Goal: Task Accomplishment & Management: Manage account settings

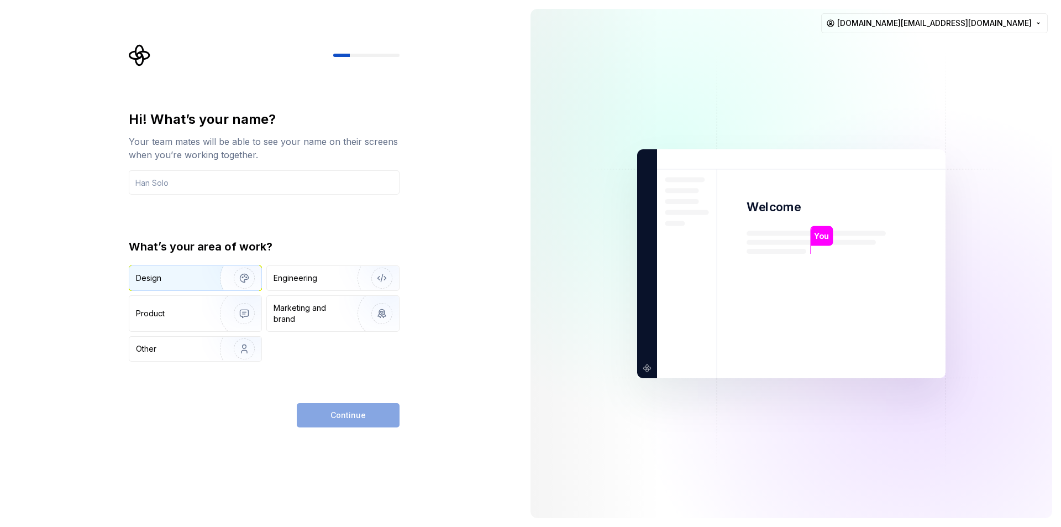
click at [158, 276] on div "Design" at bounding box center [148, 278] width 25 height 11
click at [195, 184] on input "text" at bounding box center [264, 182] width 271 height 24
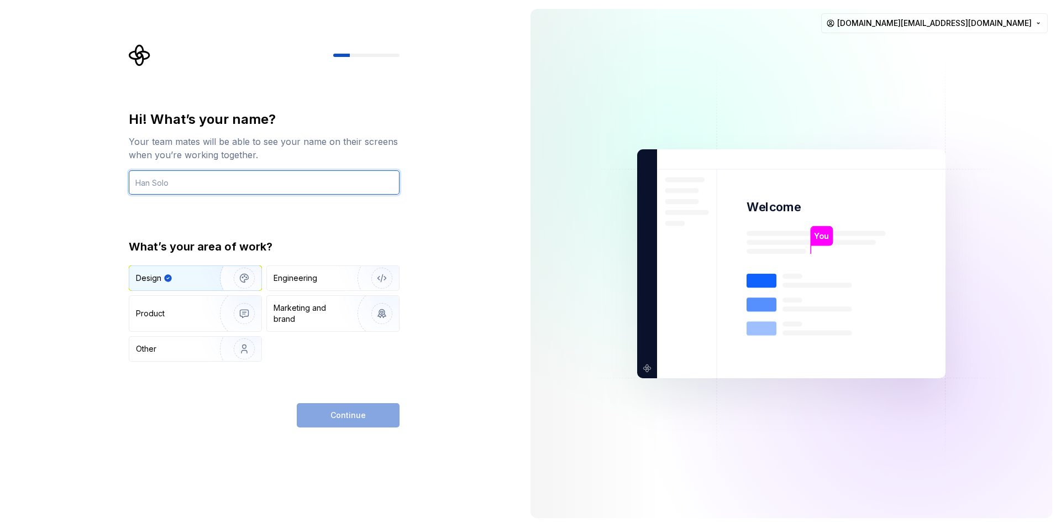
type input "ئ"
type input "Ziad"
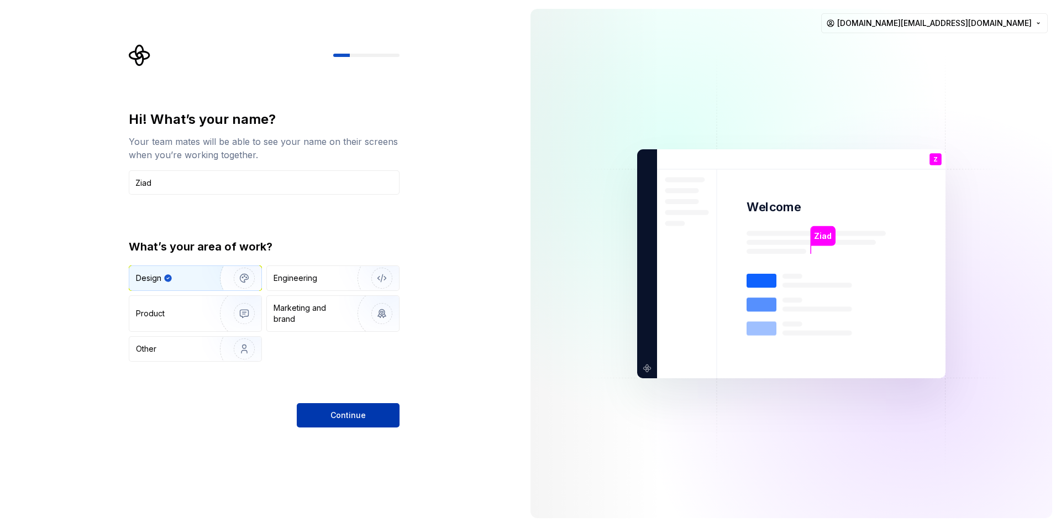
click at [359, 415] on span "Continue" at bounding box center [348, 415] width 35 height 11
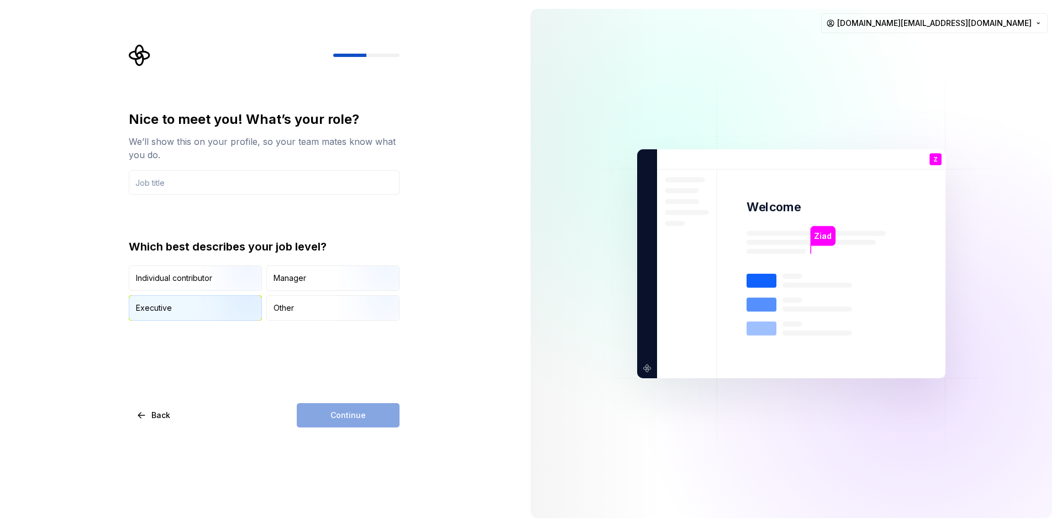
click at [175, 307] on div "Executive" at bounding box center [195, 308] width 132 height 24
click at [183, 184] on input "text" at bounding box center [264, 182] width 271 height 24
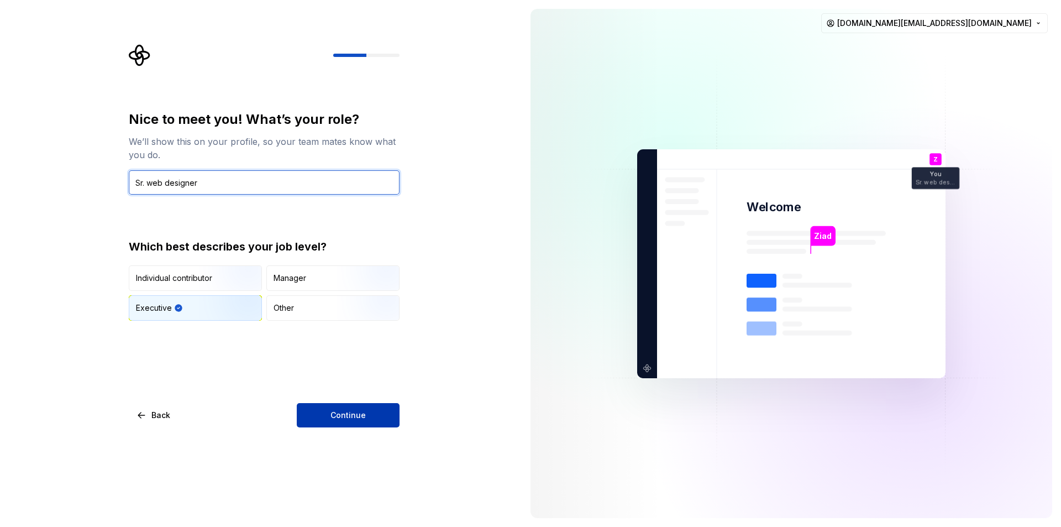
type input "Sr. web designer"
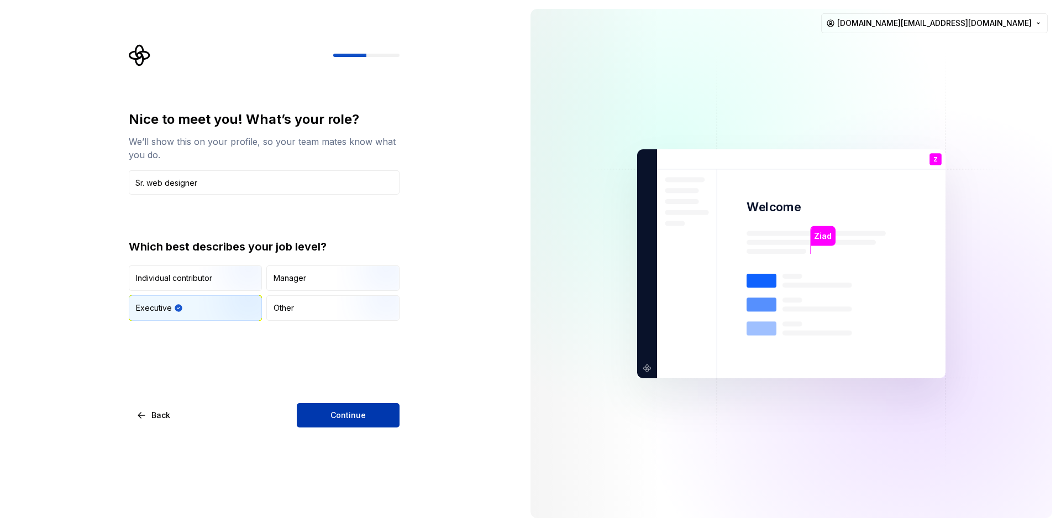
click at [362, 421] on button "Continue" at bounding box center [348, 415] width 103 height 24
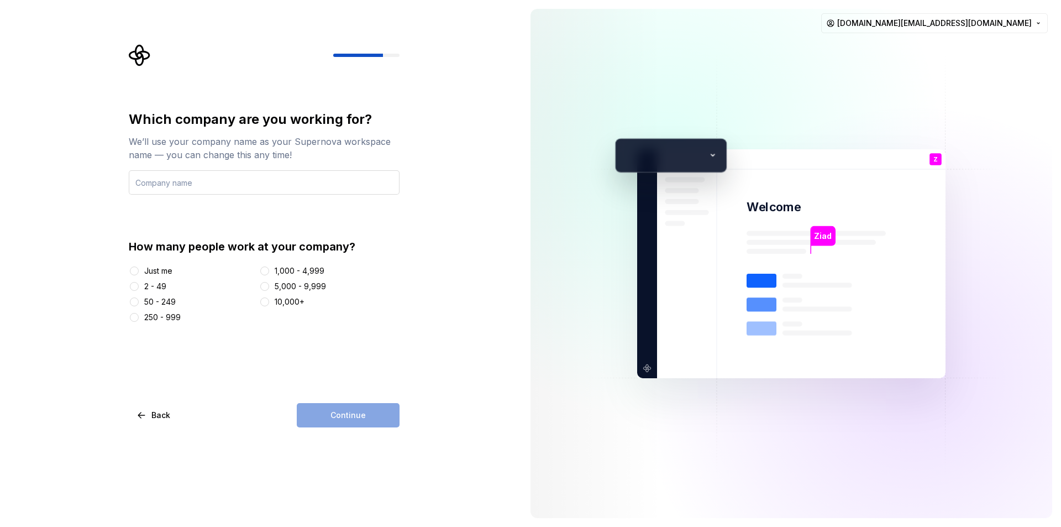
click at [269, 191] on input "text" at bounding box center [264, 182] width 271 height 24
type input "Mobisoft"
click at [135, 303] on button "50 - 249" at bounding box center [134, 301] width 9 height 9
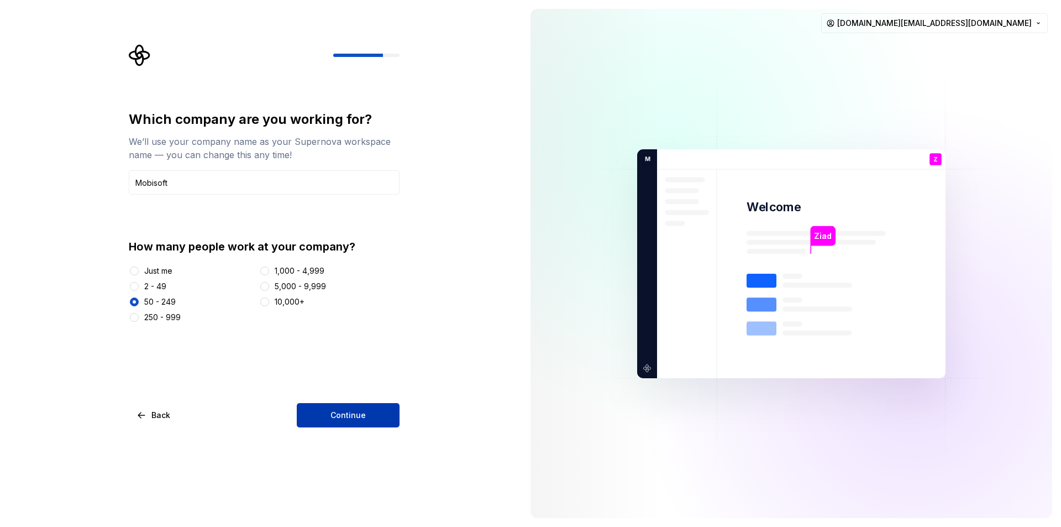
click at [343, 414] on span "Continue" at bounding box center [348, 415] width 35 height 11
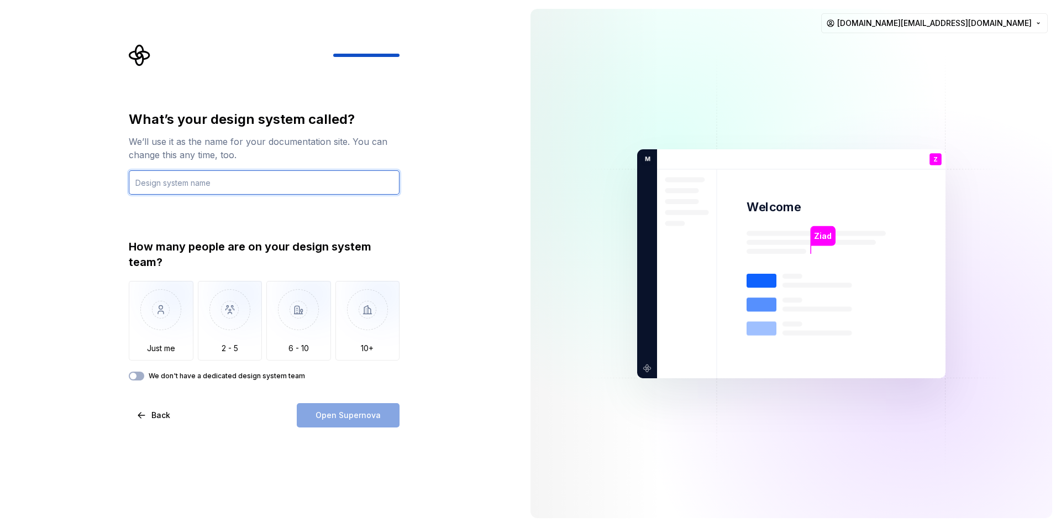
click at [199, 184] on input "text" at bounding box center [264, 182] width 271 height 24
type input "Dataportal"
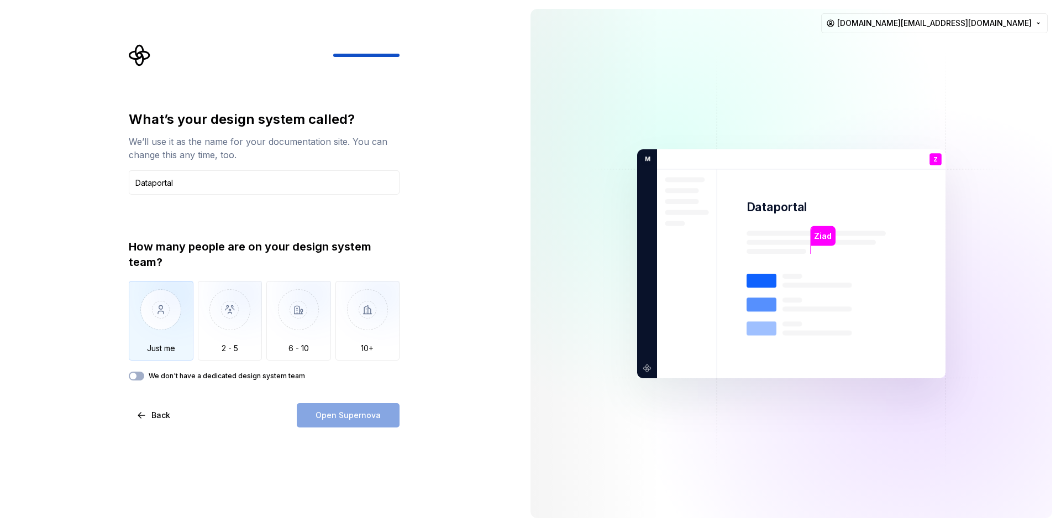
click at [161, 354] on img "button" at bounding box center [161, 318] width 65 height 74
click at [330, 420] on span "Open Supernova" at bounding box center [348, 415] width 65 height 11
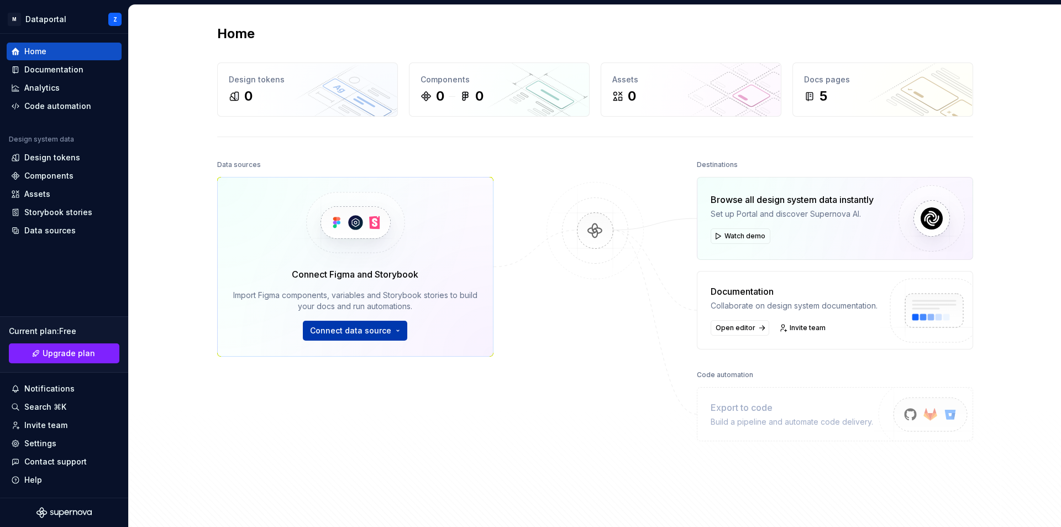
click at [384, 333] on span "Connect data source" at bounding box center [350, 330] width 81 height 11
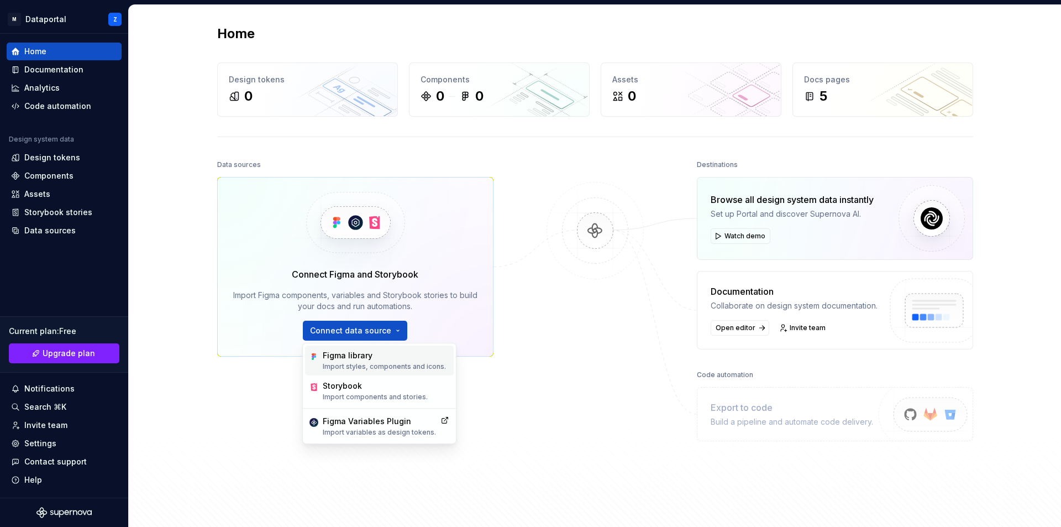
click at [386, 364] on p "Import styles, components and icons." at bounding box center [384, 366] width 123 height 9
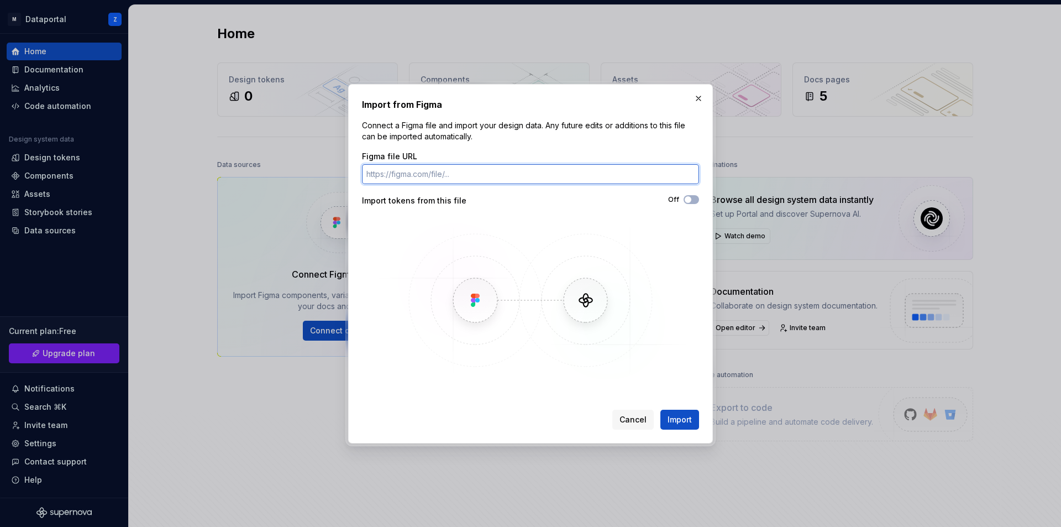
paste input "https://www.figma.com/design/eoRswB7HVwDzioFqhW9kf8/RealData-Portal?node-id=821…"
type input "https://www.figma.com/design/eoRswB7HVwDzioFqhW9kf8/RealData-Portal?node-id=821…"
click at [667, 420] on button "Import" at bounding box center [680, 420] width 39 height 20
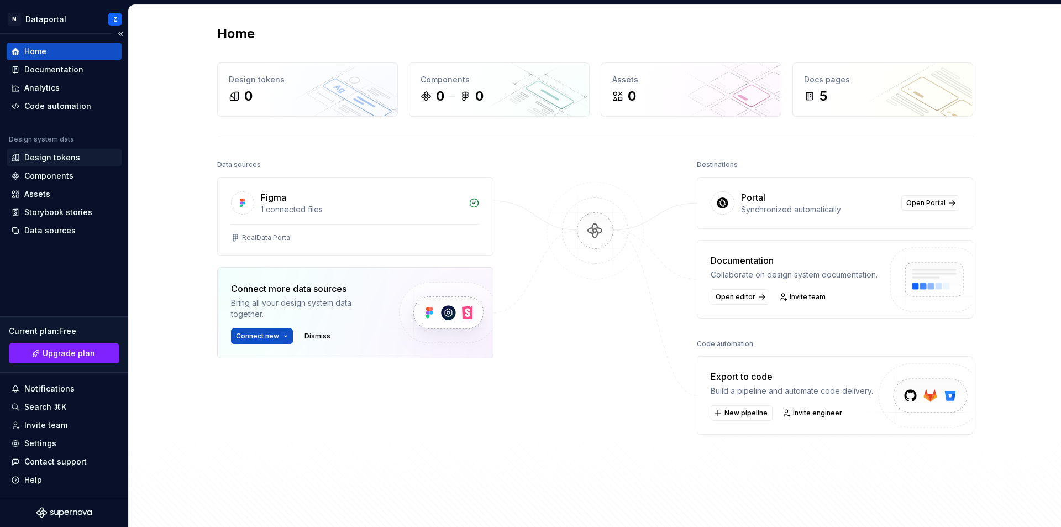
click at [62, 157] on div "Design tokens" at bounding box center [52, 157] width 56 height 11
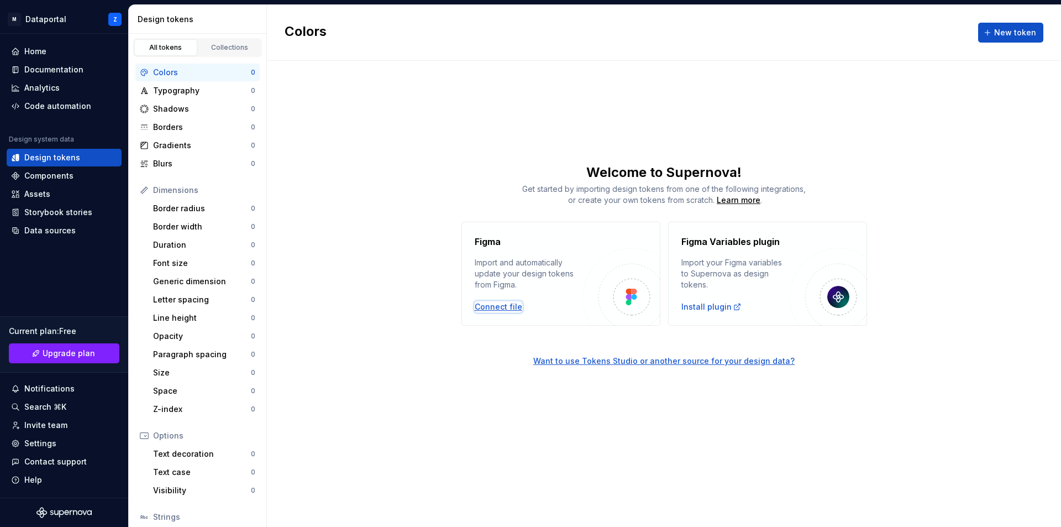
click at [516, 307] on div "Connect file" at bounding box center [499, 306] width 48 height 11
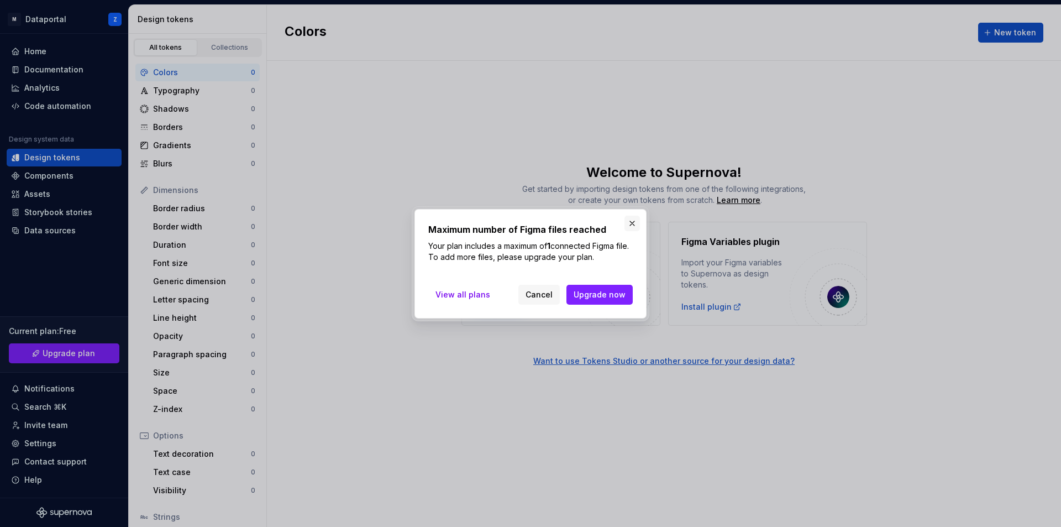
click at [632, 227] on button "button" at bounding box center [632, 223] width 15 height 15
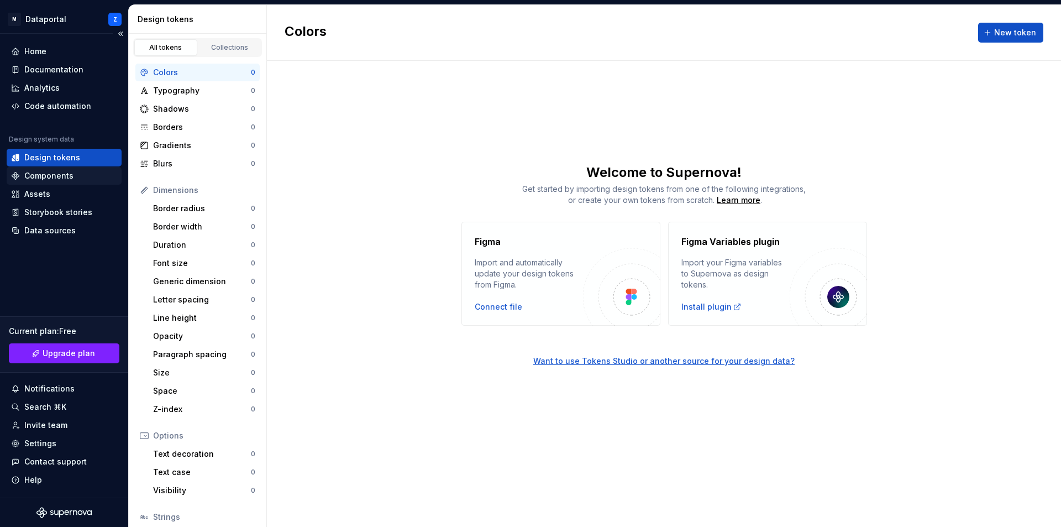
click at [56, 176] on div "Components" at bounding box center [48, 175] width 49 height 11
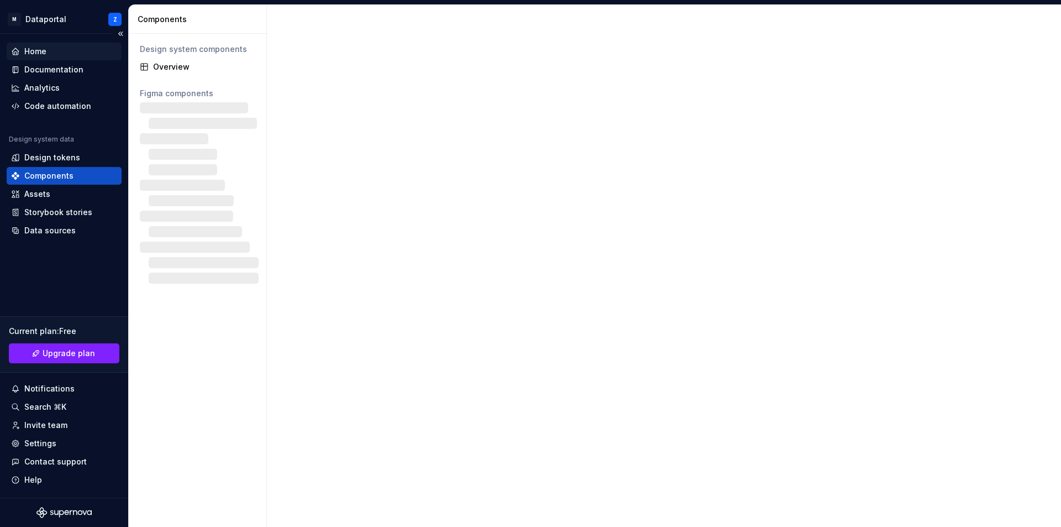
click at [33, 51] on div "Home" at bounding box center [35, 51] width 22 height 11
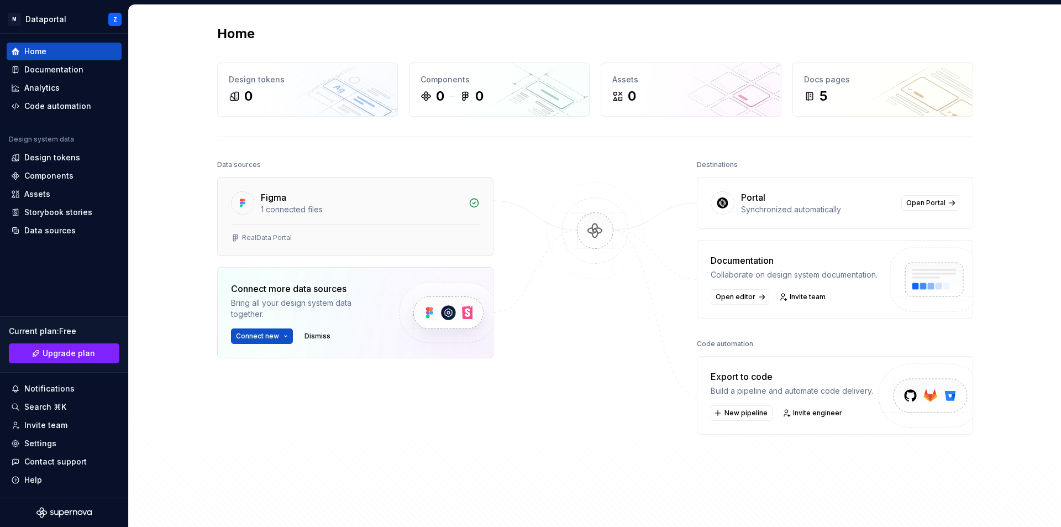
click at [277, 200] on div "Figma" at bounding box center [273, 197] width 25 height 13
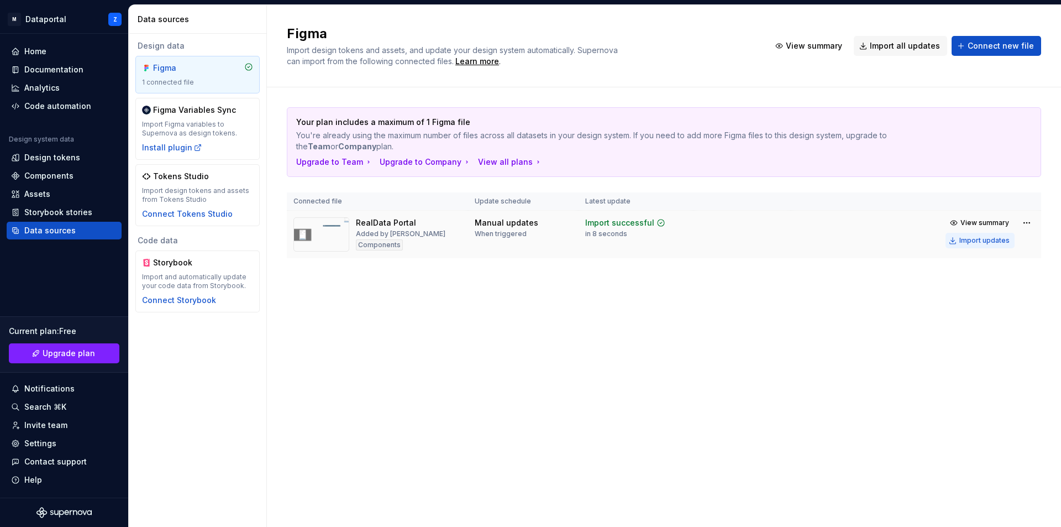
click at [977, 241] on div "Import updates" at bounding box center [985, 240] width 50 height 9
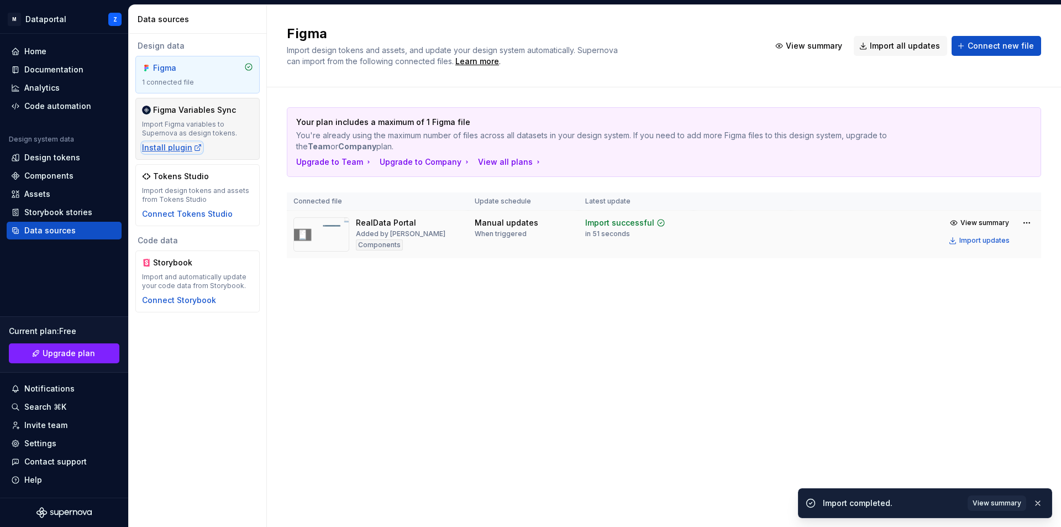
click at [174, 148] on div "Install plugin" at bounding box center [172, 147] width 60 height 11
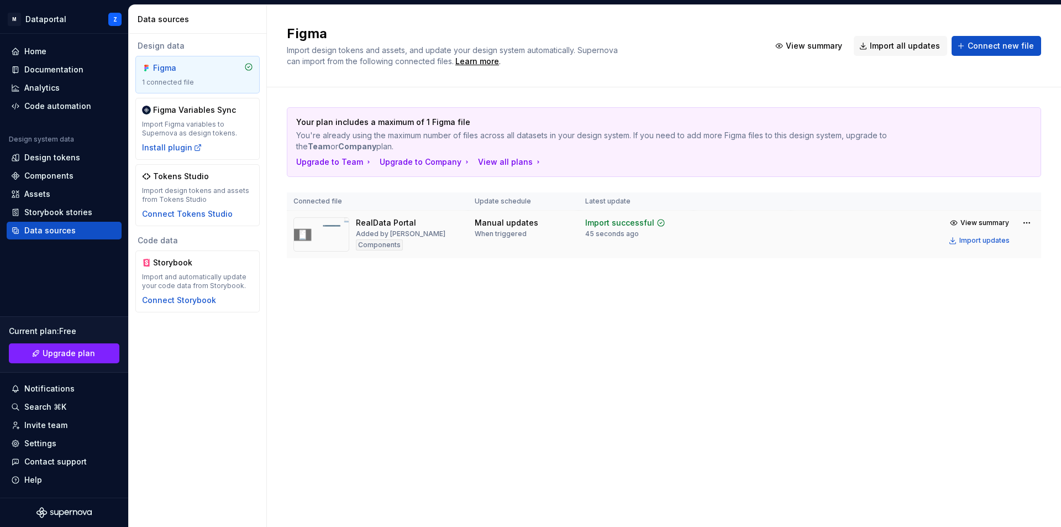
click at [323, 224] on img at bounding box center [322, 234] width 56 height 34
click at [72, 154] on div "Design tokens" at bounding box center [52, 157] width 56 height 11
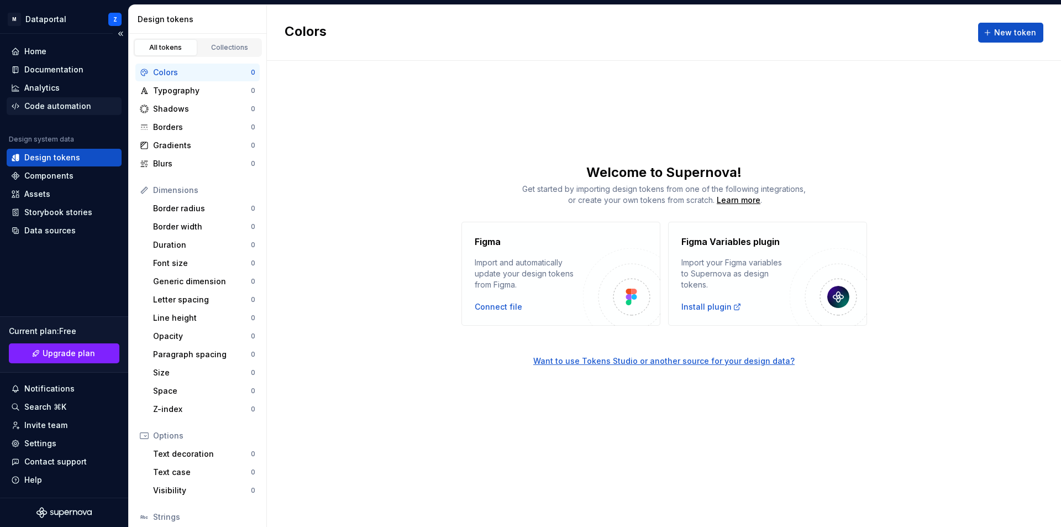
click at [45, 102] on div "Code automation" at bounding box center [57, 106] width 67 height 11
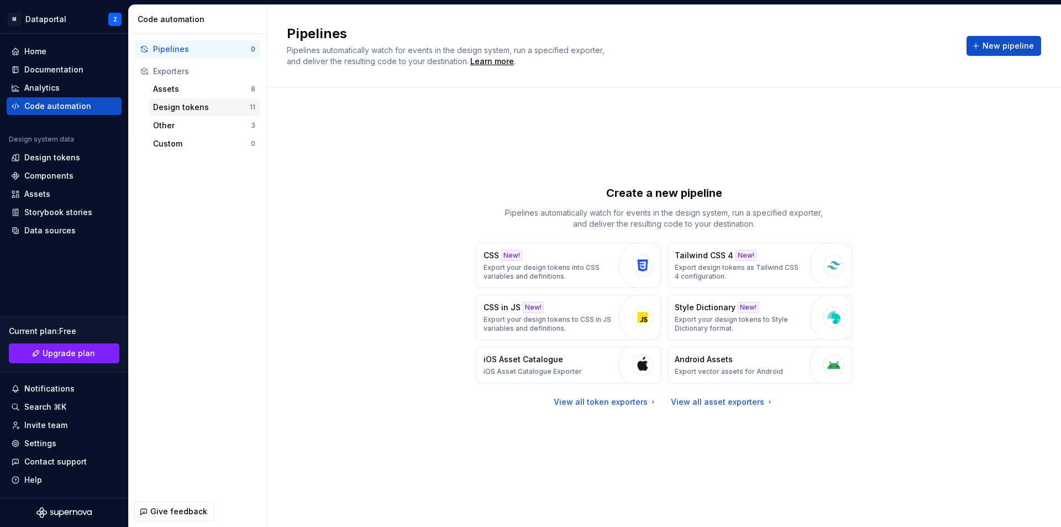
click at [212, 108] on div "Design tokens" at bounding box center [201, 107] width 97 height 11
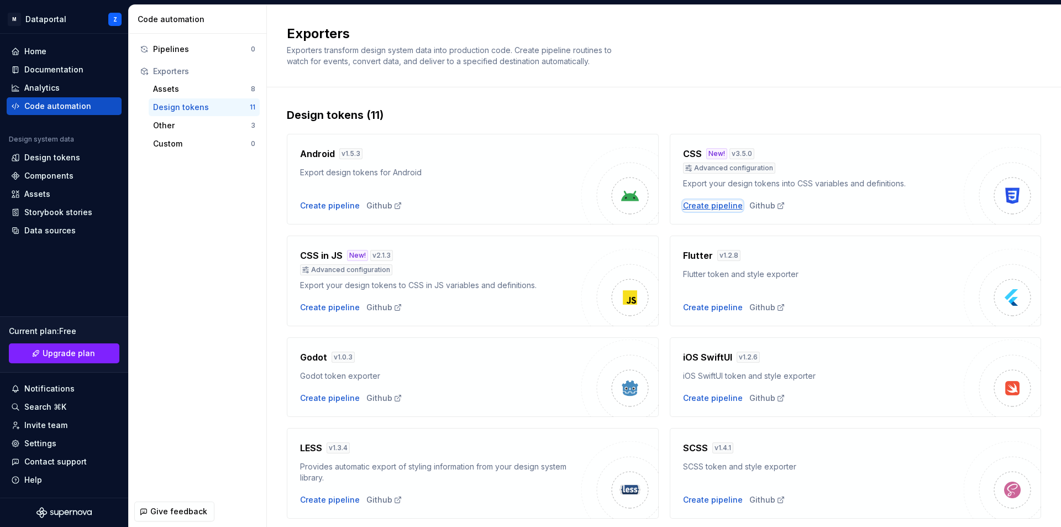
click at [704, 209] on div "Create pipeline" at bounding box center [713, 205] width 60 height 11
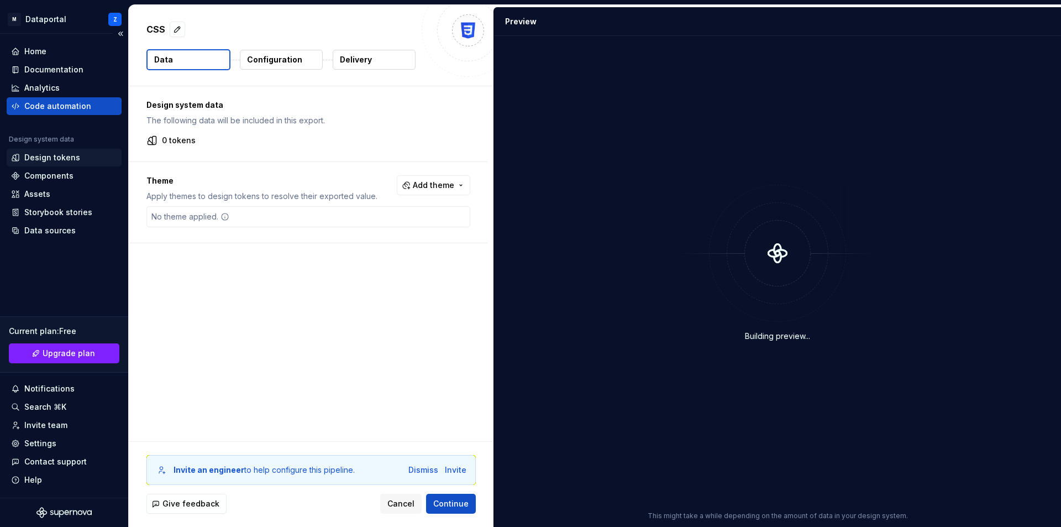
click at [54, 156] on div "Design tokens" at bounding box center [52, 157] width 56 height 11
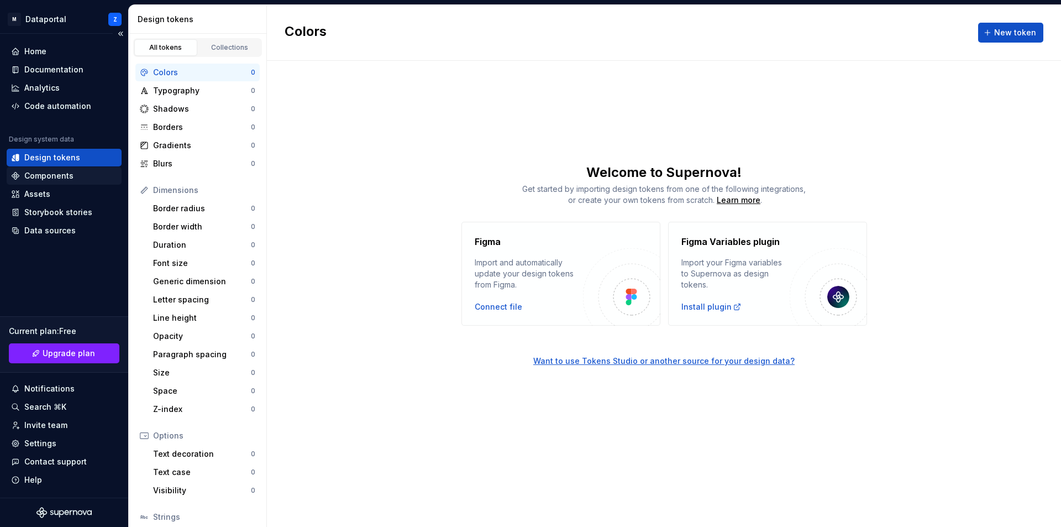
click at [61, 170] on div "Components" at bounding box center [48, 175] width 49 height 11
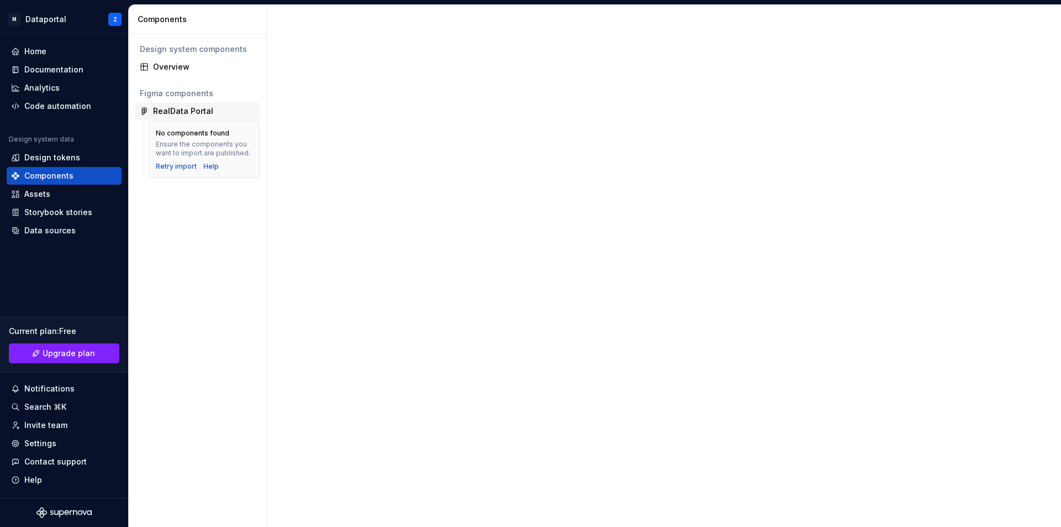
click at [149, 109] on div "RealData Portal" at bounding box center [198, 111] width 116 height 11
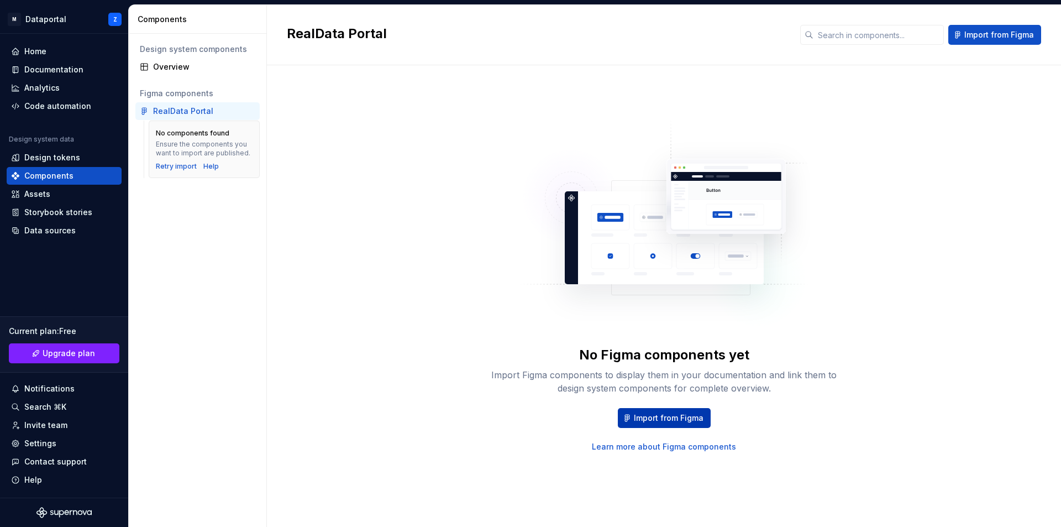
click at [648, 417] on span "Import from Figma" at bounding box center [669, 417] width 70 height 11
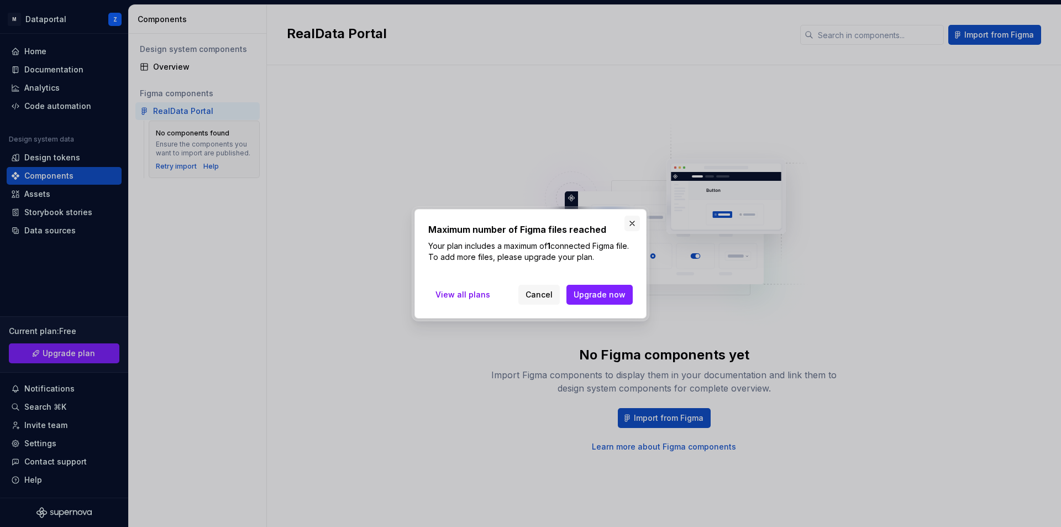
click at [632, 225] on button "button" at bounding box center [632, 223] width 15 height 15
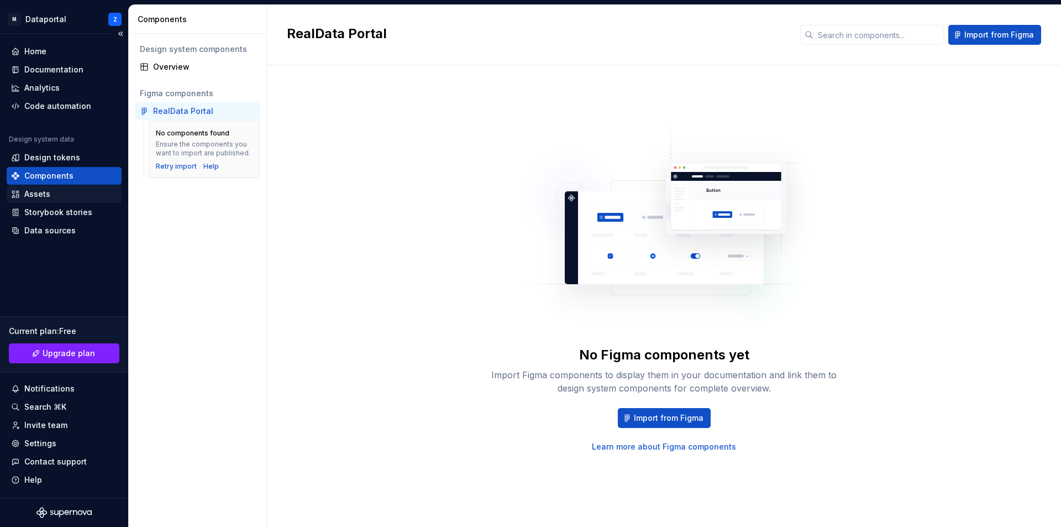
click at [63, 198] on div "Assets" at bounding box center [64, 193] width 106 height 11
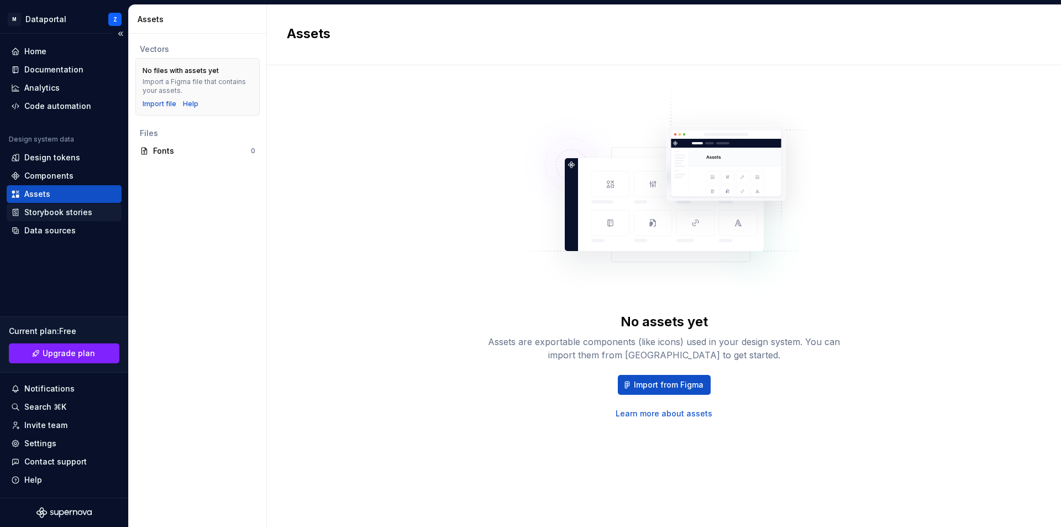
click at [57, 216] on div "Storybook stories" at bounding box center [58, 212] width 68 height 11
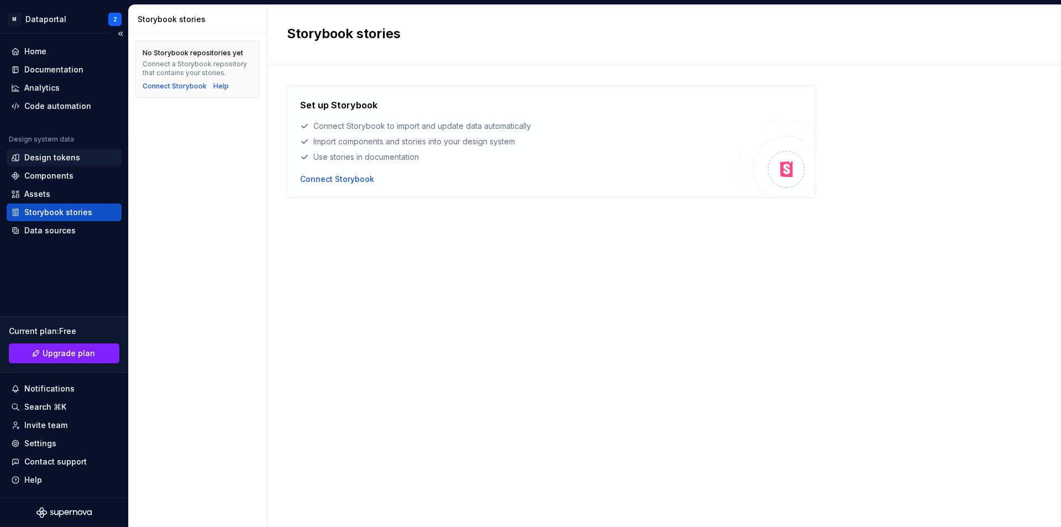
click at [45, 158] on div "Design tokens" at bounding box center [52, 157] width 56 height 11
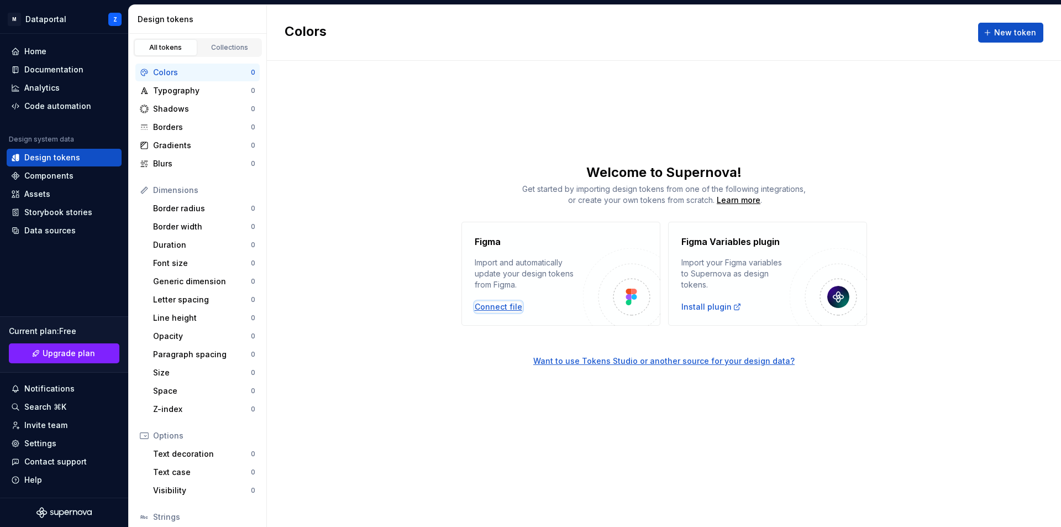
click at [512, 309] on div "Connect file" at bounding box center [499, 306] width 48 height 11
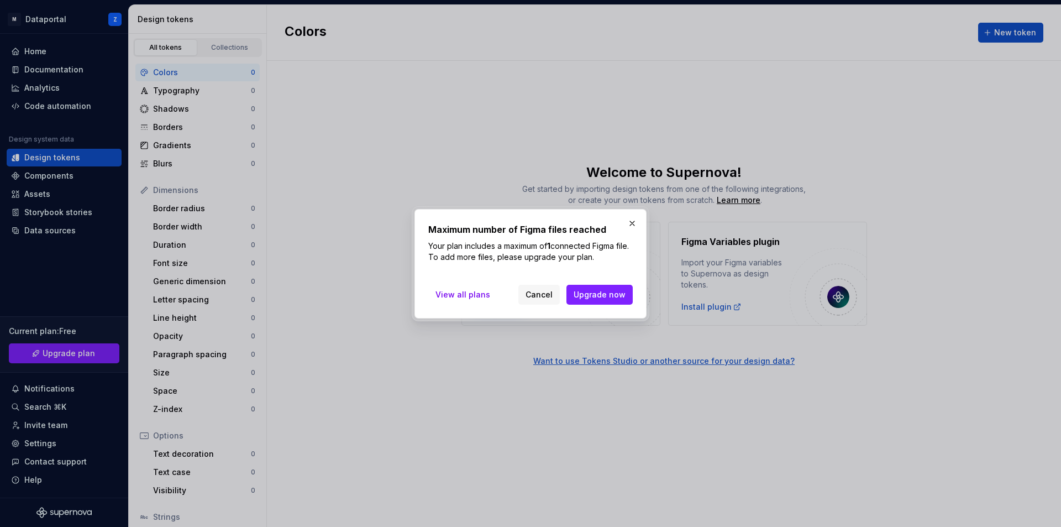
click at [627, 224] on button "button" at bounding box center [632, 223] width 15 height 15
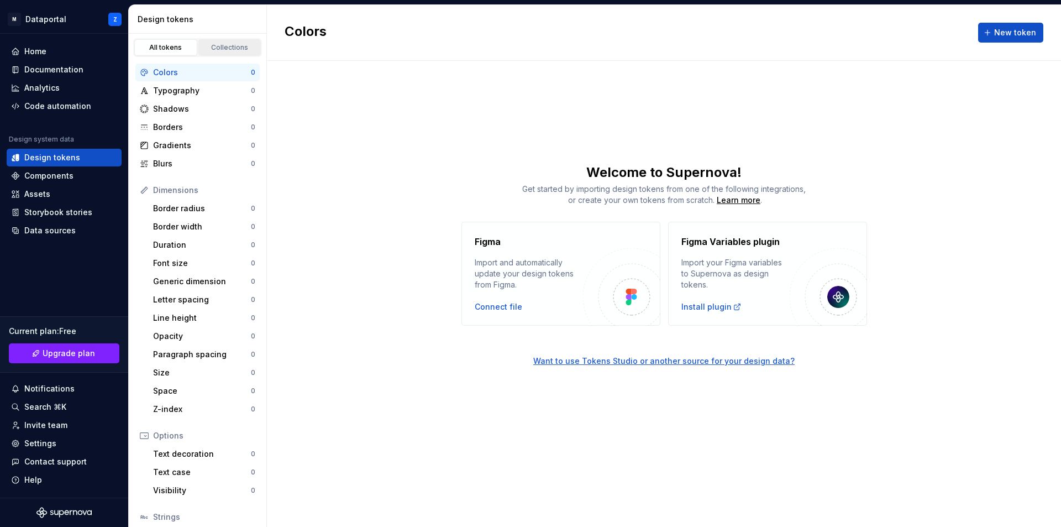
click at [215, 49] on div "Collections" at bounding box center [229, 47] width 55 height 9
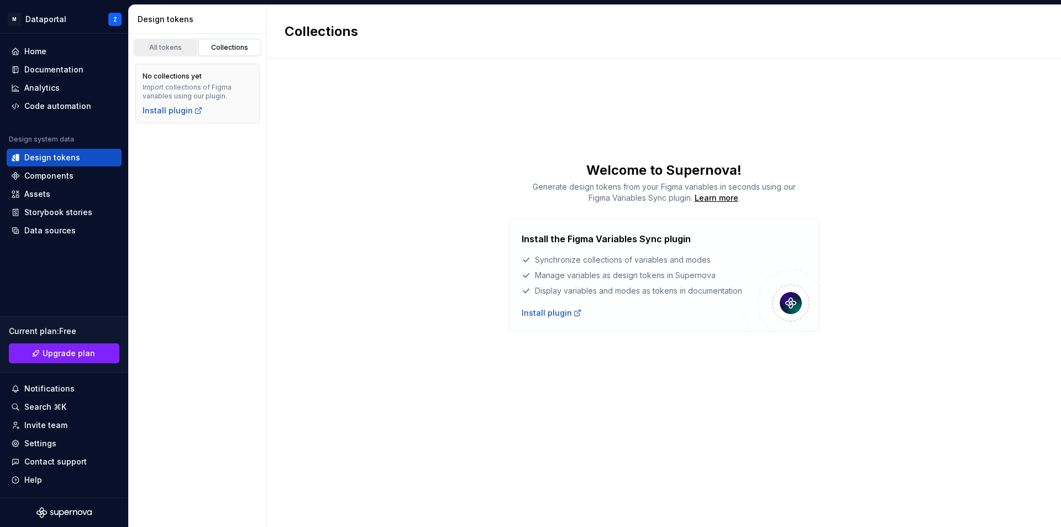
click at [179, 43] on link "All tokens" at bounding box center [165, 47] width 63 height 17
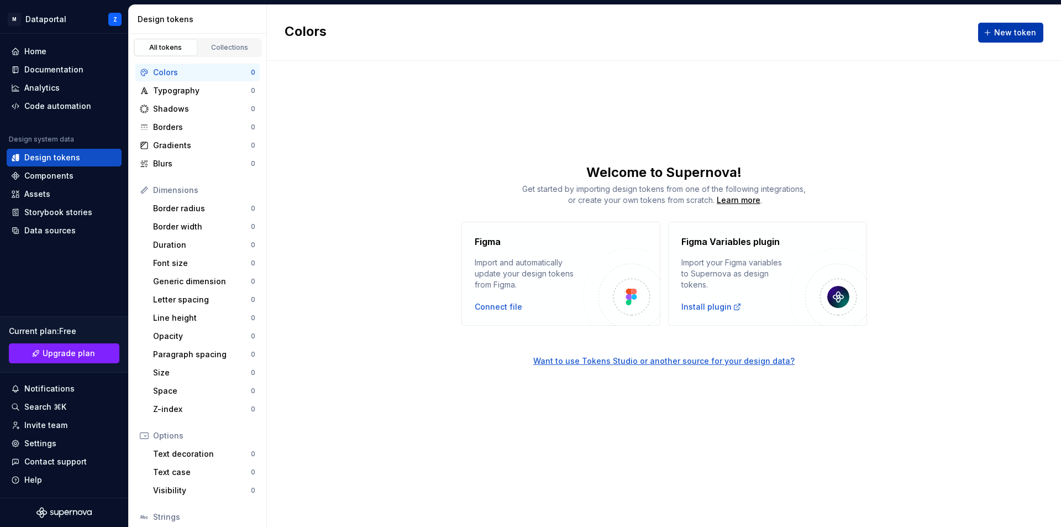
click at [996, 38] on button "New token" at bounding box center [1010, 33] width 65 height 20
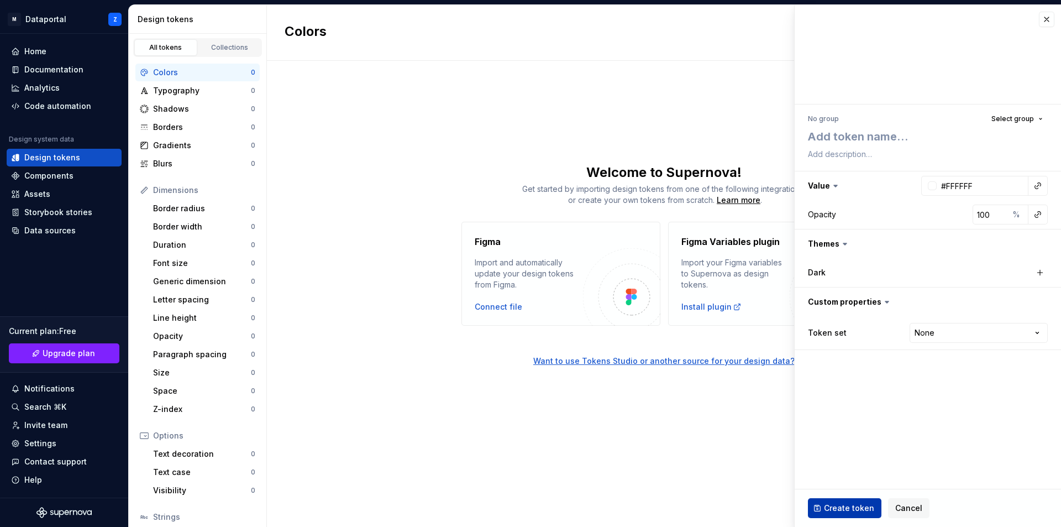
type textarea "*"
type textarea "d"
type textarea "*"
type textarea "da"
type textarea "*"
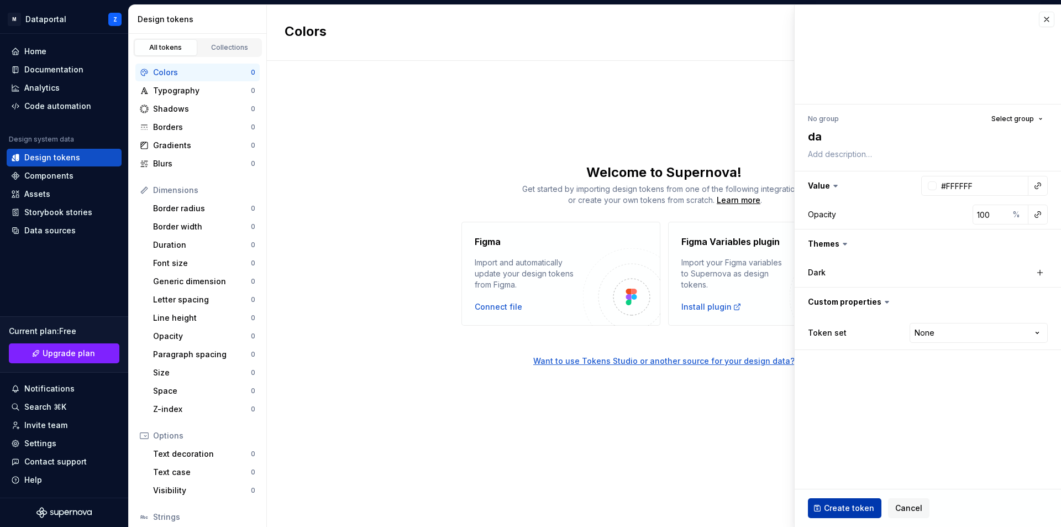
type textarea "dat"
type textarea "*"
type textarea "data"
type textarea "*"
type textarea "datap"
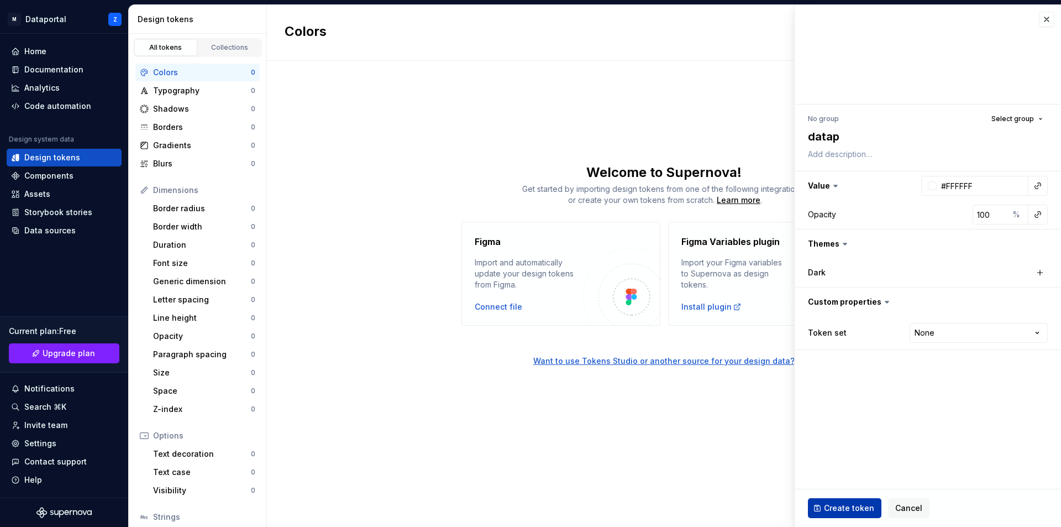
type textarea "*"
type textarea "datapo"
type textarea "*"
type textarea "datapor"
type textarea "*"
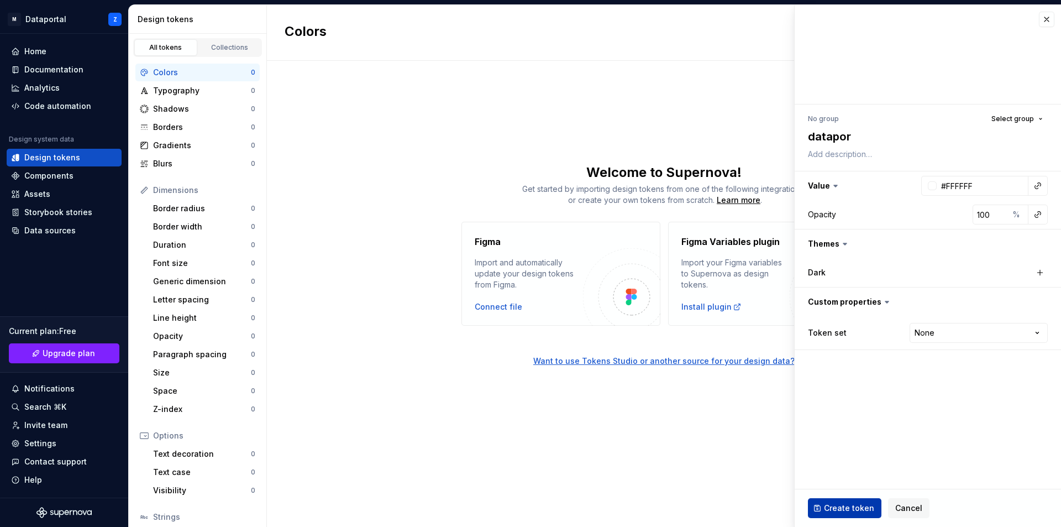
type textarea "dataport"
type textarea "*"
type textarea "dataporta"
type textarea "*"
type textarea "dataportal"
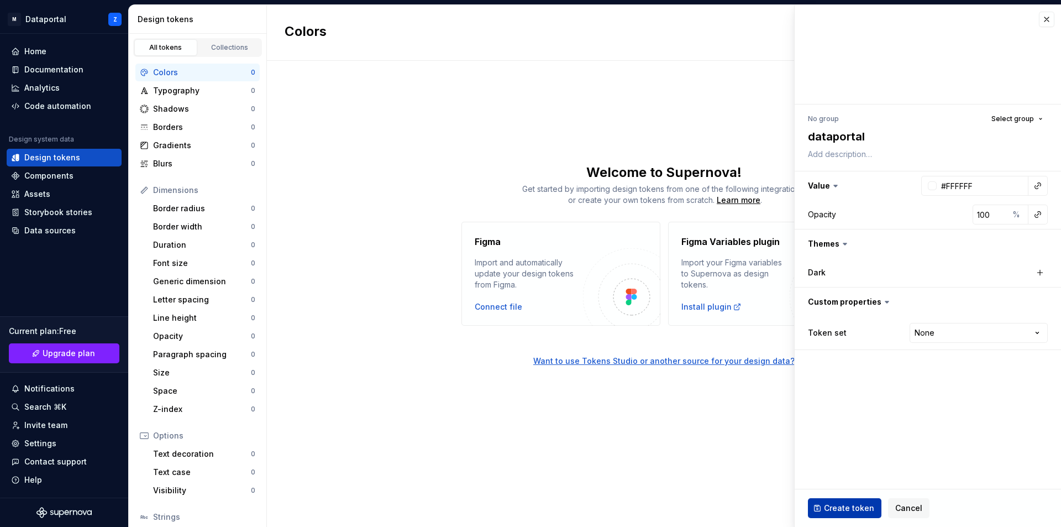
click at [847, 510] on span "Create token" at bounding box center [849, 507] width 50 height 11
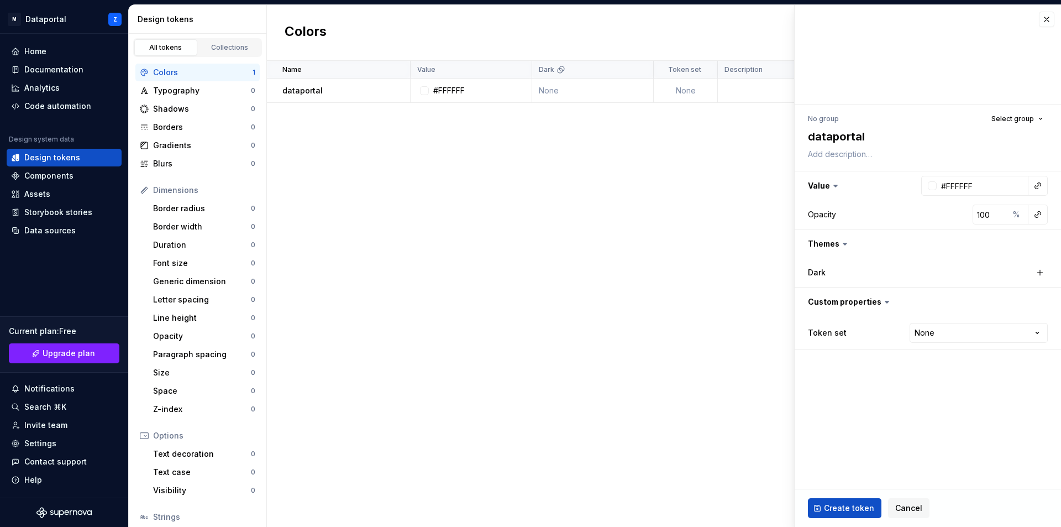
type textarea "*"
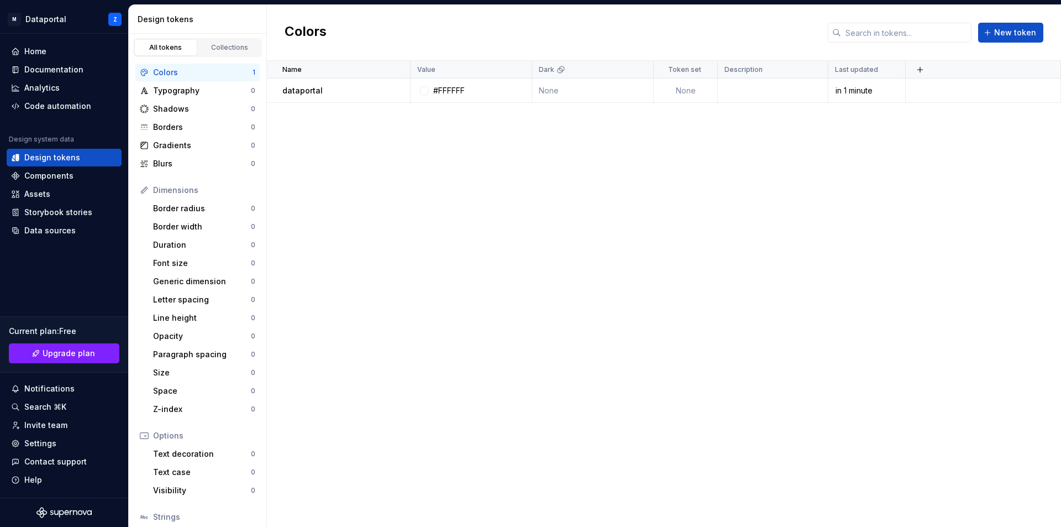
click at [192, 67] on div "Colors" at bounding box center [202, 72] width 99 height 11
click at [238, 41] on link "Collections" at bounding box center [229, 47] width 63 height 17
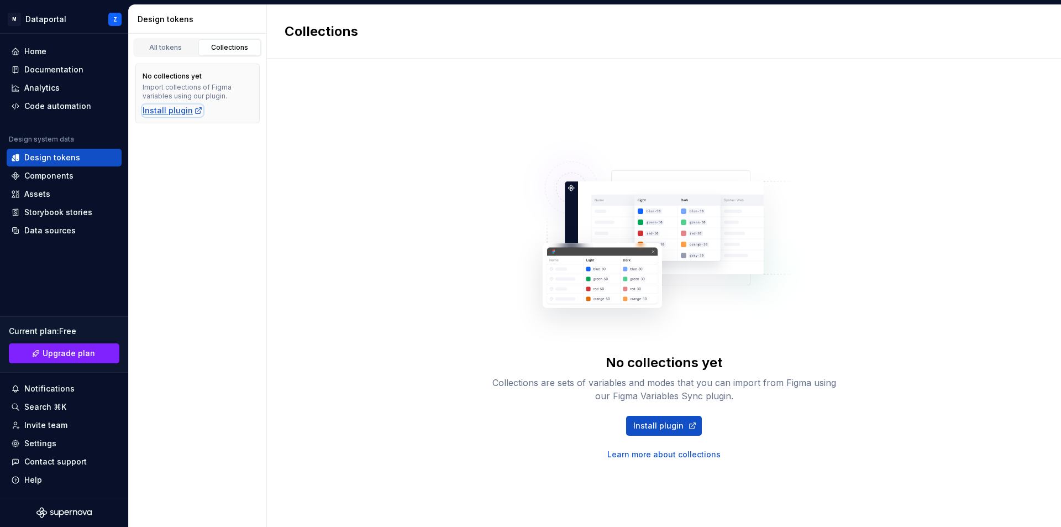
click at [165, 116] on div "Install plugin" at bounding box center [173, 110] width 60 height 11
click at [167, 40] on link "All tokens" at bounding box center [165, 47] width 63 height 17
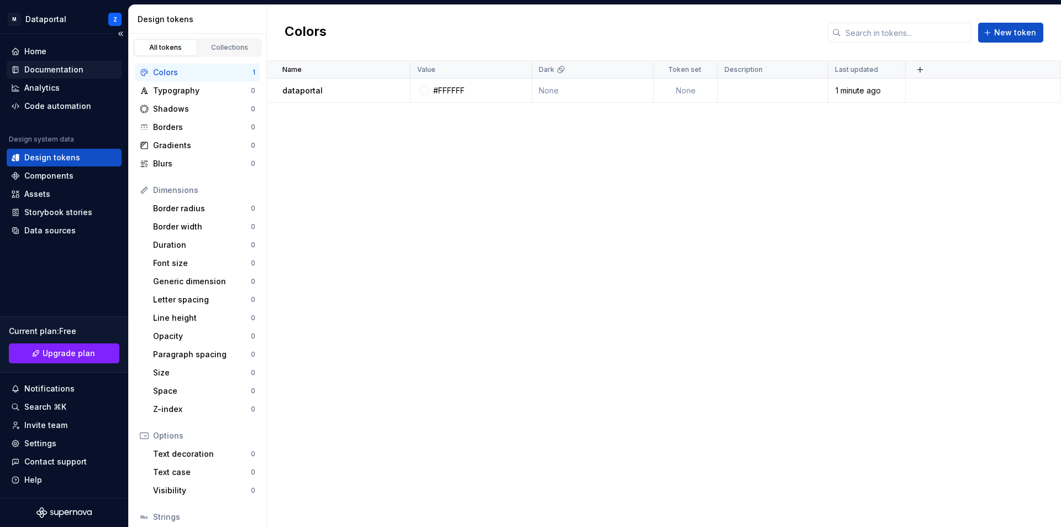
click at [57, 71] on div "Documentation" at bounding box center [53, 69] width 59 height 11
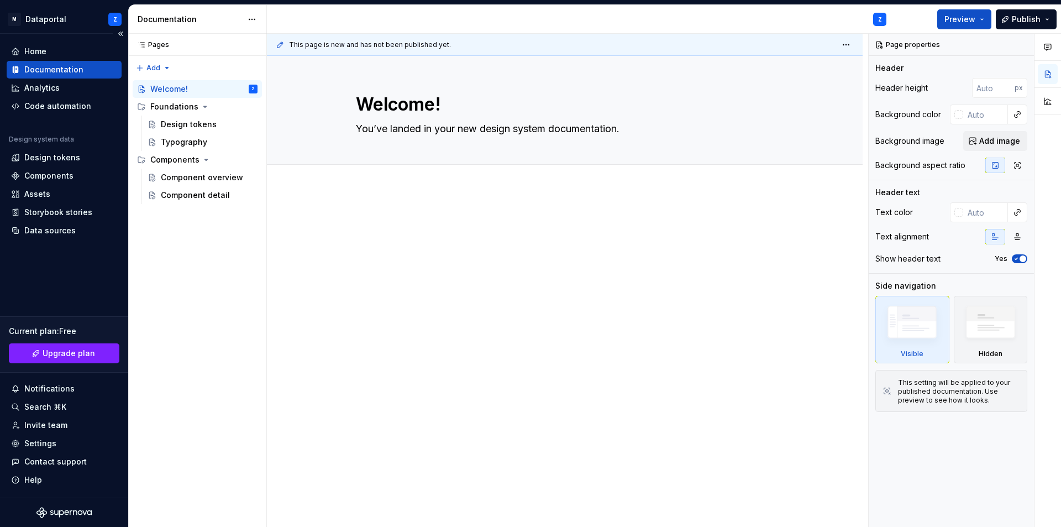
type textarea "*"
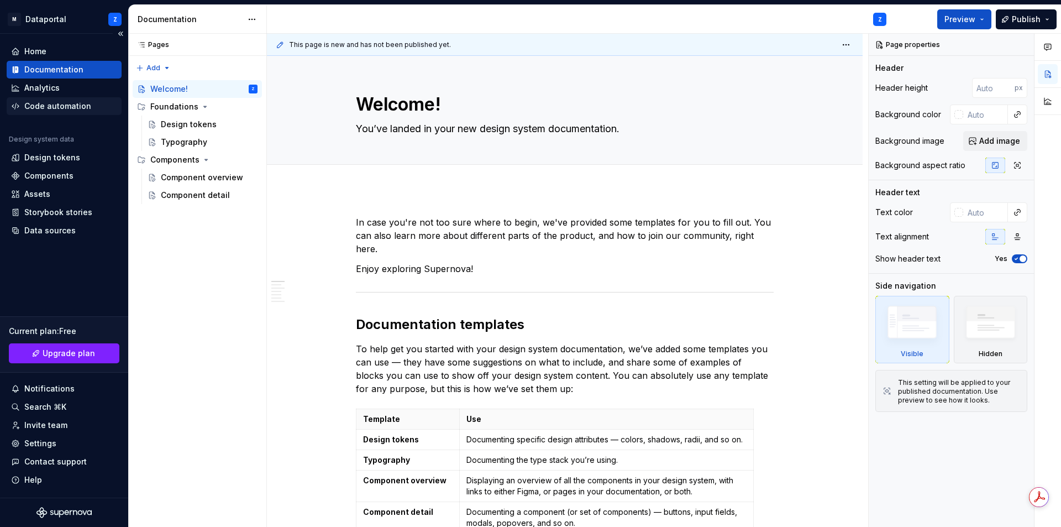
click at [55, 104] on div "Code automation" at bounding box center [57, 106] width 67 height 11
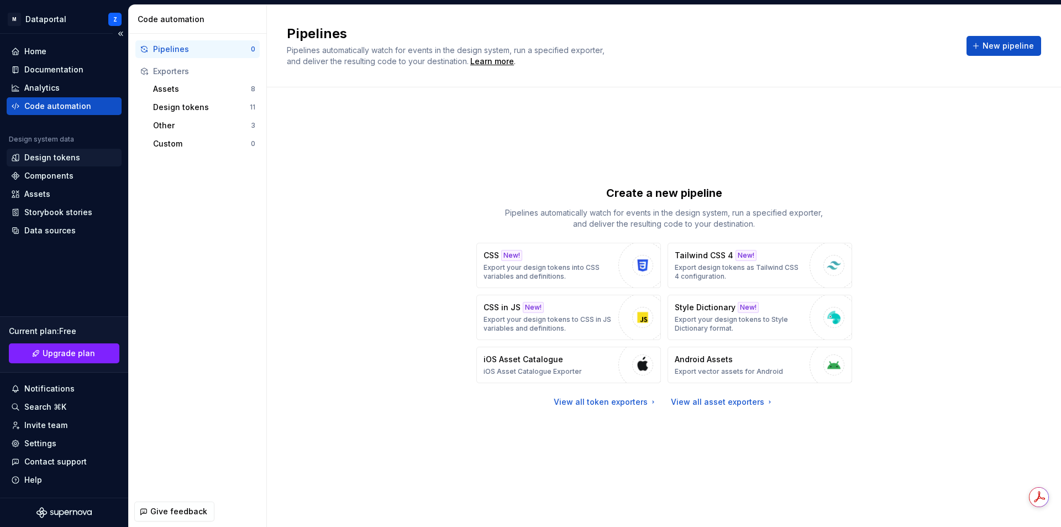
click at [50, 159] on div "Design tokens" at bounding box center [52, 157] width 56 height 11
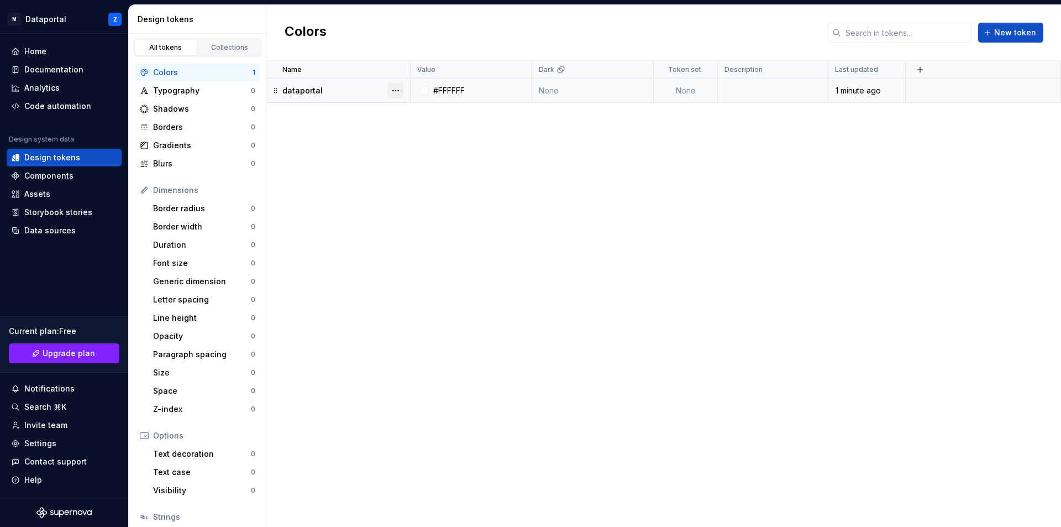
click at [396, 92] on button "button" at bounding box center [395, 90] width 15 height 15
click at [422, 155] on div "Delete token" at bounding box center [444, 152] width 72 height 11
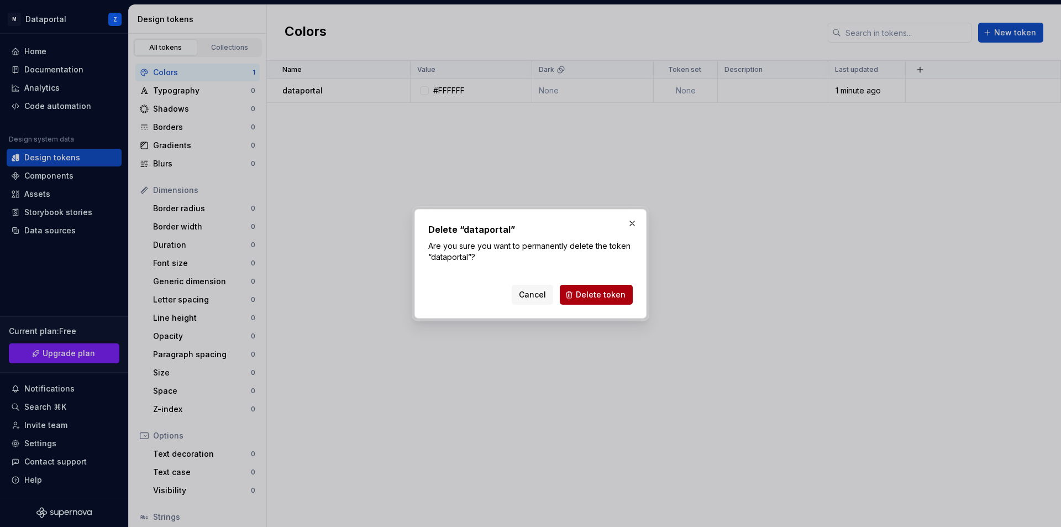
click at [593, 295] on span "Delete token" at bounding box center [601, 294] width 50 height 11
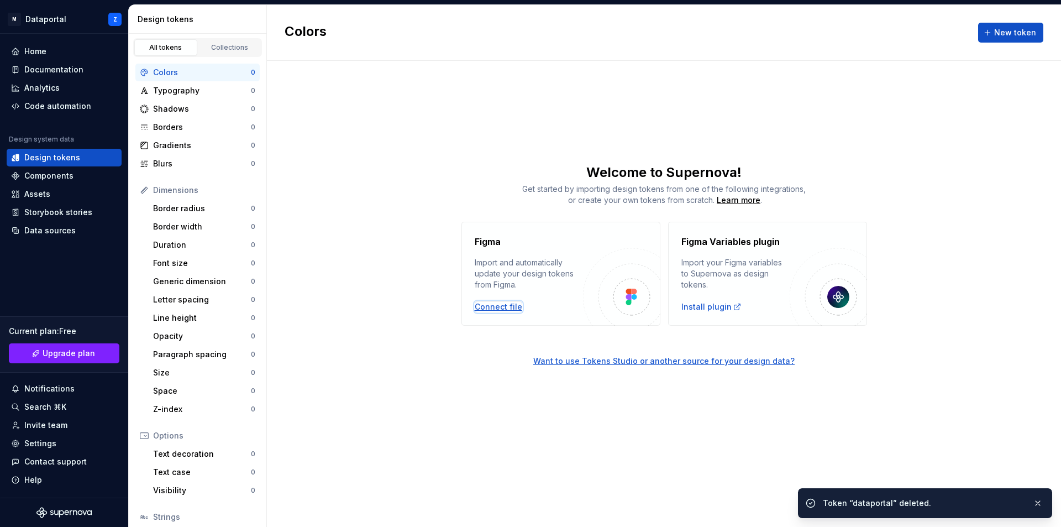
click at [492, 307] on div "Connect file" at bounding box center [499, 306] width 48 height 11
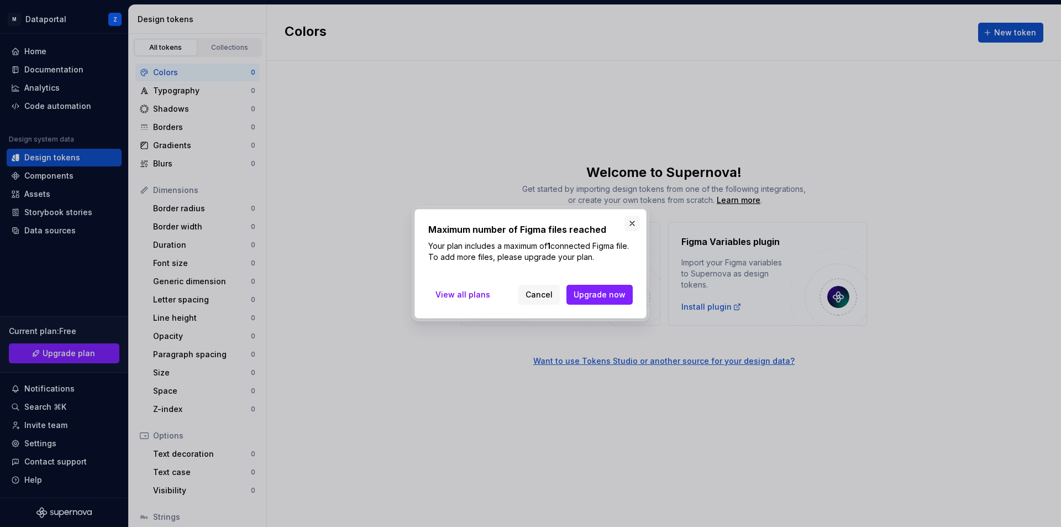
click at [636, 226] on button "button" at bounding box center [632, 223] width 15 height 15
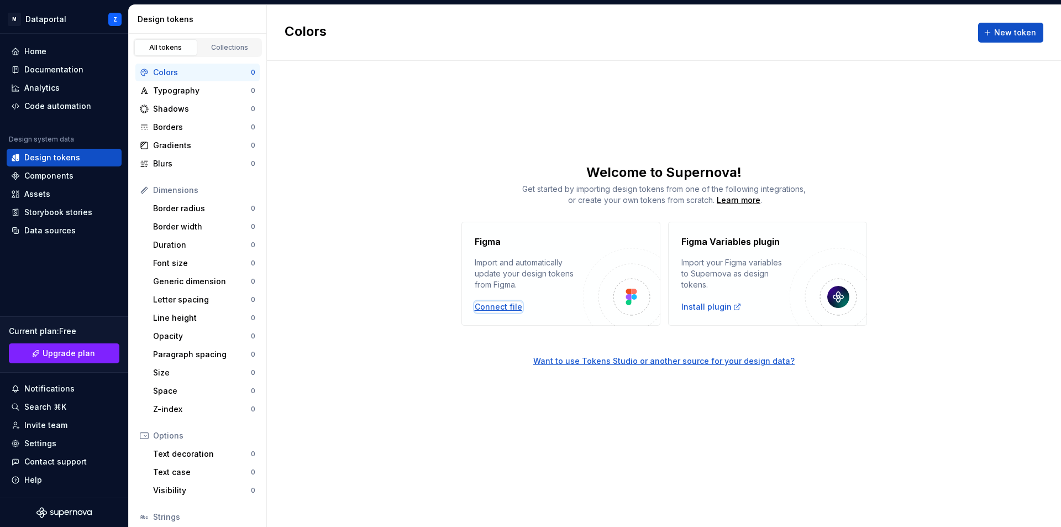
click at [504, 311] on div "Connect file" at bounding box center [499, 306] width 48 height 11
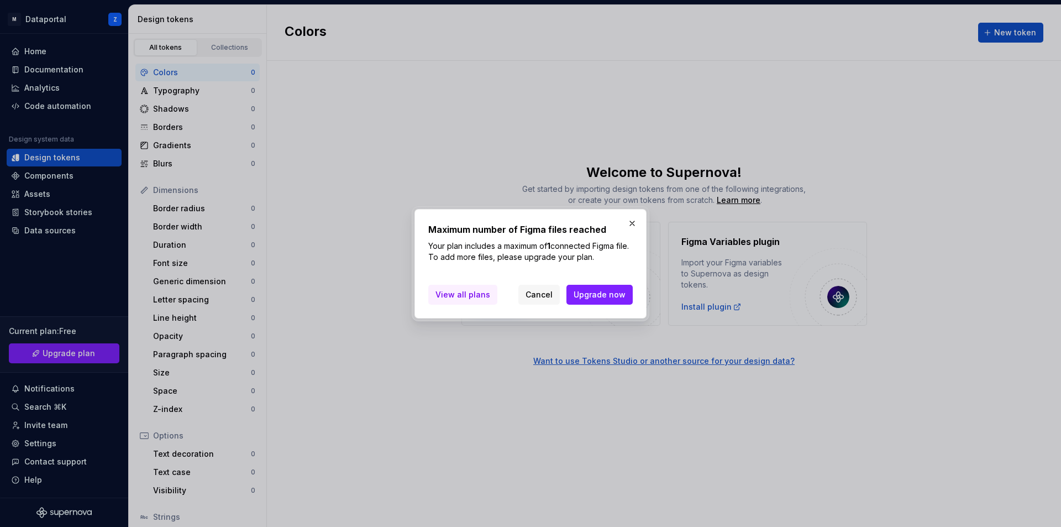
click at [478, 297] on span "View all plans" at bounding box center [463, 294] width 55 height 11
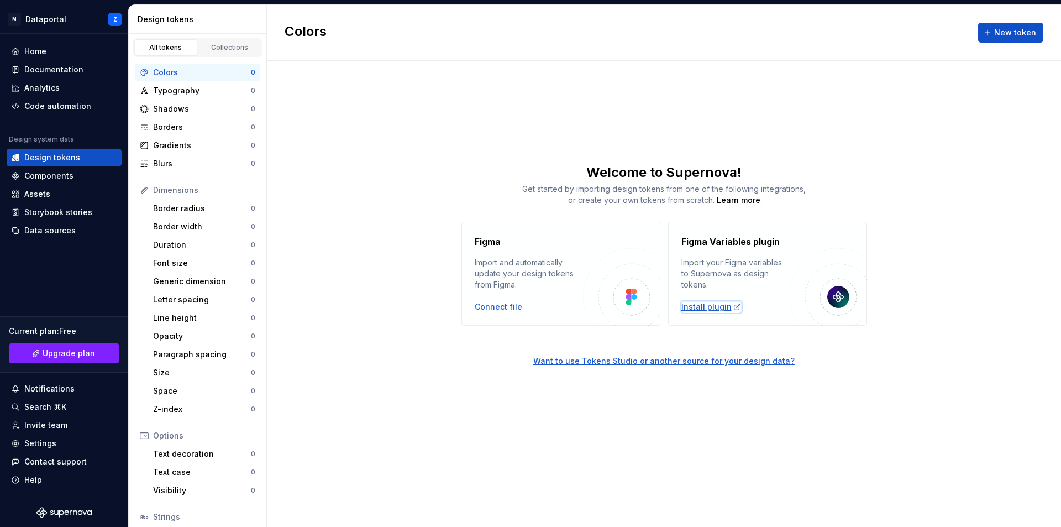
click at [716, 307] on div "Install plugin" at bounding box center [712, 306] width 60 height 11
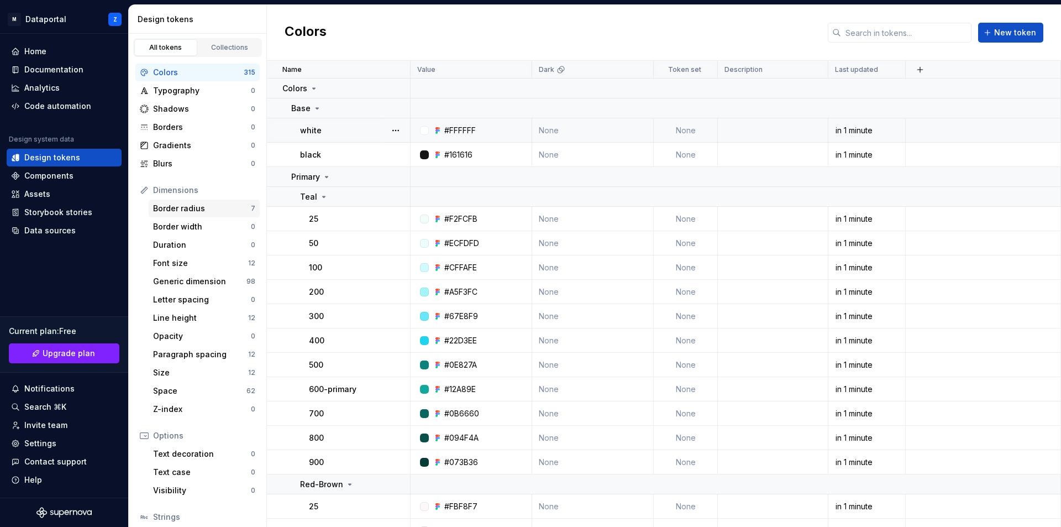
click at [206, 209] on div "Border radius" at bounding box center [202, 208] width 98 height 11
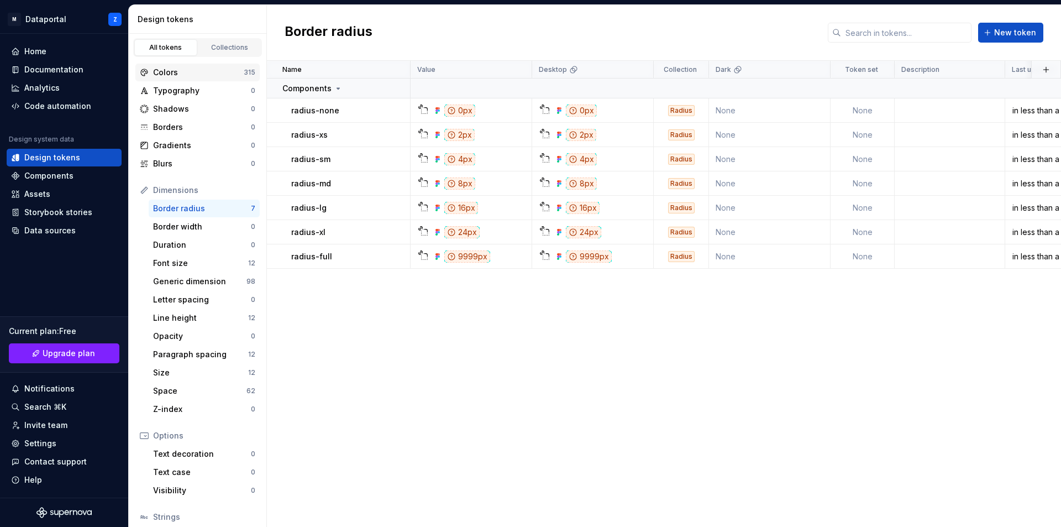
click at [192, 71] on div "Colors" at bounding box center [198, 72] width 91 height 11
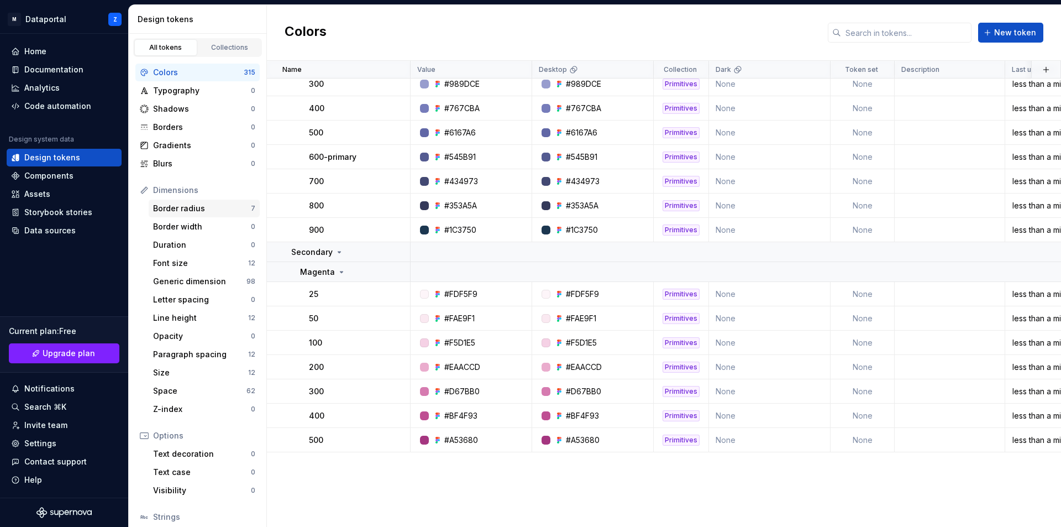
scroll to position [1050, 0]
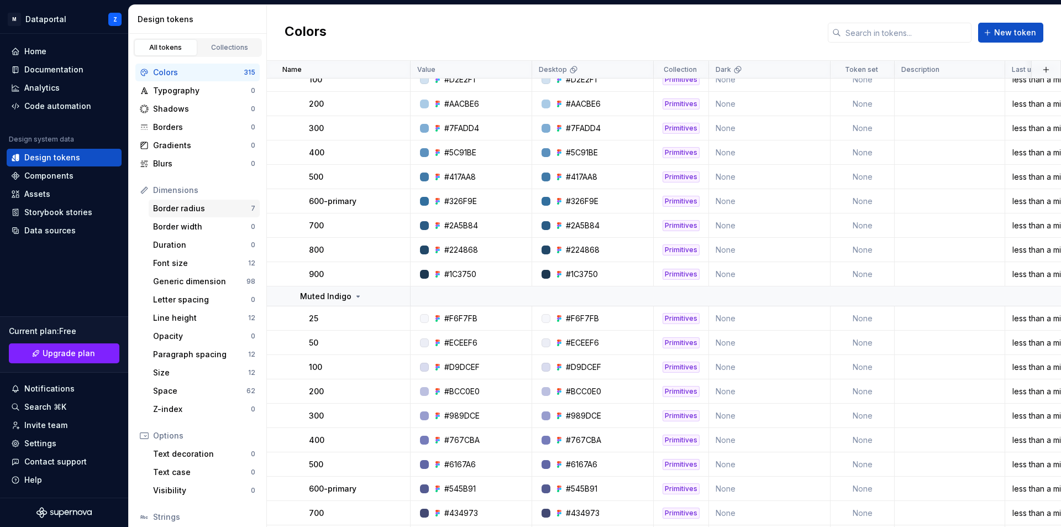
click at [222, 208] on div "Border radius" at bounding box center [202, 208] width 98 height 11
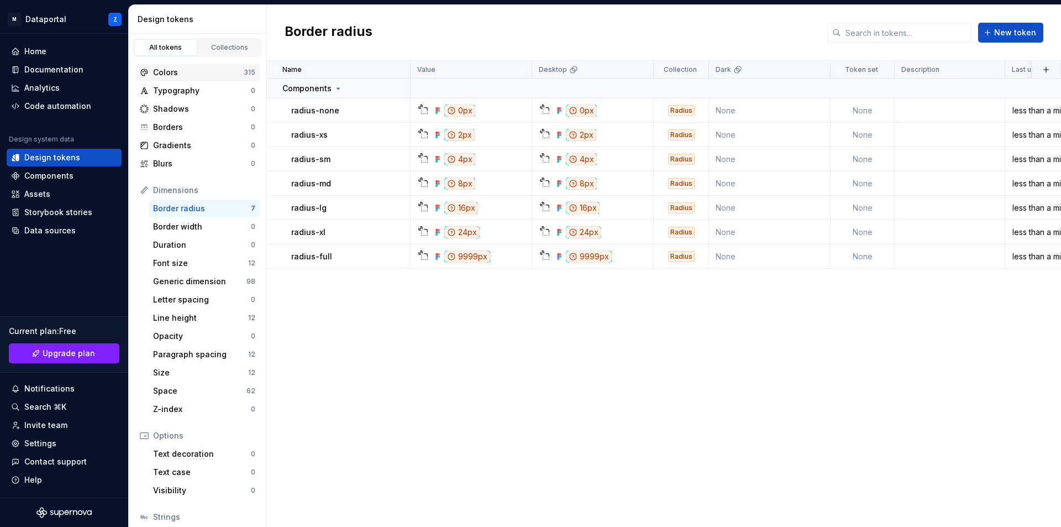
click at [198, 69] on div "Colors" at bounding box center [198, 72] width 91 height 11
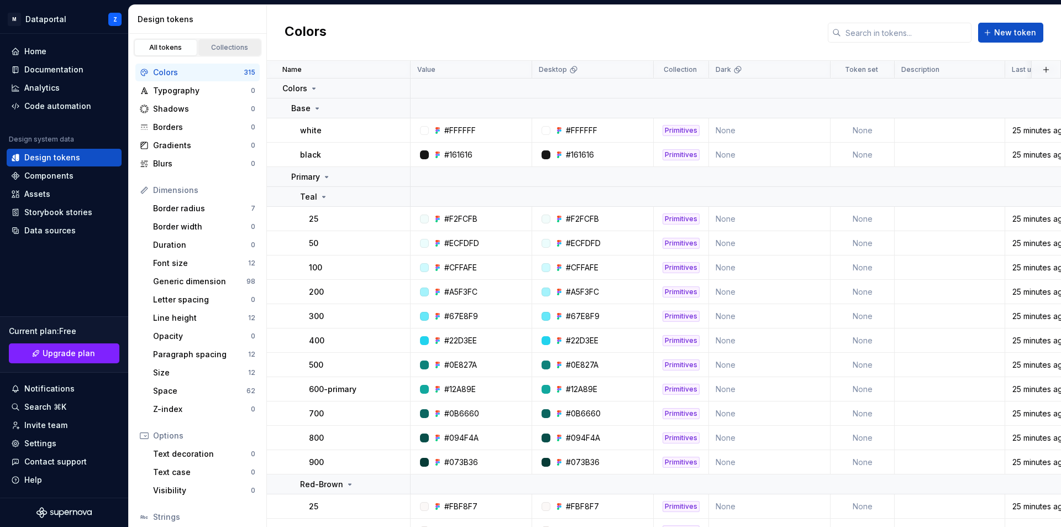
click at [229, 47] on div "Collections" at bounding box center [229, 47] width 55 height 9
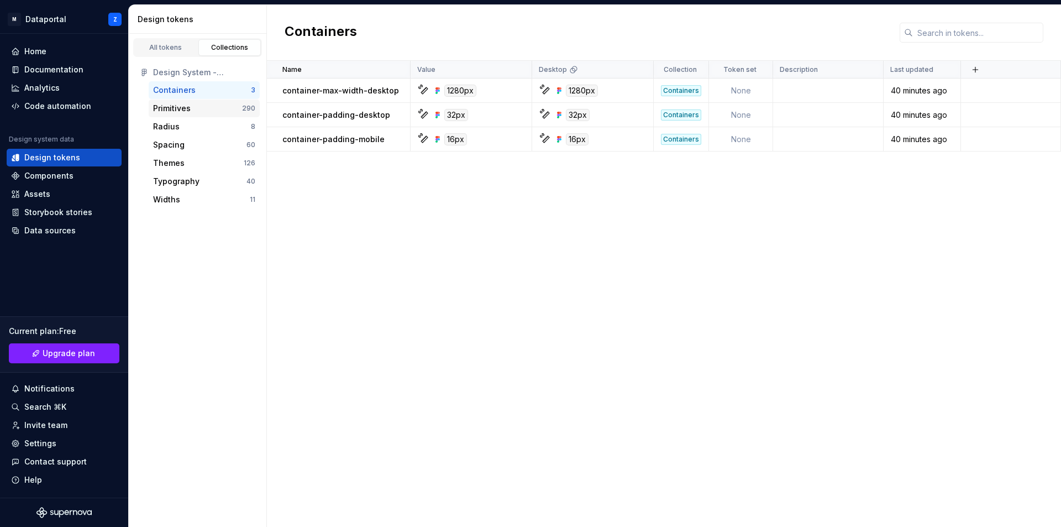
click at [206, 106] on div "Primitives" at bounding box center [197, 108] width 89 height 11
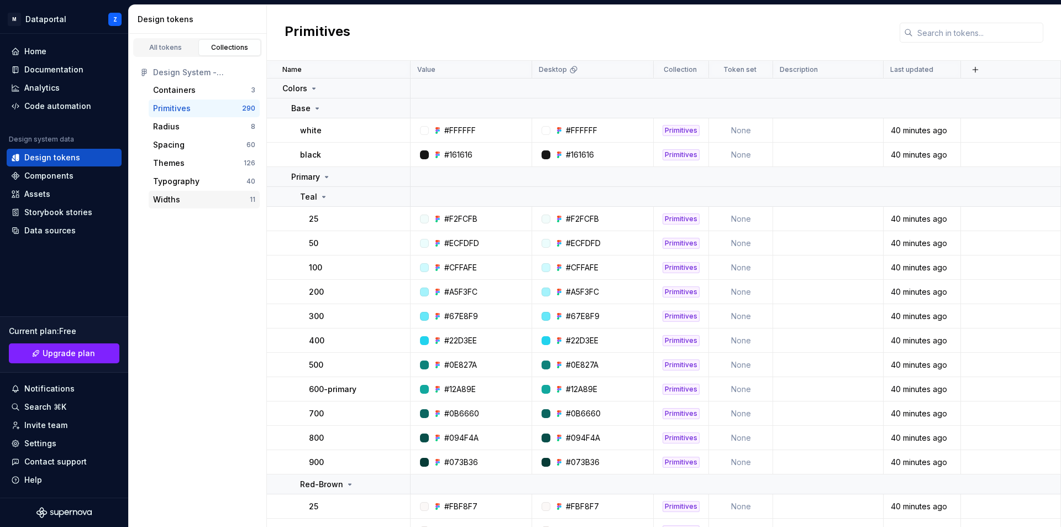
click at [190, 202] on div "Widths" at bounding box center [201, 199] width 97 height 11
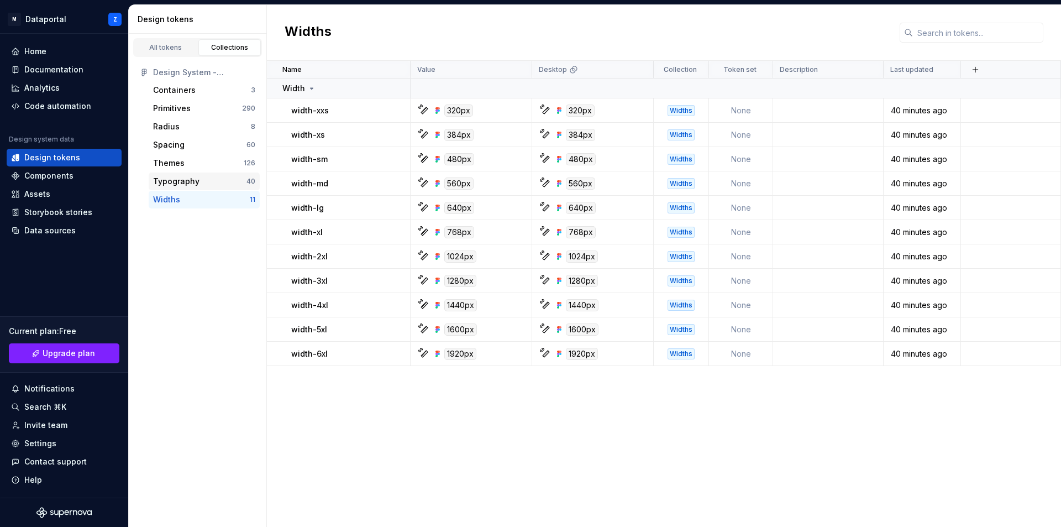
click at [196, 177] on div "Typography" at bounding box center [176, 181] width 46 height 11
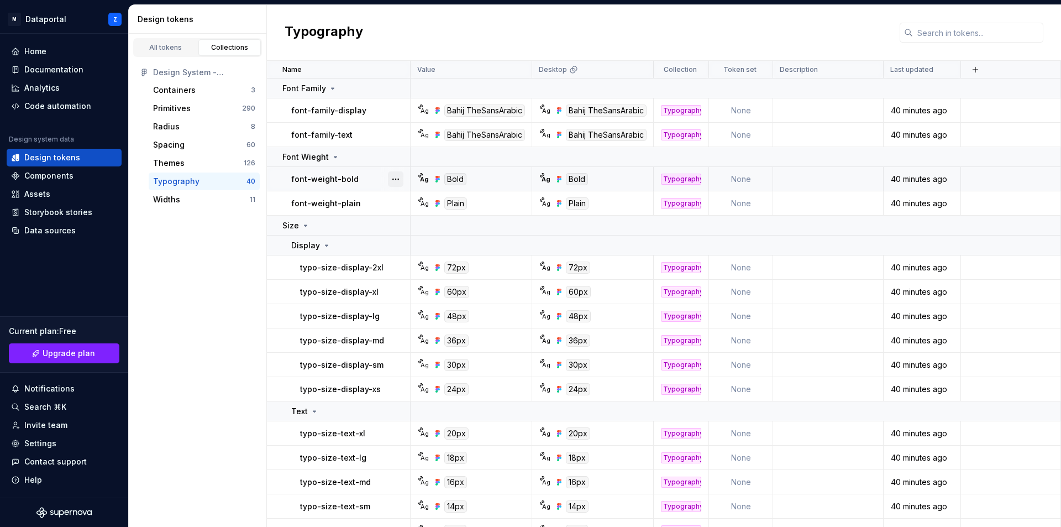
click at [396, 179] on button "button" at bounding box center [395, 178] width 15 height 15
click at [413, 202] on div "Open detail" at bounding box center [444, 200] width 72 height 11
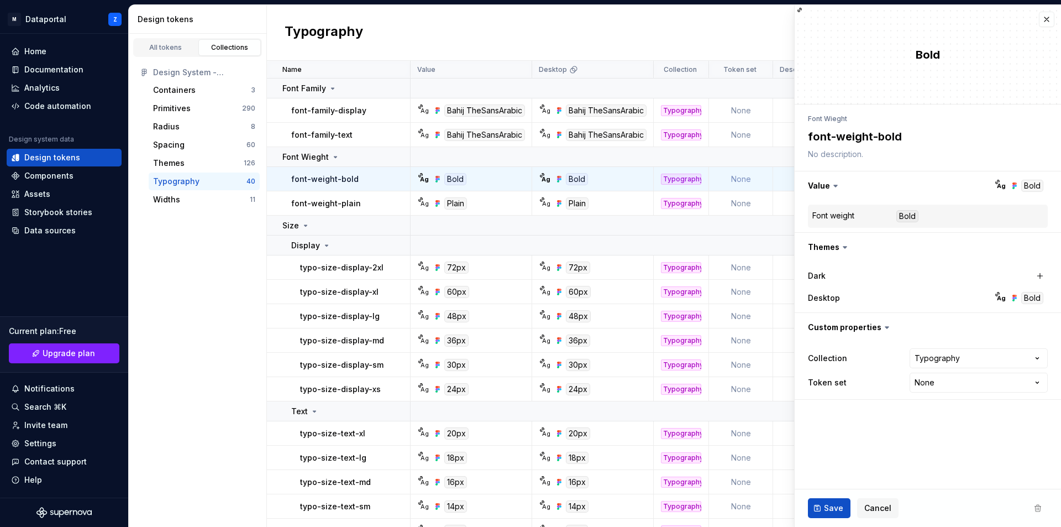
type textarea "*"
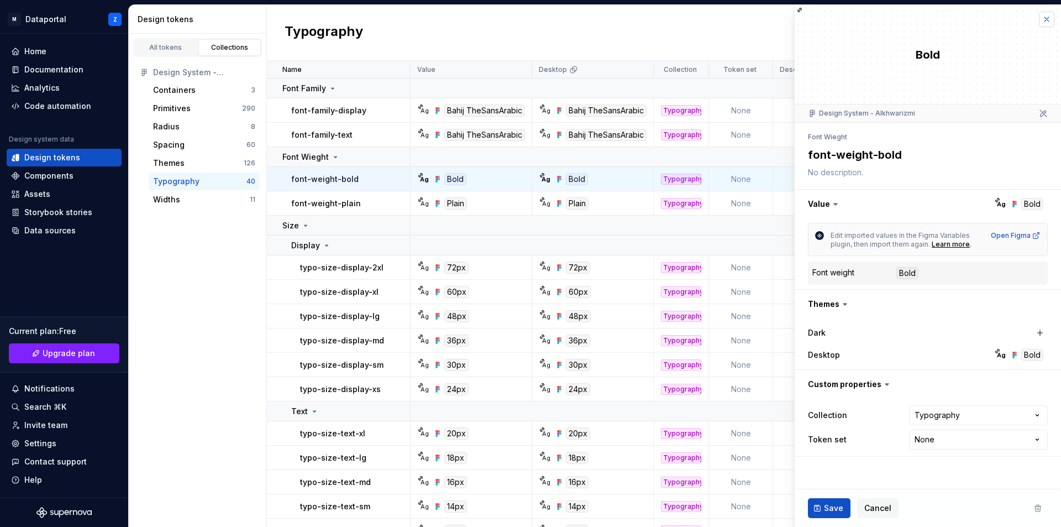
click at [1049, 18] on button "button" at bounding box center [1046, 19] width 15 height 15
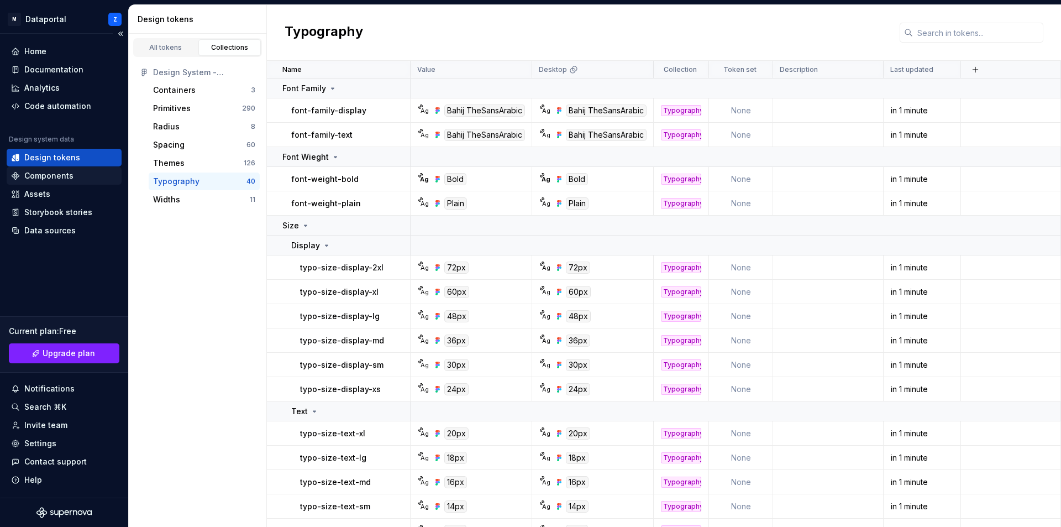
click at [61, 176] on div "Components" at bounding box center [48, 175] width 49 height 11
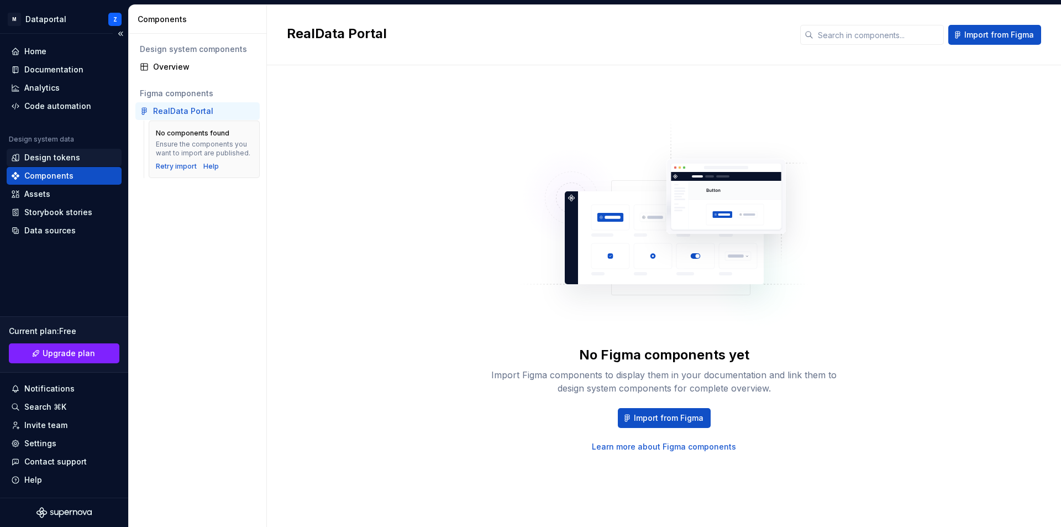
click at [69, 157] on div "Design tokens" at bounding box center [52, 157] width 56 height 11
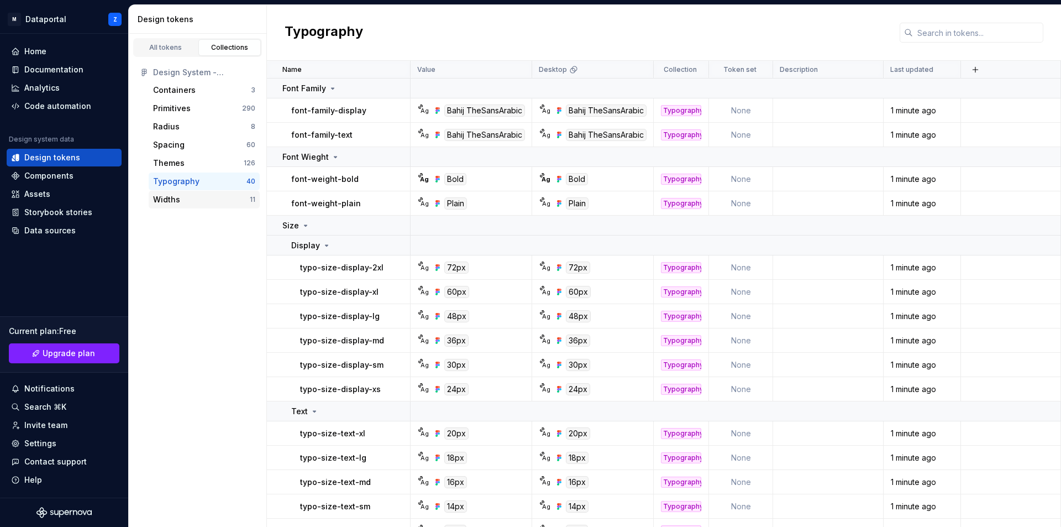
click at [174, 203] on div "Widths" at bounding box center [166, 199] width 27 height 11
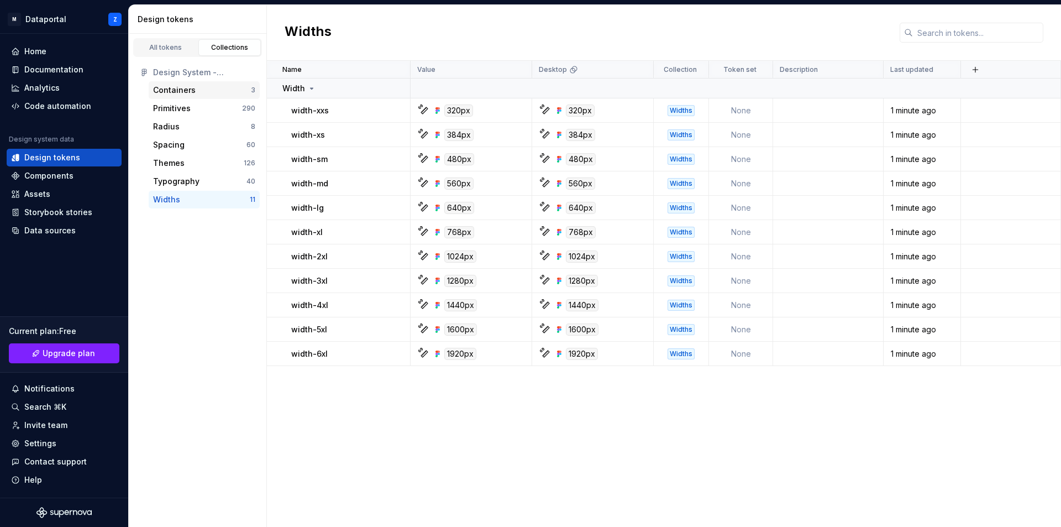
click at [200, 90] on div "Containers" at bounding box center [202, 90] width 98 height 11
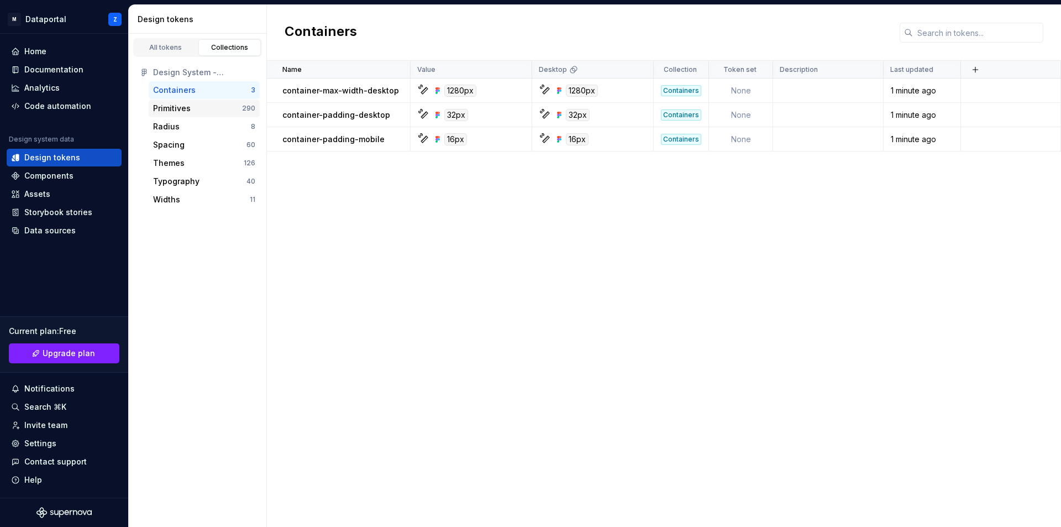
click at [196, 116] on div "Primitives 290" at bounding box center [204, 108] width 111 height 18
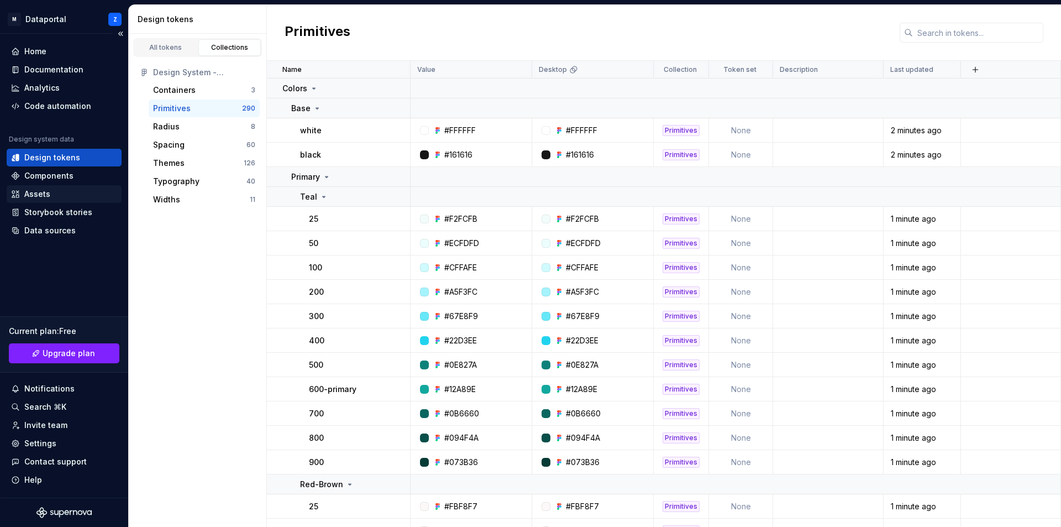
click at [36, 191] on div "Assets" at bounding box center [37, 193] width 26 height 11
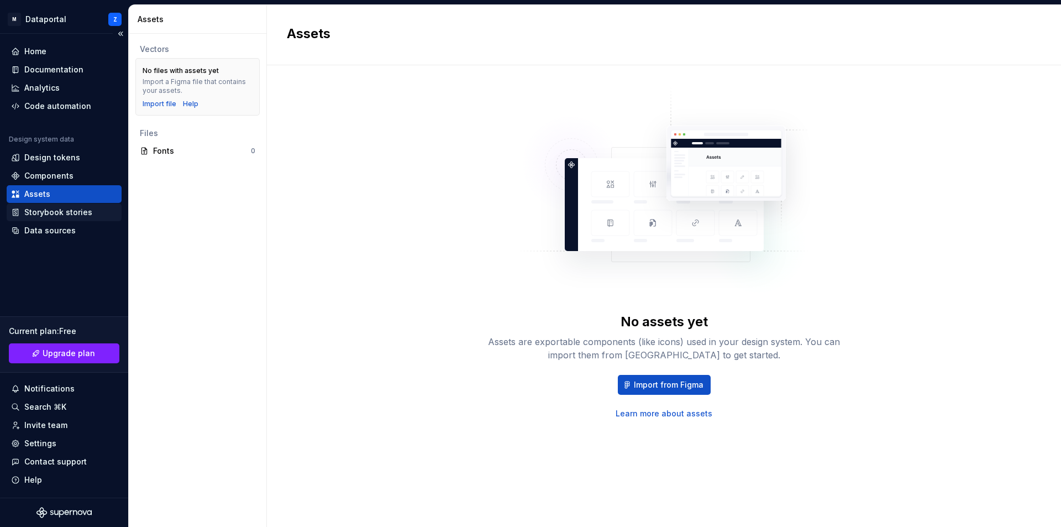
click at [36, 213] on div "Storybook stories" at bounding box center [58, 212] width 68 height 11
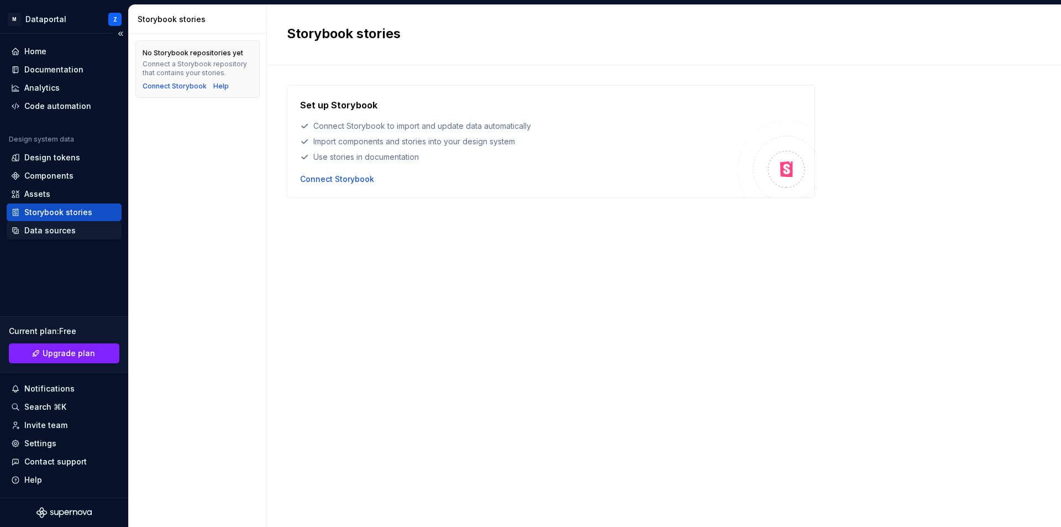
click at [44, 230] on div "Data sources" at bounding box center [49, 230] width 51 height 11
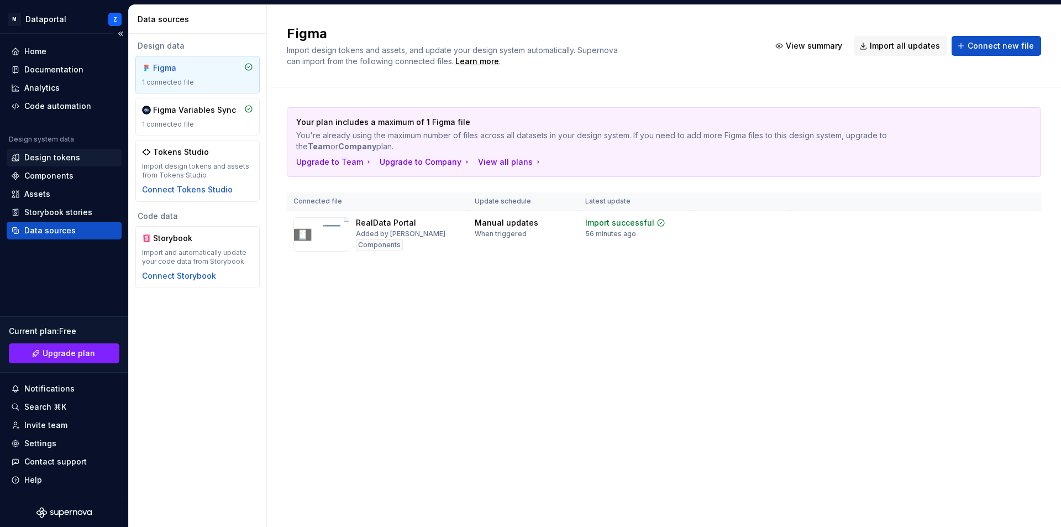
click at [67, 156] on div "Design tokens" at bounding box center [52, 157] width 56 height 11
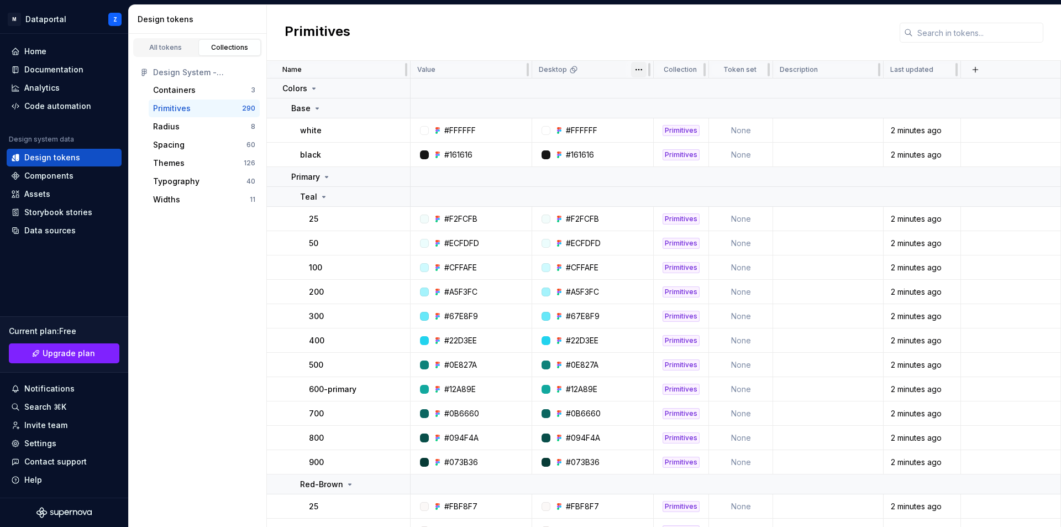
click at [643, 69] on html "M Dataportal Z Home Documentation Analytics Code automation Design system data …" at bounding box center [530, 263] width 1061 height 527
click at [648, 32] on html "M Dataportal Z Home Documentation Analytics Code automation Design system data …" at bounding box center [530, 263] width 1061 height 527
click at [61, 177] on div "Components" at bounding box center [48, 175] width 49 height 11
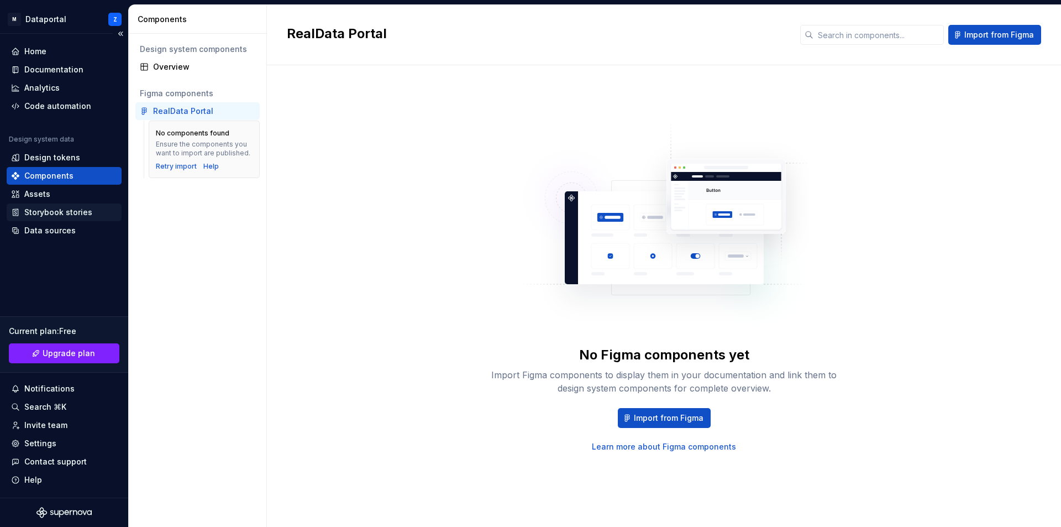
click at [66, 213] on div "Storybook stories" at bounding box center [58, 212] width 68 height 11
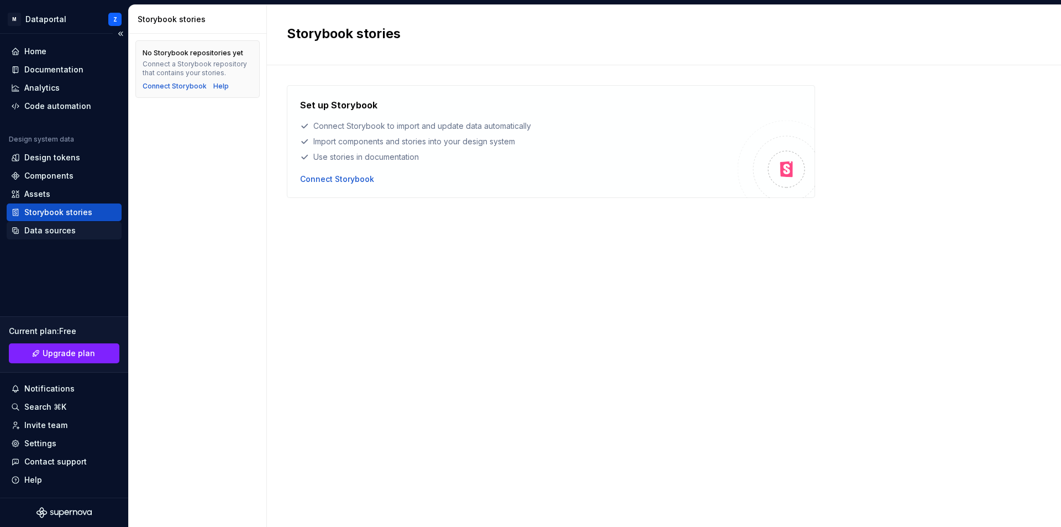
click at [55, 230] on div "Data sources" at bounding box center [49, 230] width 51 height 11
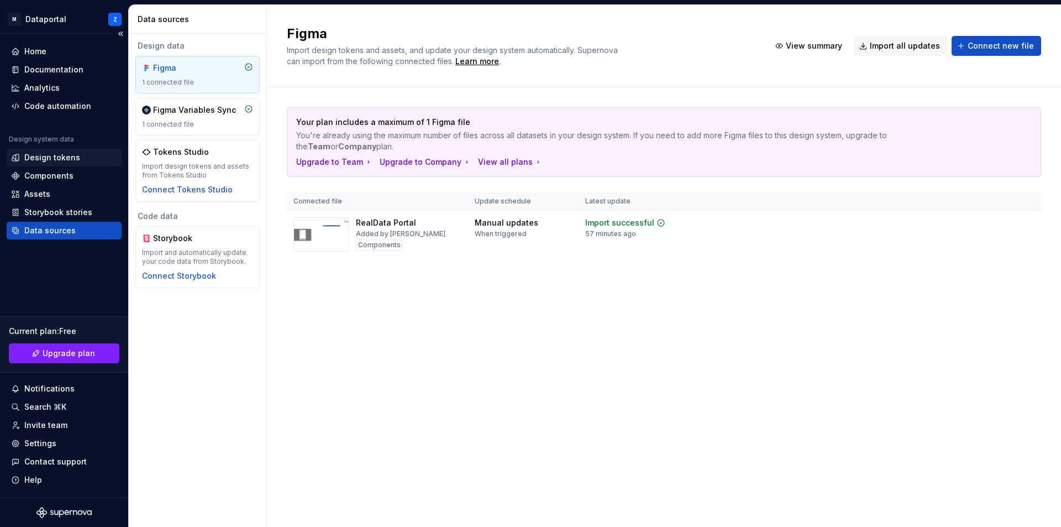
click at [53, 155] on div "Design tokens" at bounding box center [52, 157] width 56 height 11
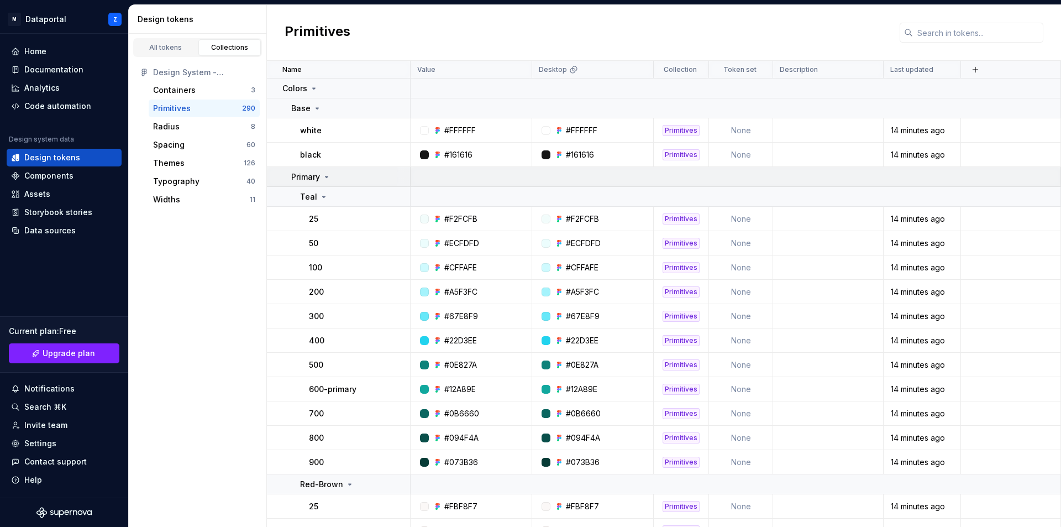
click at [316, 180] on p "Primary" at bounding box center [305, 176] width 29 height 11
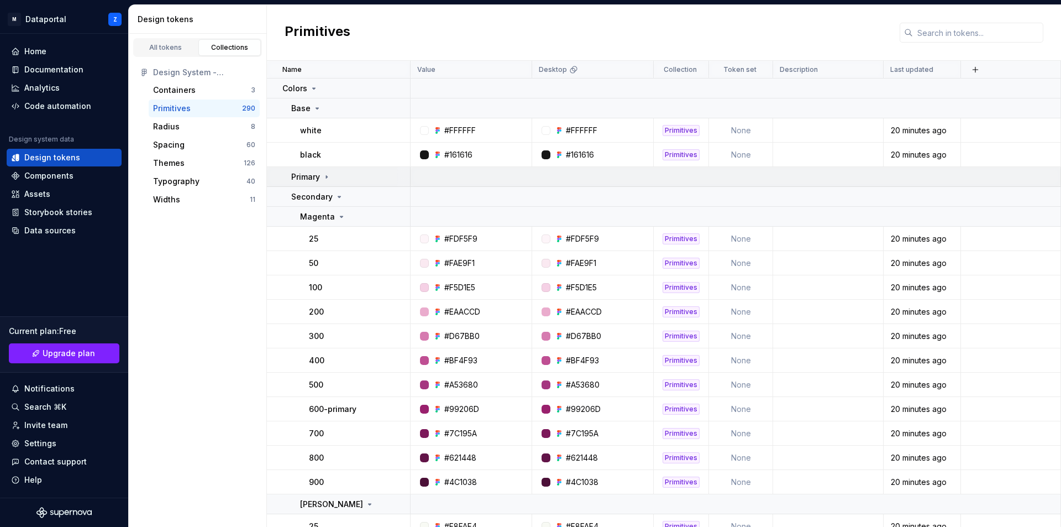
click at [326, 175] on icon at bounding box center [326, 176] width 1 height 3
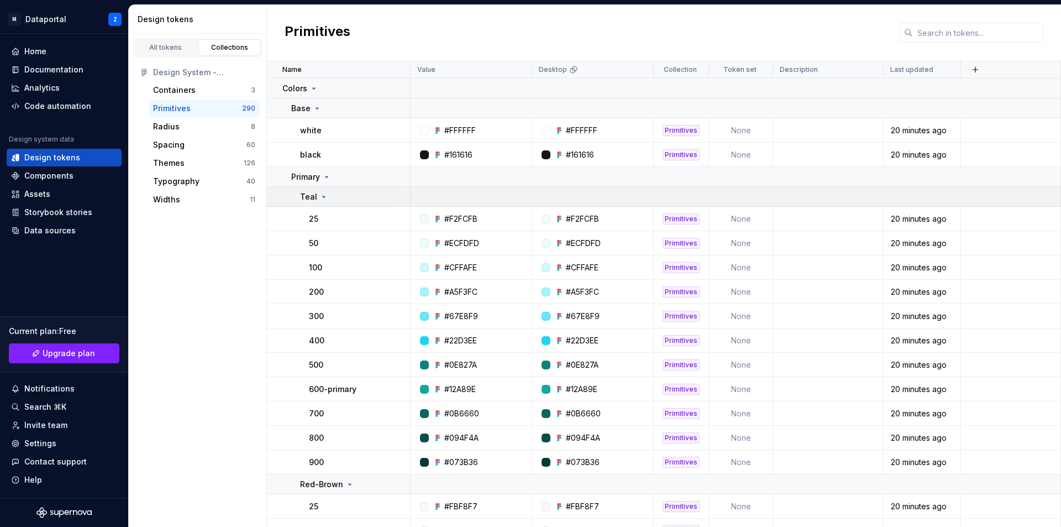
click at [322, 199] on icon at bounding box center [323, 196] width 9 height 9
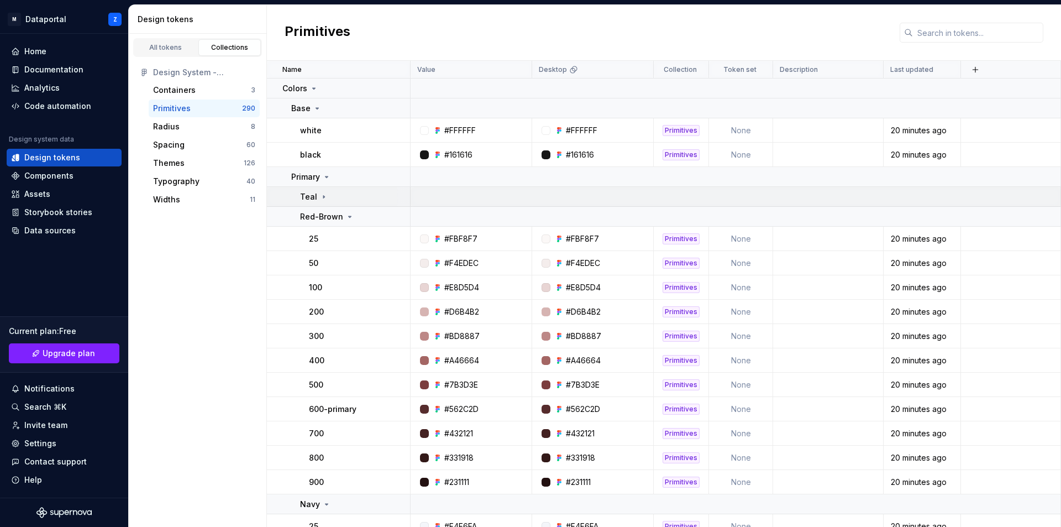
click at [324, 198] on icon at bounding box center [323, 196] width 9 height 9
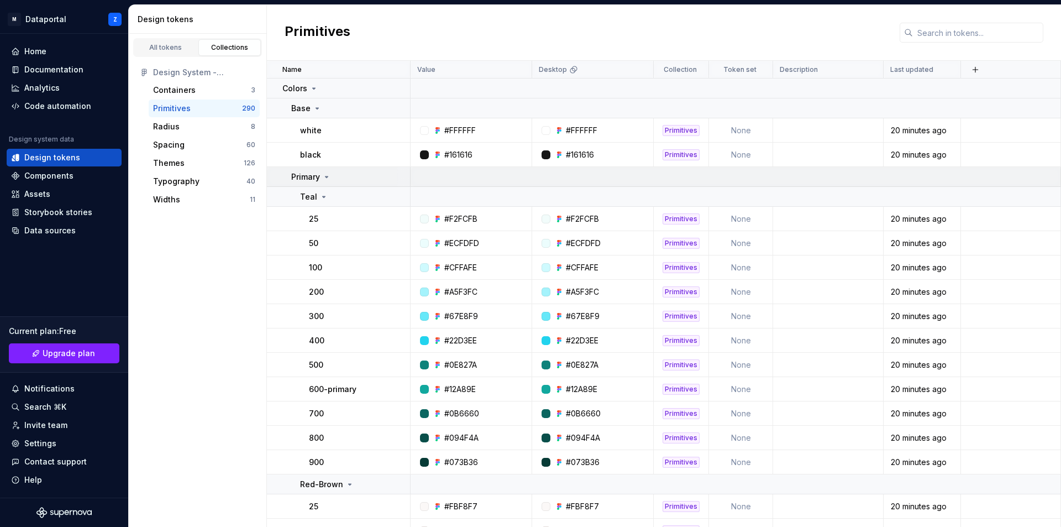
click at [311, 179] on p "Primary" at bounding box center [305, 176] width 29 height 11
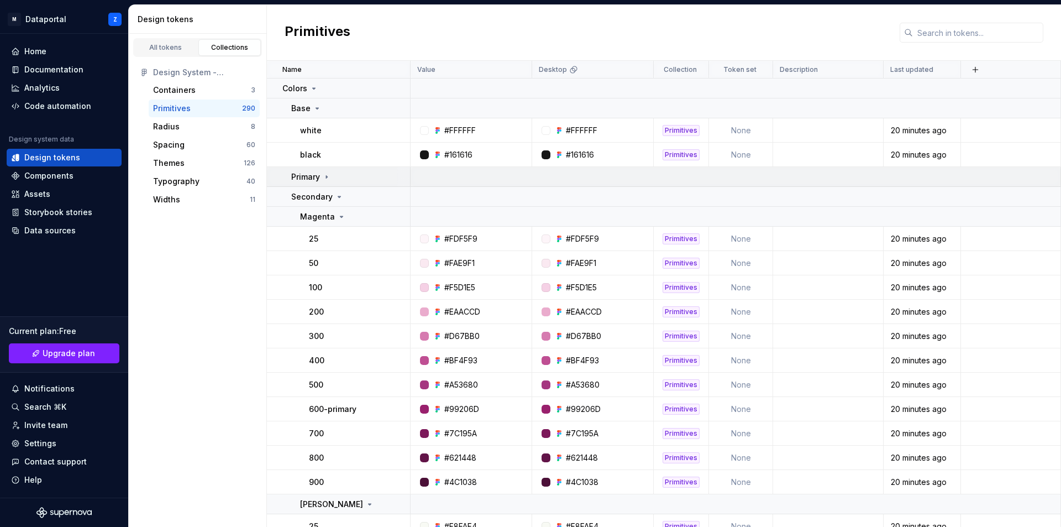
click at [311, 179] on p "Primary" at bounding box center [305, 176] width 29 height 11
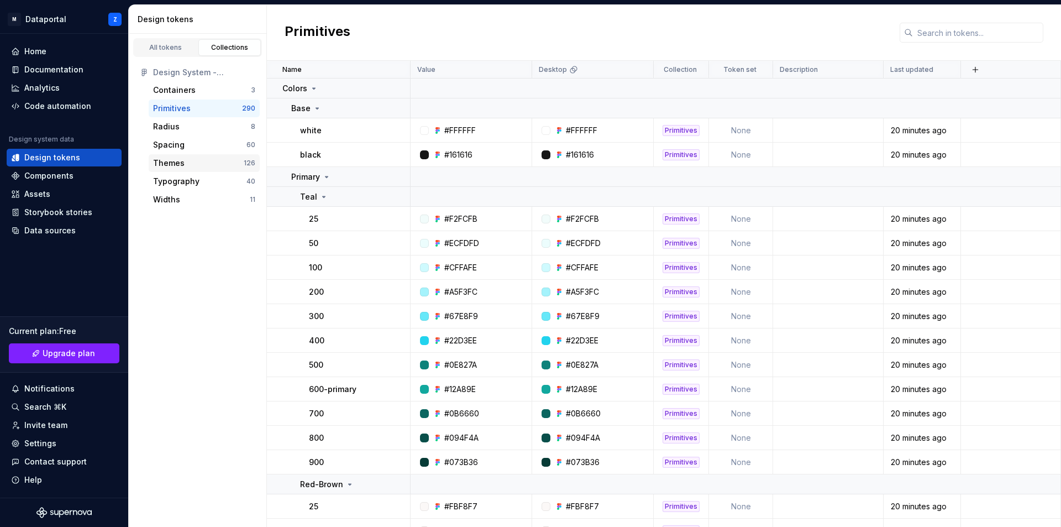
click at [171, 163] on div "Themes" at bounding box center [169, 163] width 32 height 11
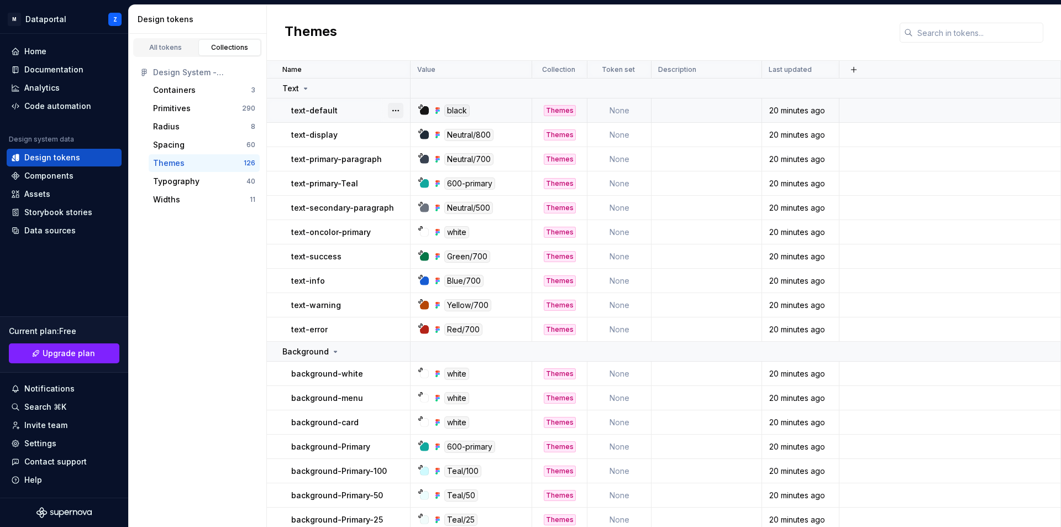
click at [397, 109] on button "button" at bounding box center [395, 110] width 15 height 15
click at [411, 130] on div "Open detail" at bounding box center [444, 132] width 72 height 11
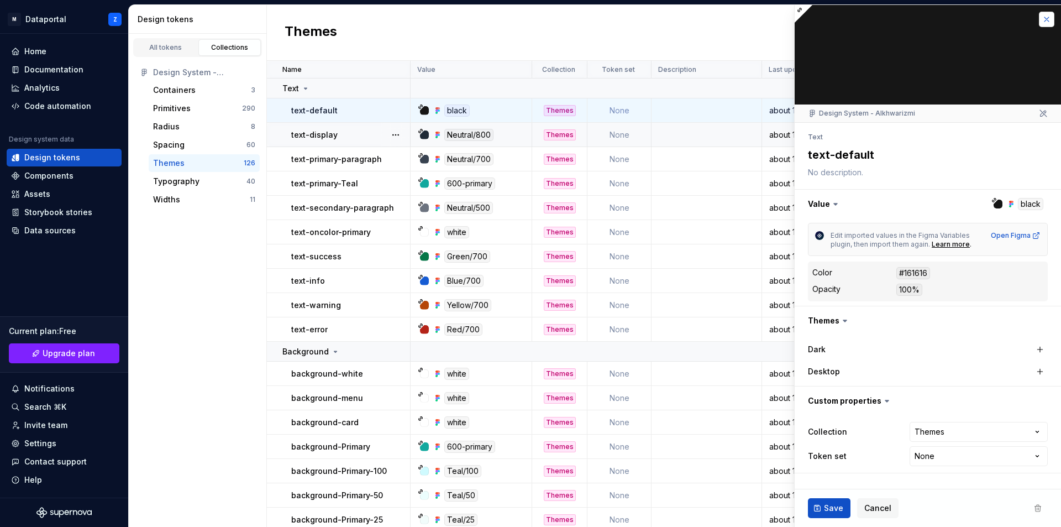
click at [1049, 24] on button "button" at bounding box center [1046, 19] width 15 height 15
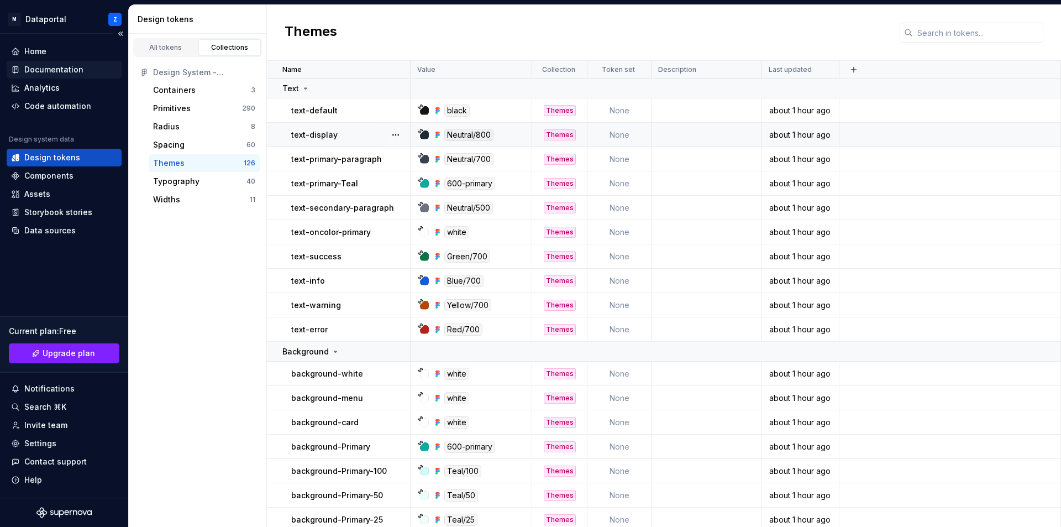
click at [61, 72] on div "Documentation" at bounding box center [53, 69] width 59 height 11
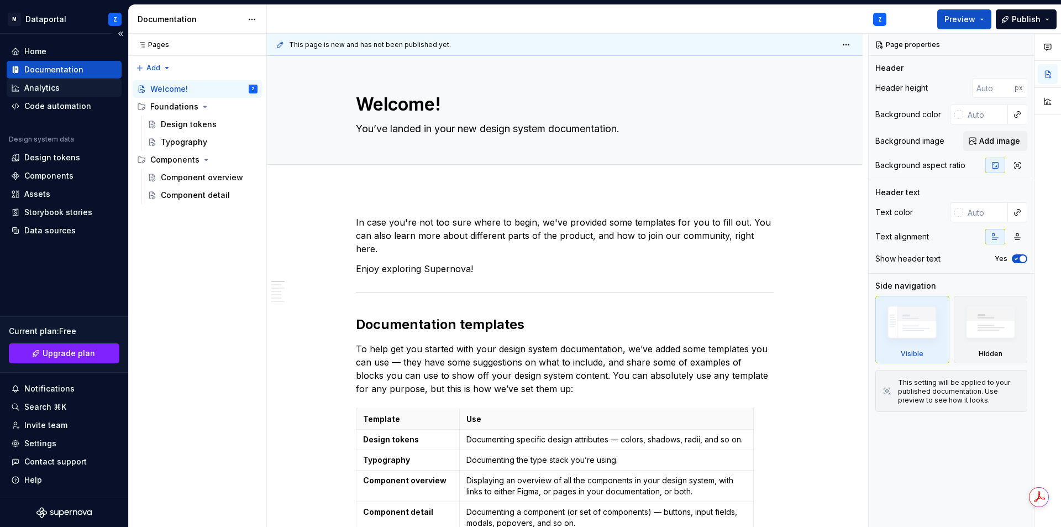
click at [59, 84] on div "Analytics" at bounding box center [41, 87] width 35 height 11
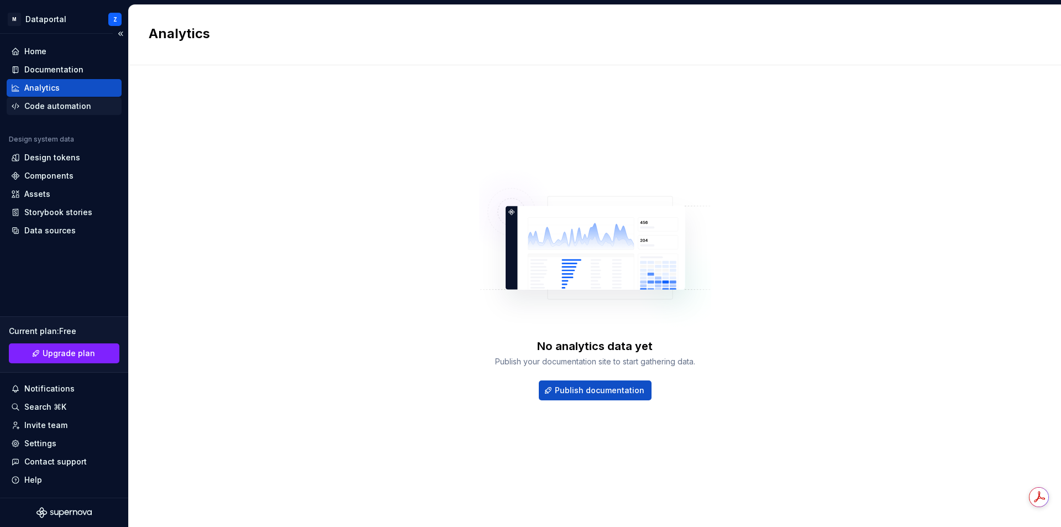
click at [58, 101] on div "Code automation" at bounding box center [57, 106] width 67 height 11
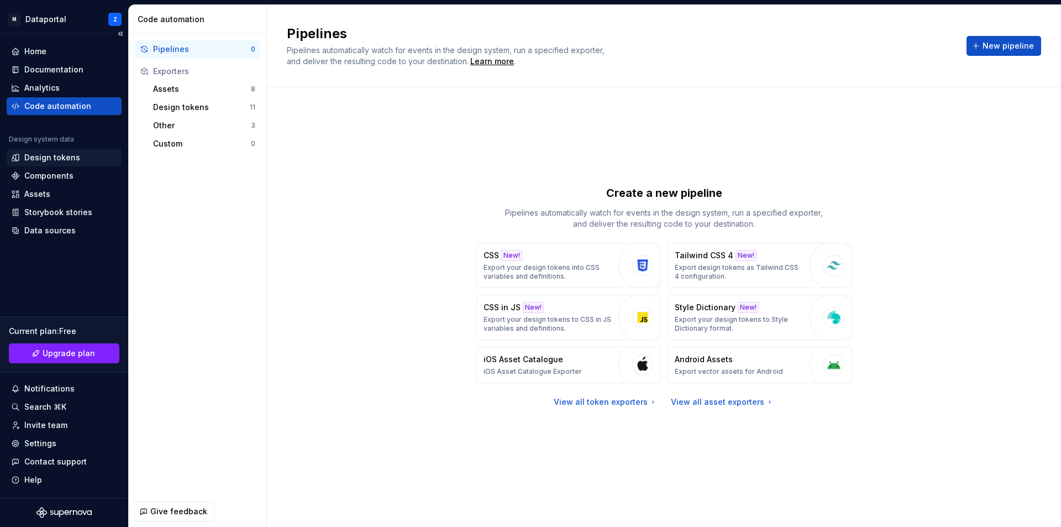
click at [45, 158] on div "Design tokens" at bounding box center [52, 157] width 56 height 11
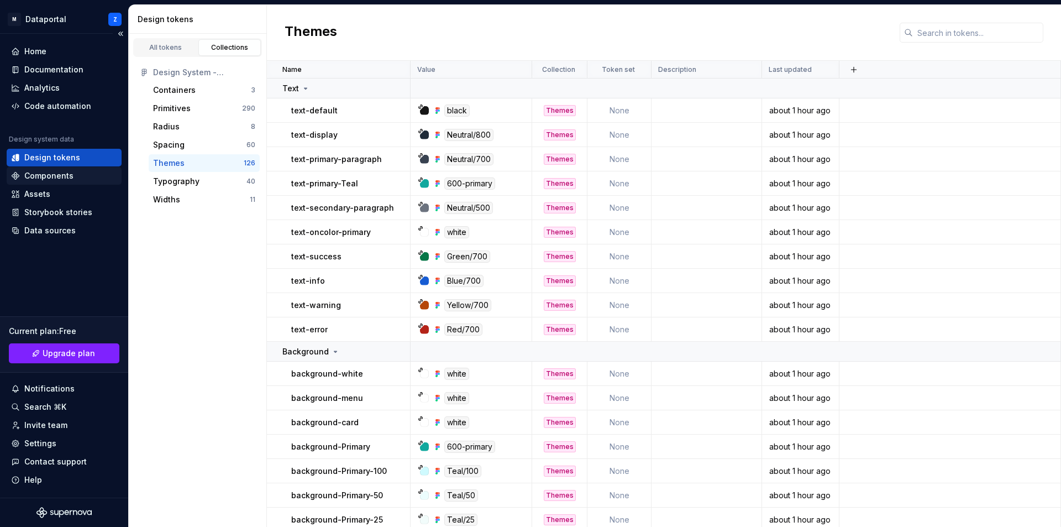
click at [43, 176] on div "Components" at bounding box center [48, 175] width 49 height 11
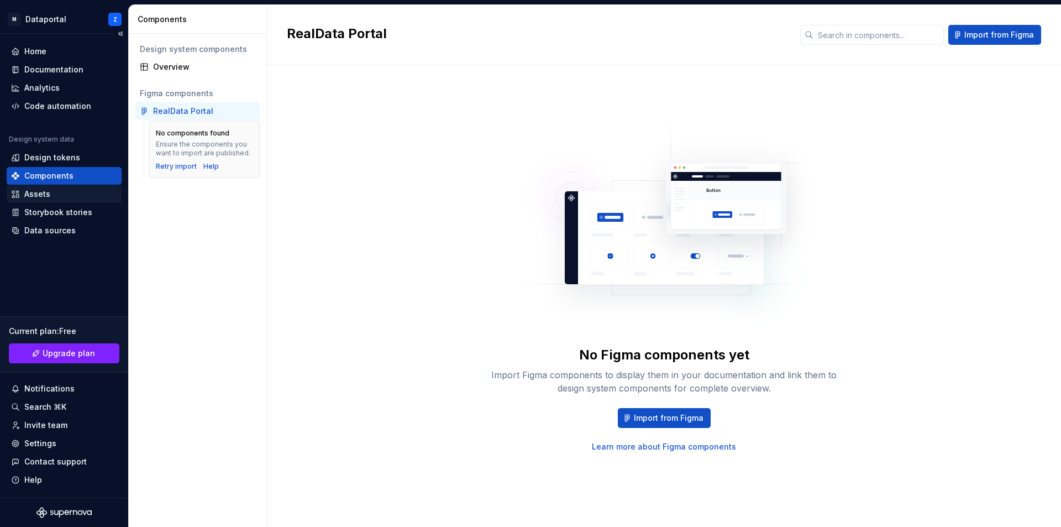
click at [42, 194] on div "Assets" at bounding box center [37, 193] width 26 height 11
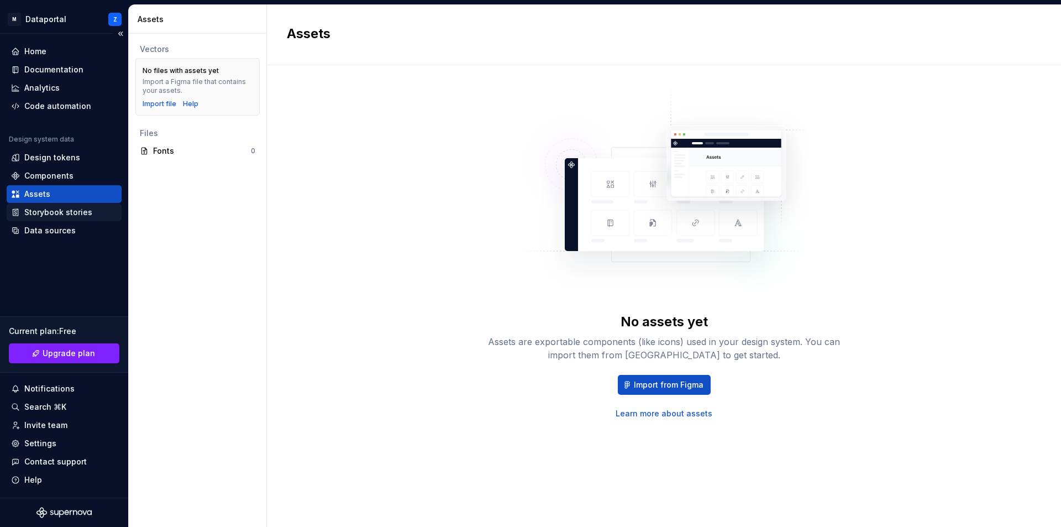
click at [51, 212] on div "Storybook stories" at bounding box center [58, 212] width 68 height 11
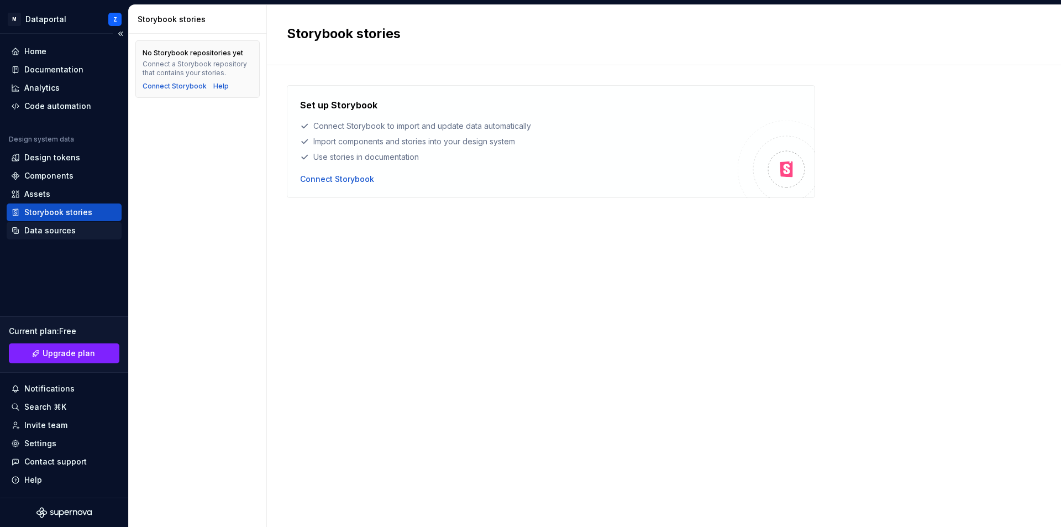
click at [54, 228] on div "Data sources" at bounding box center [49, 230] width 51 height 11
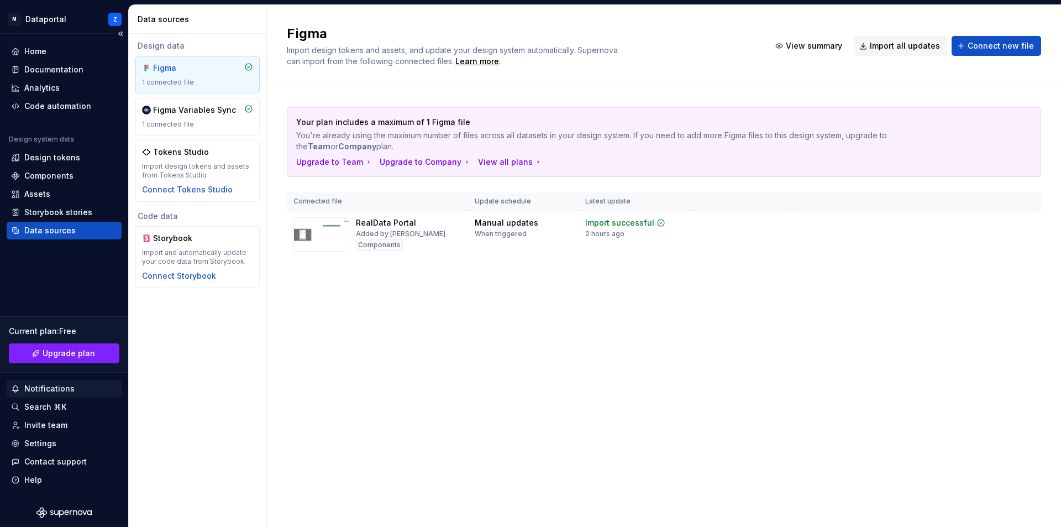
click at [45, 392] on div "Notifications" at bounding box center [49, 388] width 50 height 11
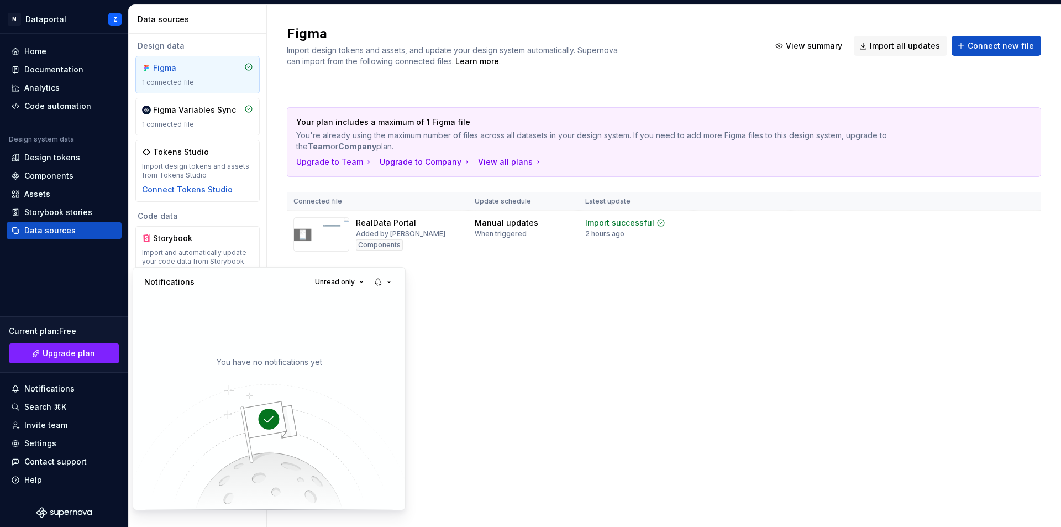
click at [673, 369] on html "M Dataportal Z Home Documentation Analytics Code automation Design system data …" at bounding box center [530, 263] width 1061 height 527
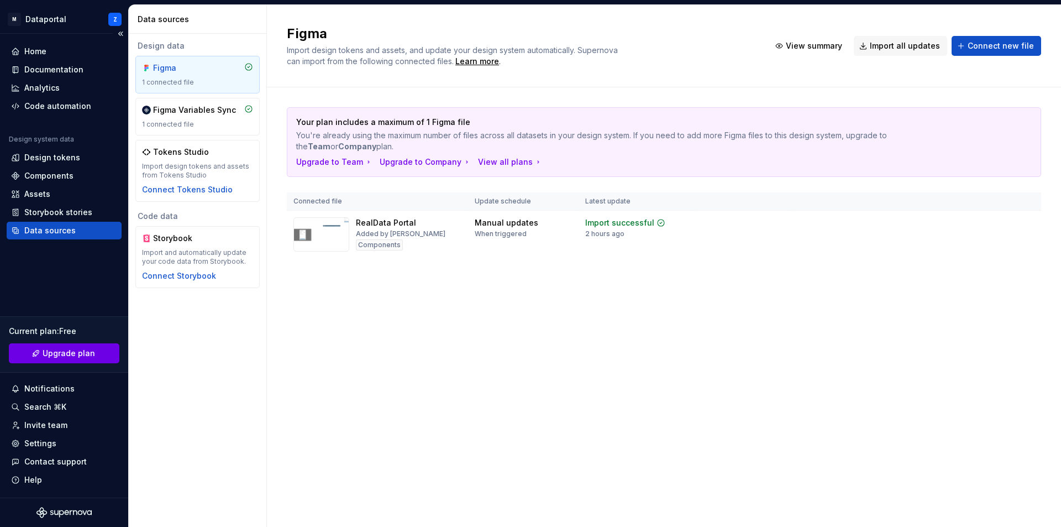
click at [60, 356] on span "Upgrade plan" at bounding box center [69, 353] width 53 height 11
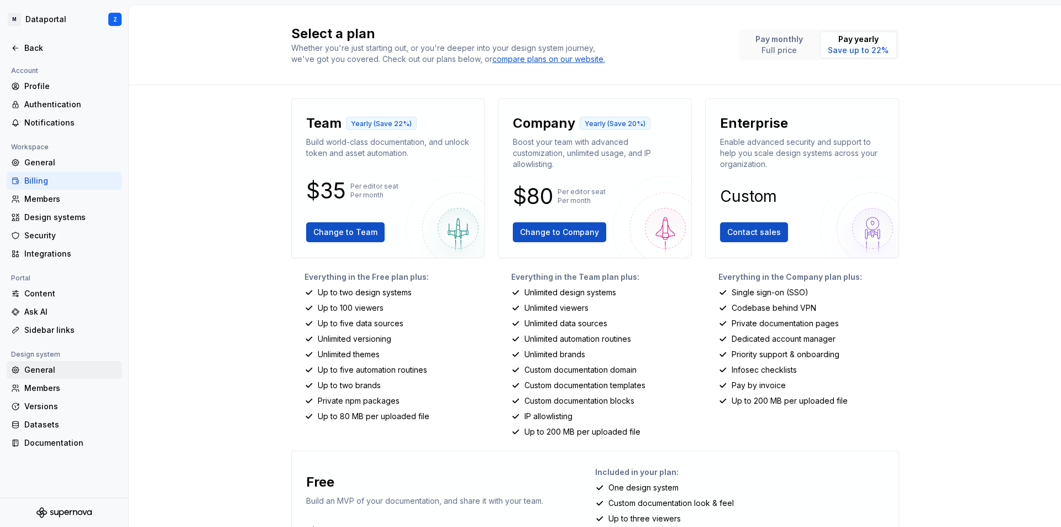
click at [46, 374] on div "General" at bounding box center [70, 369] width 93 height 11
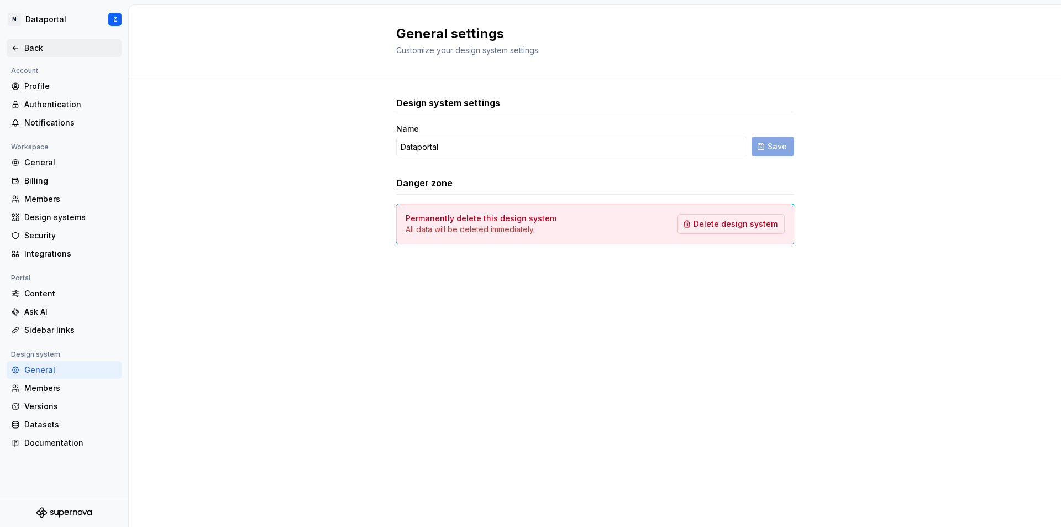
click at [24, 43] on div "Back" at bounding box center [64, 48] width 106 height 11
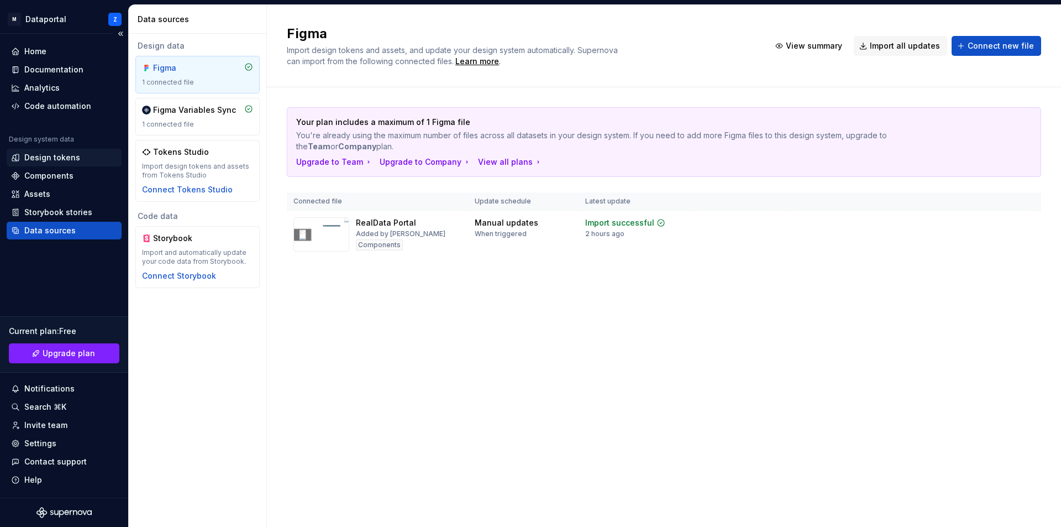
click at [56, 156] on div "Design tokens" at bounding box center [52, 157] width 56 height 11
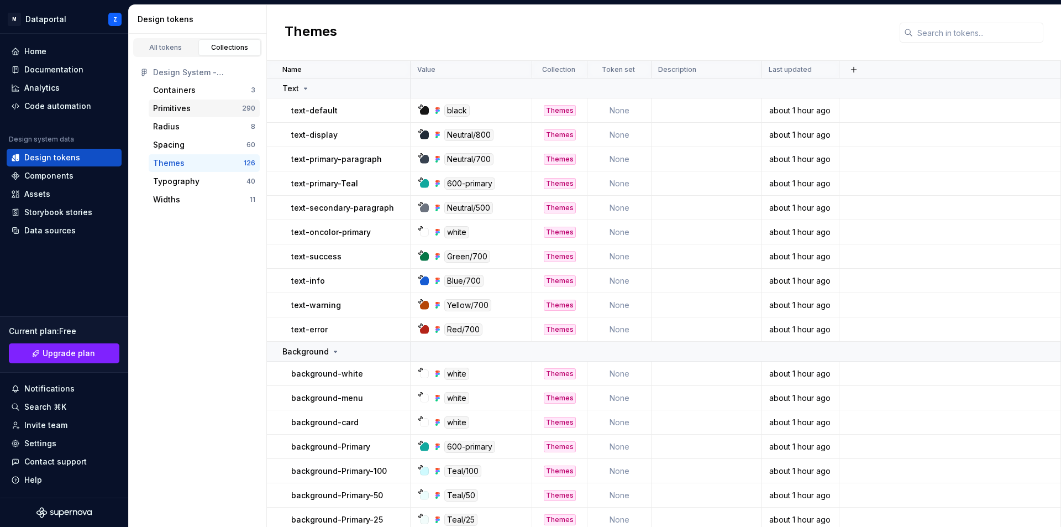
click at [198, 105] on div "Primitives" at bounding box center [197, 108] width 89 height 11
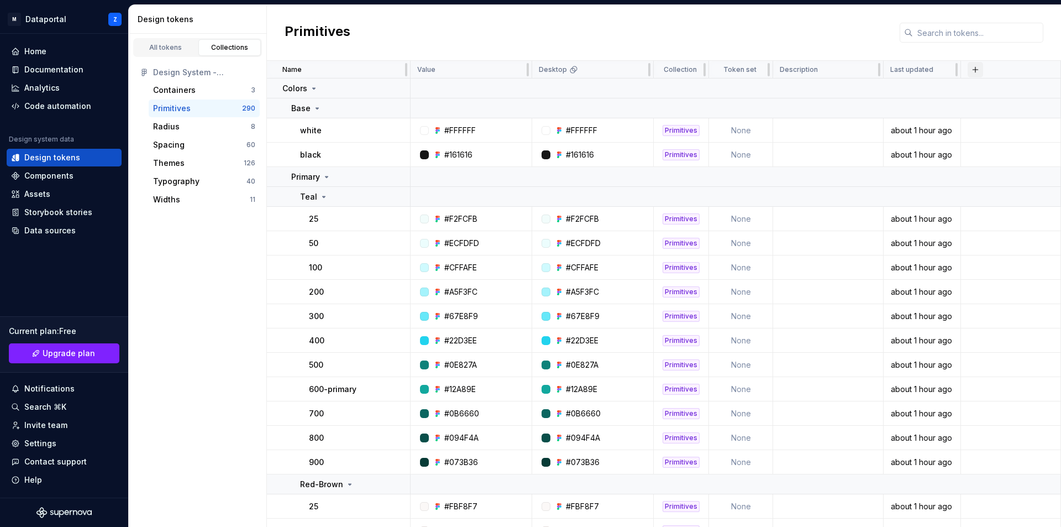
click at [979, 71] on button "button" at bounding box center [975, 69] width 15 height 15
click at [708, 29] on div "Primitives" at bounding box center [664, 33] width 794 height 56
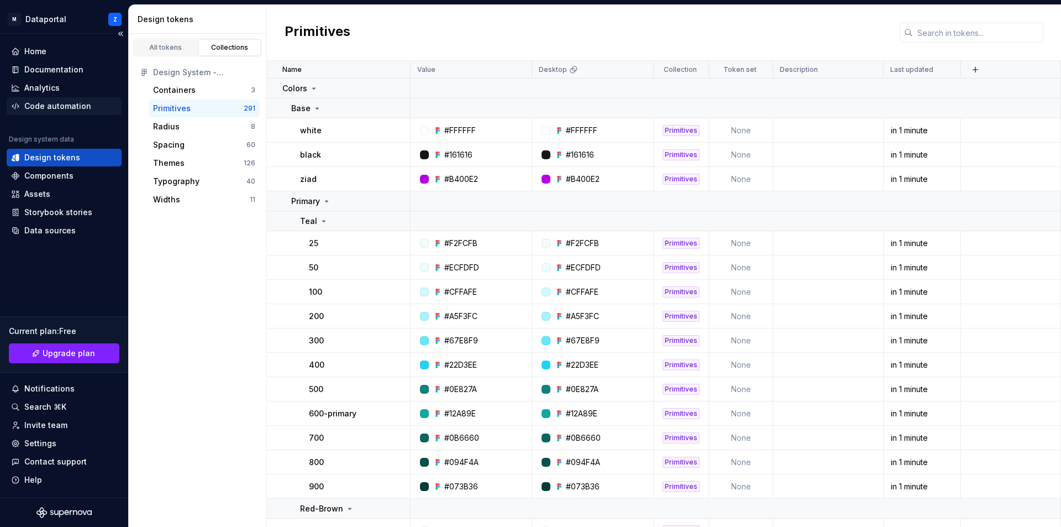
click at [57, 108] on div "Code automation" at bounding box center [57, 106] width 67 height 11
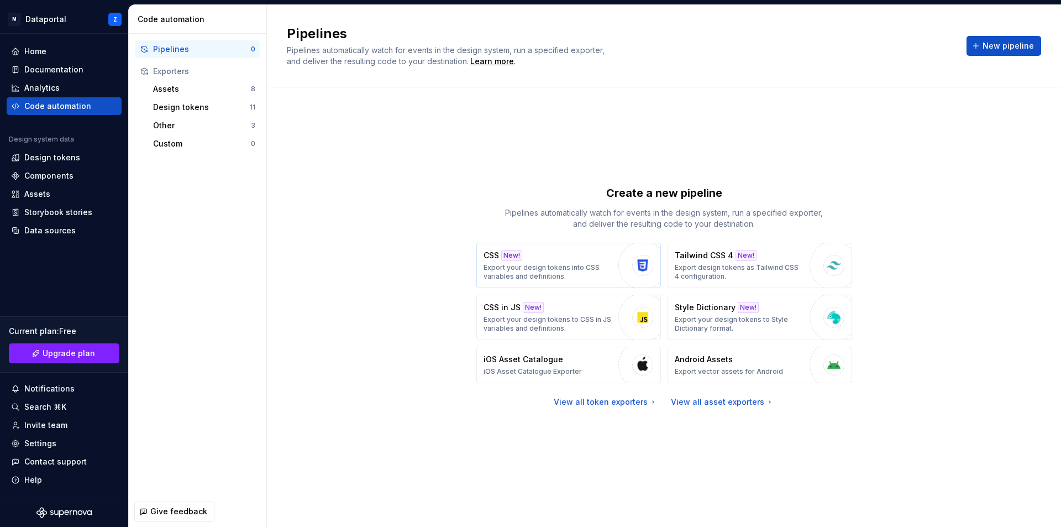
click at [559, 268] on p "Export your design tokens into CSS variables and definitions." at bounding box center [548, 272] width 129 height 18
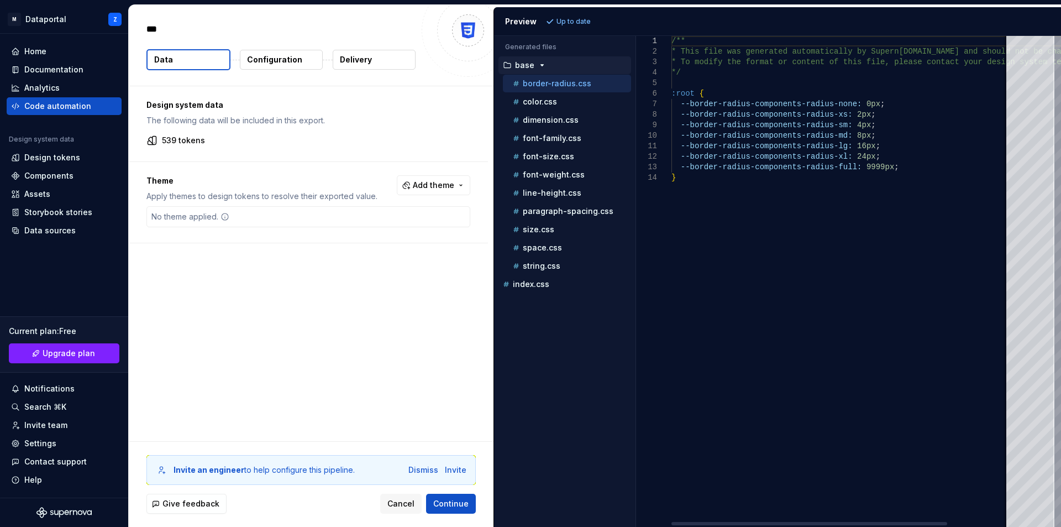
type textarea "*"
click at [550, 106] on div "color.css" at bounding box center [571, 101] width 120 height 11
type textarea "**********"
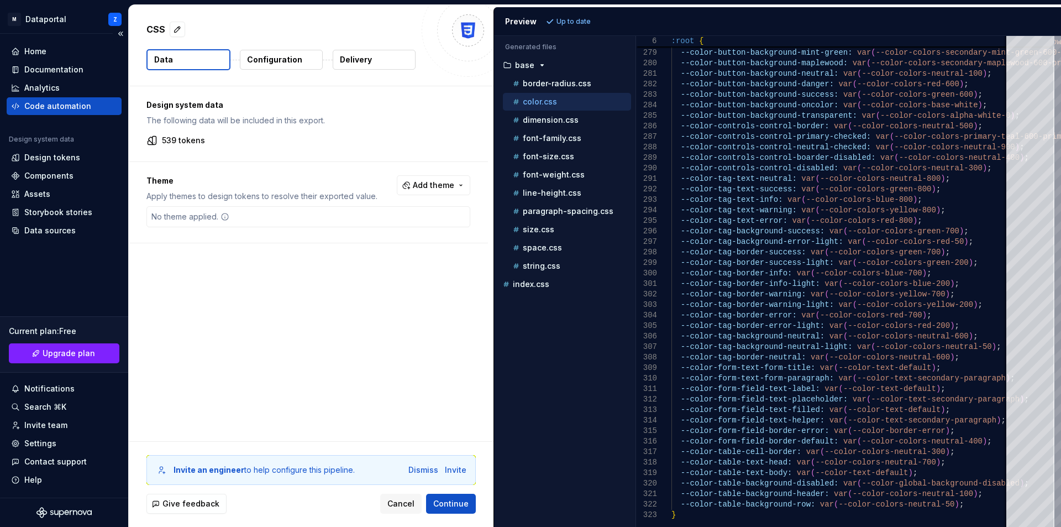
click at [69, 111] on div "Code automation" at bounding box center [57, 106] width 67 height 11
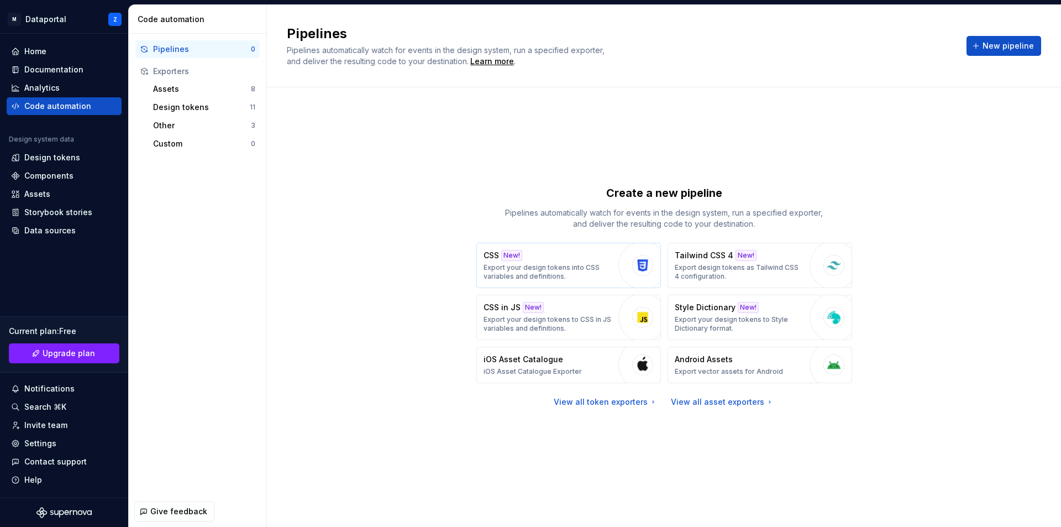
click at [580, 264] on p "Export your design tokens into CSS variables and definitions." at bounding box center [548, 272] width 129 height 18
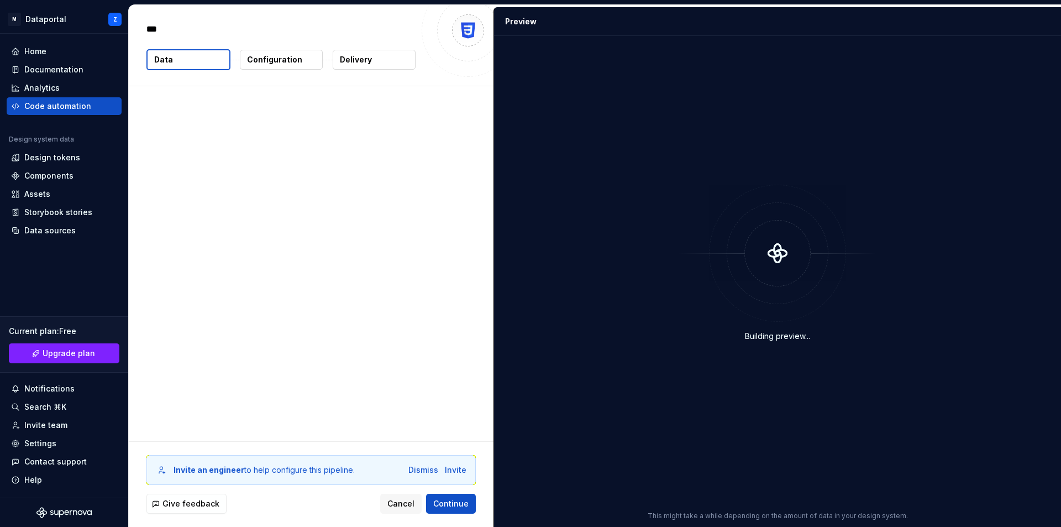
type textarea "*"
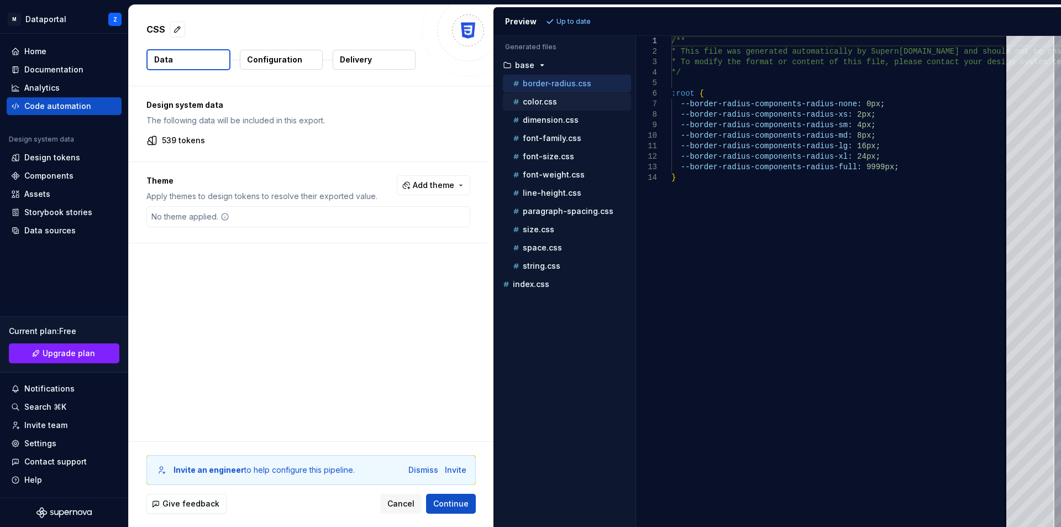
click at [557, 107] on div "color.css" at bounding box center [571, 101] width 120 height 11
type textarea "**********"
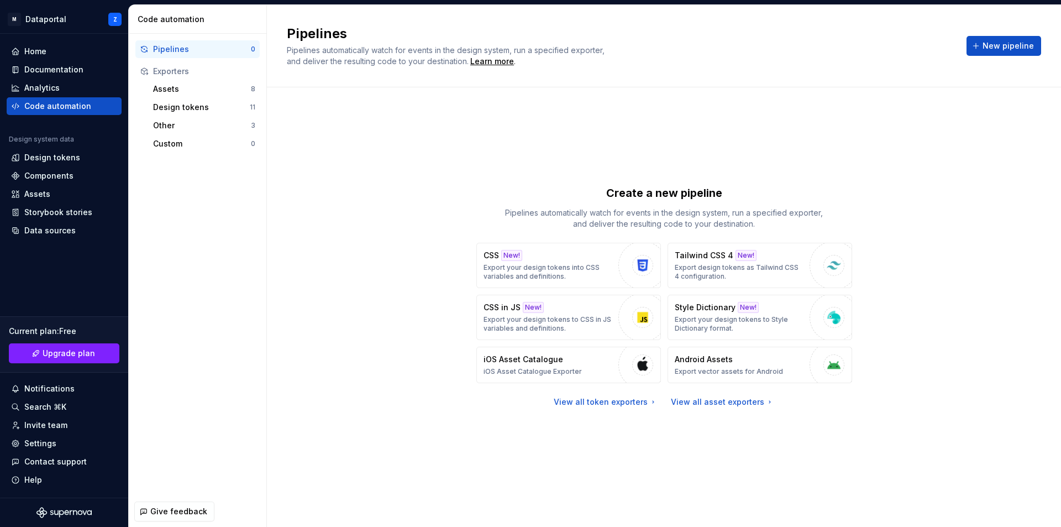
click at [565, 448] on div "Create a new pipeline Pipelines automatically watch for events in the design sy…" at bounding box center [664, 296] width 754 height 378
click at [624, 402] on div "View all token exporters" at bounding box center [606, 401] width 104 height 11
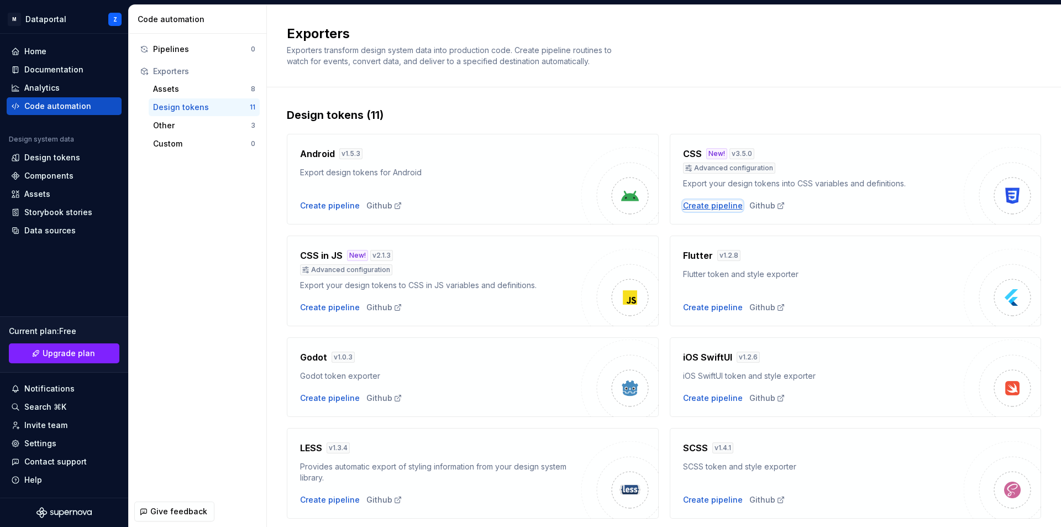
click at [709, 207] on div "Create pipeline" at bounding box center [713, 205] width 60 height 11
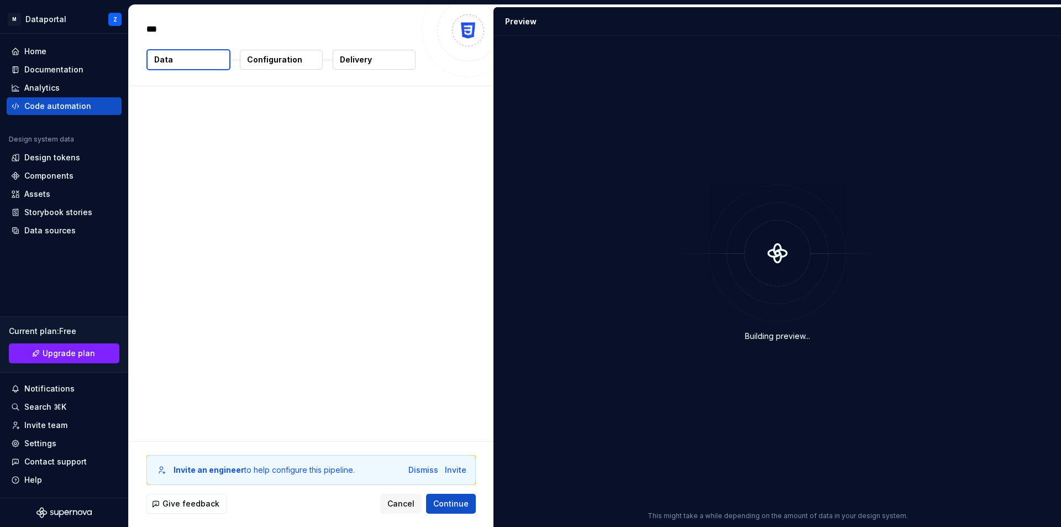
type textarea "*"
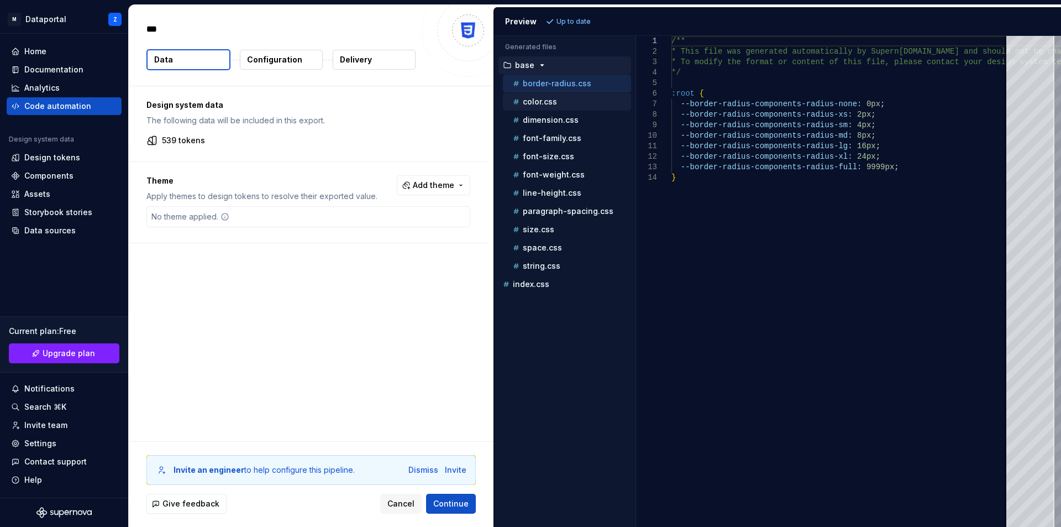
click at [583, 101] on div "color.css" at bounding box center [571, 101] width 120 height 11
type textarea "**********"
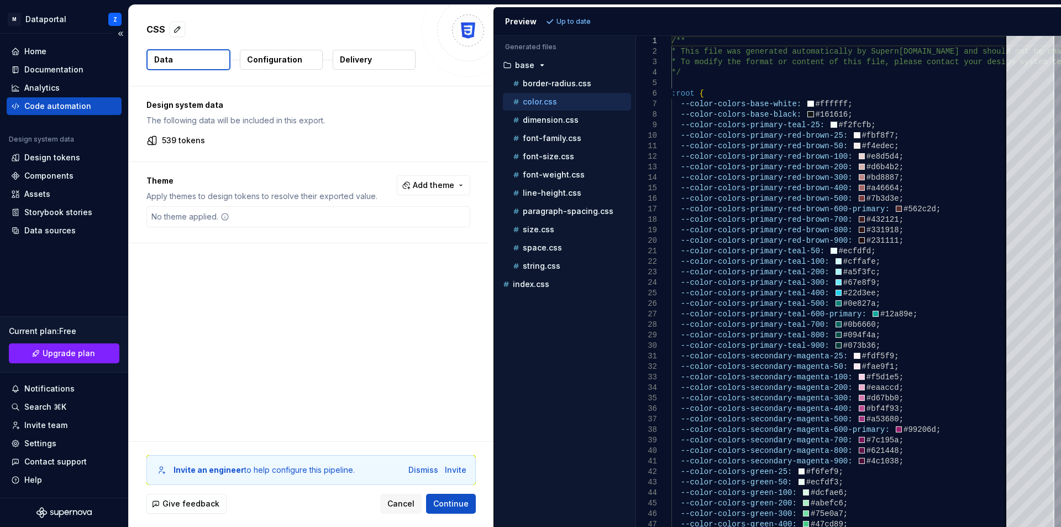
click at [53, 105] on div "Code automation" at bounding box center [57, 106] width 67 height 11
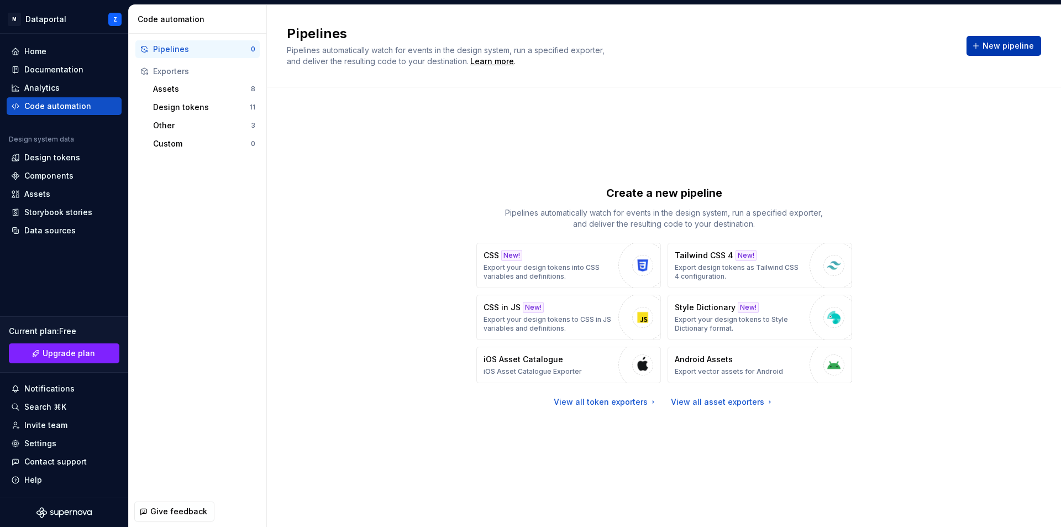
click at [989, 46] on span "New pipeline" at bounding box center [1008, 45] width 51 height 11
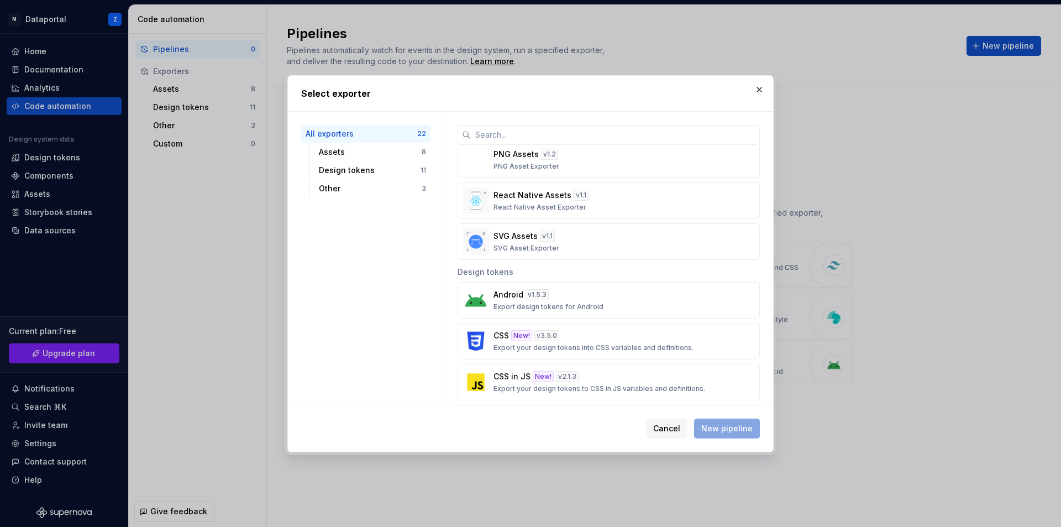
scroll to position [332, 0]
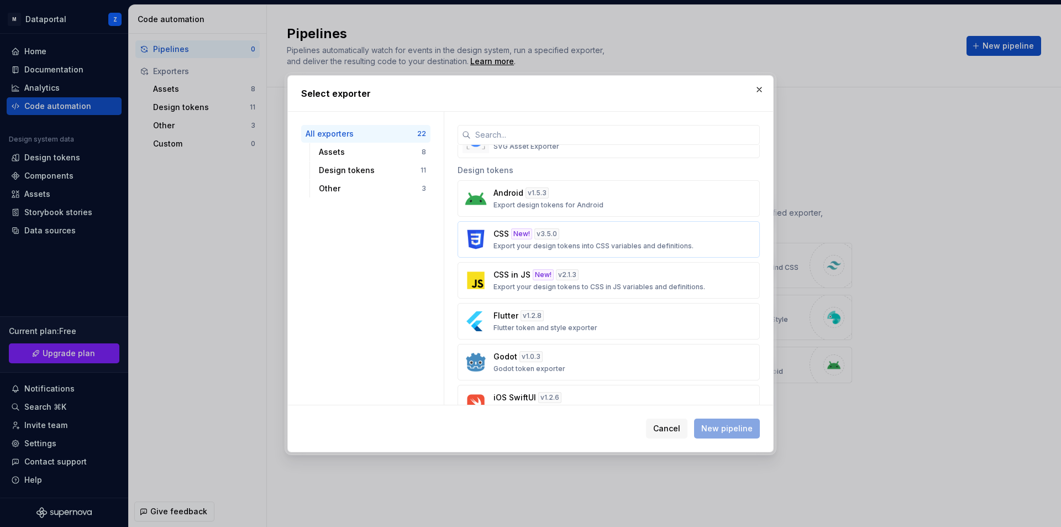
click at [631, 237] on div "CSS New! v 3.5.0 Export your design tokens into CSS variables and definitions." at bounding box center [606, 239] width 224 height 22
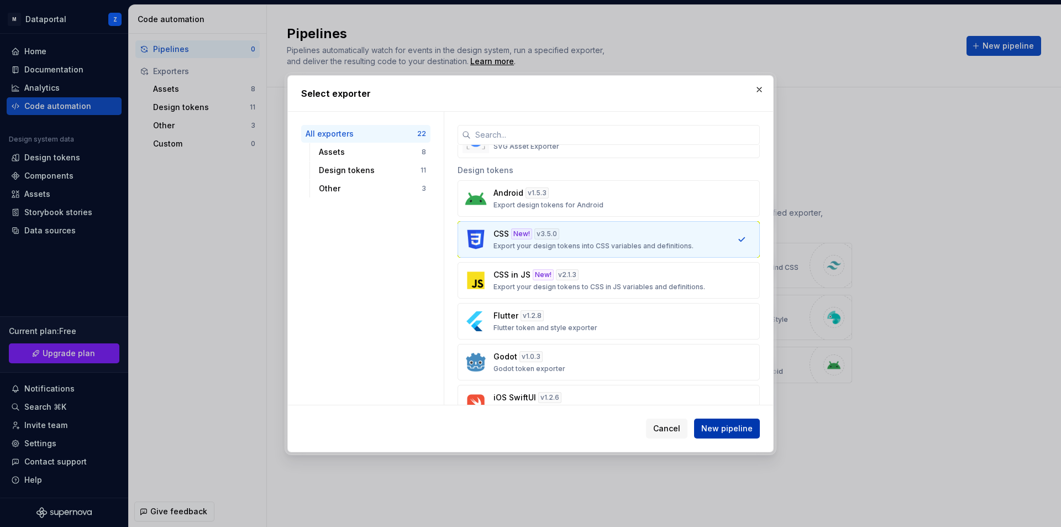
click at [725, 421] on button "New pipeline" at bounding box center [727, 428] width 66 height 20
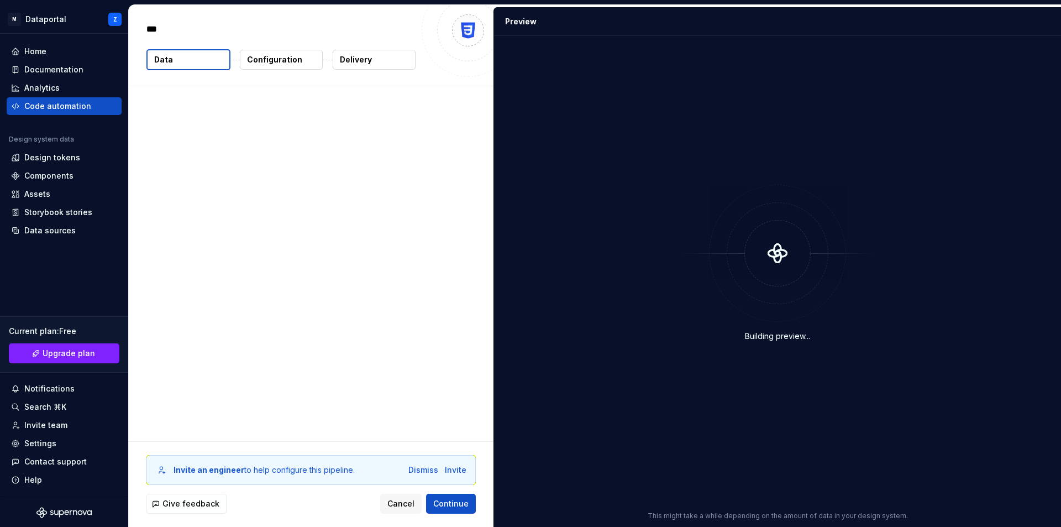
type textarea "*"
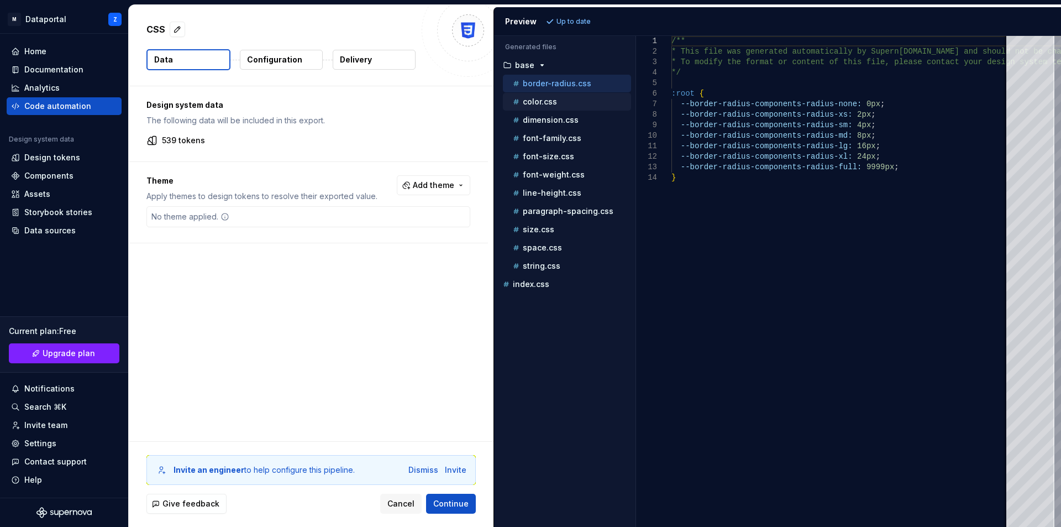
click at [545, 103] on p "color.css" at bounding box center [540, 101] width 34 height 9
type textarea "**********"
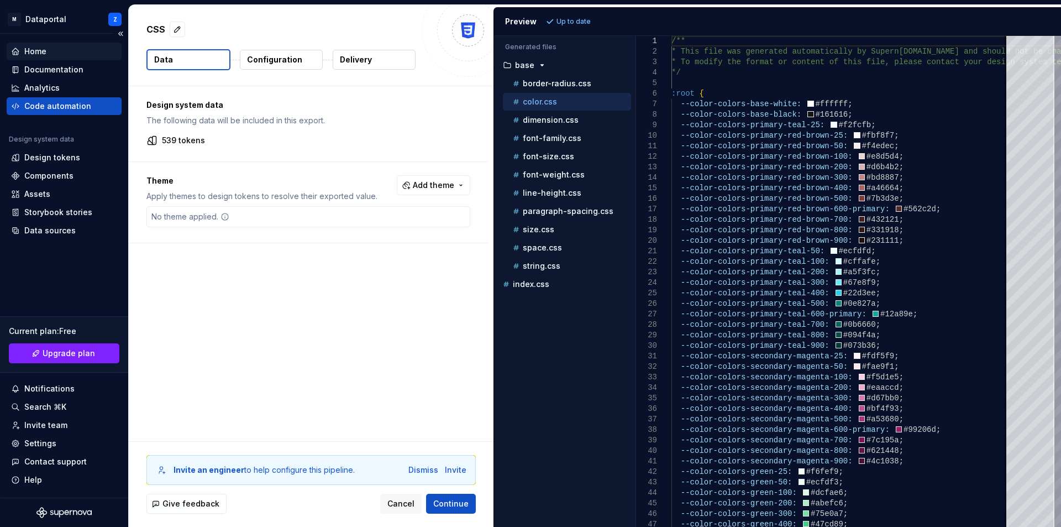
click at [37, 56] on div "Home" at bounding box center [35, 51] width 22 height 11
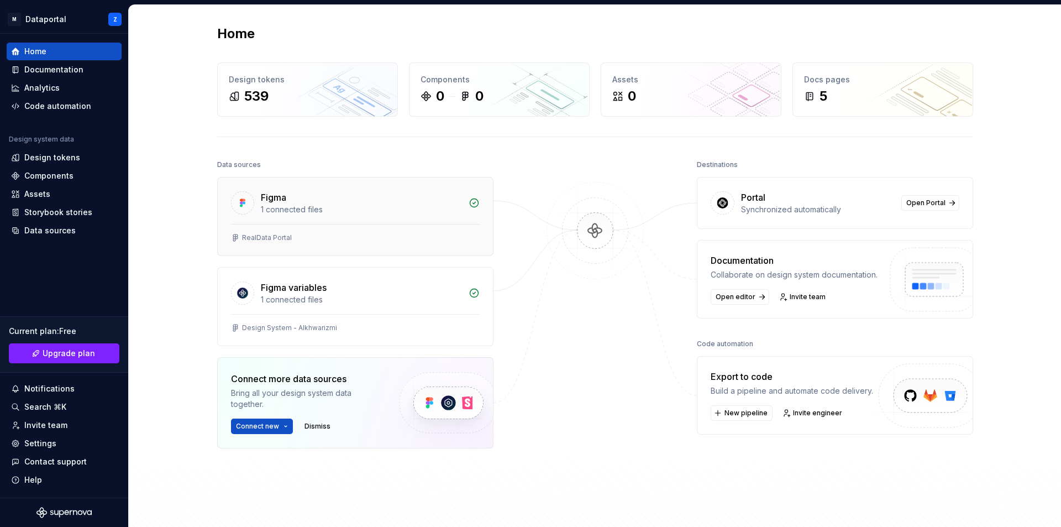
click at [375, 207] on div "1 connected files" at bounding box center [361, 209] width 201 height 11
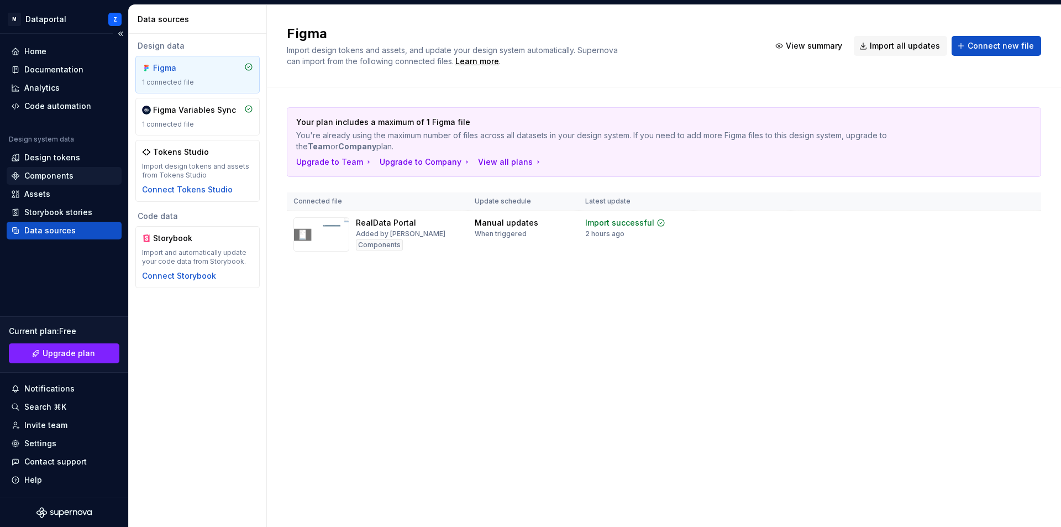
click at [55, 169] on div "Components" at bounding box center [64, 176] width 115 height 18
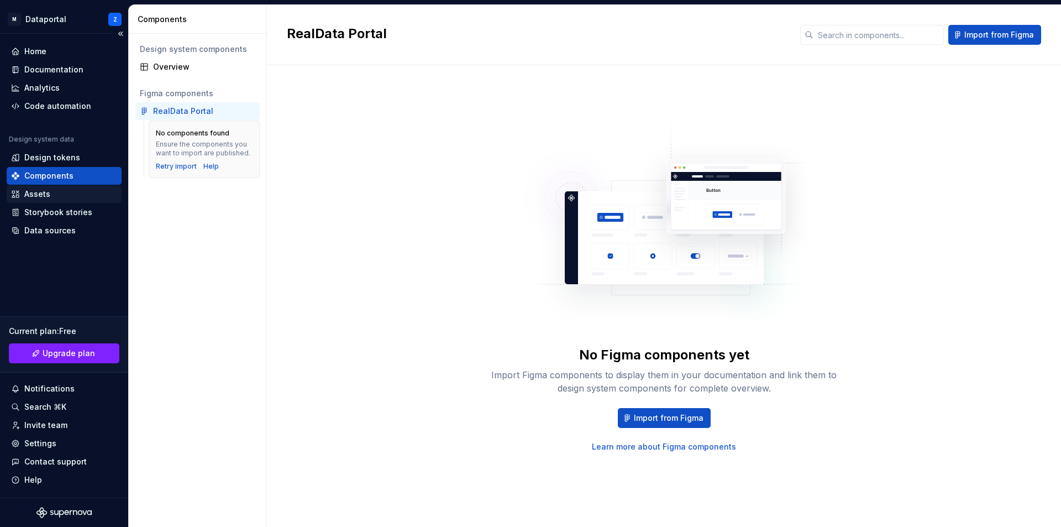
click at [51, 190] on div "Assets" at bounding box center [64, 193] width 106 height 11
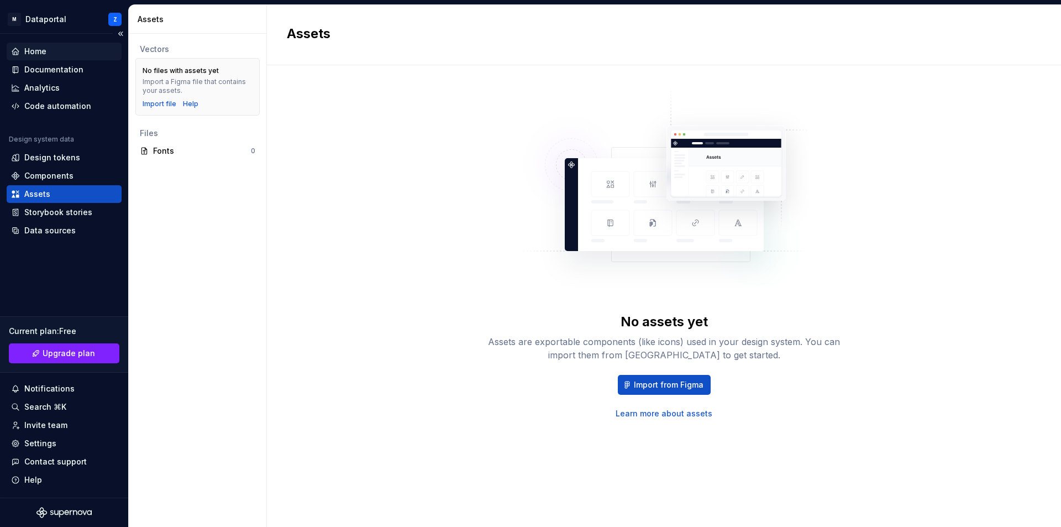
click at [44, 50] on div "Home" at bounding box center [35, 51] width 22 height 11
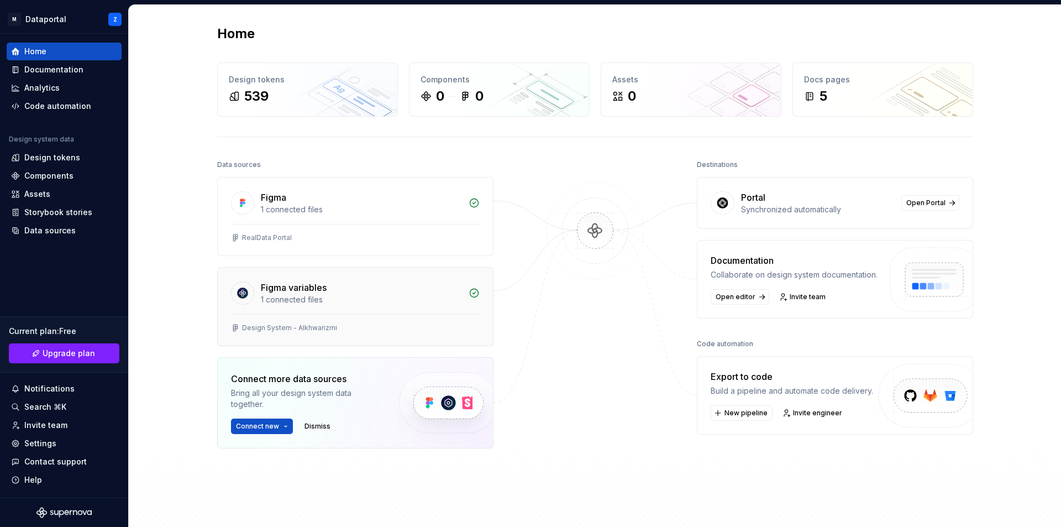
click at [317, 290] on div "Figma variables" at bounding box center [294, 287] width 66 height 13
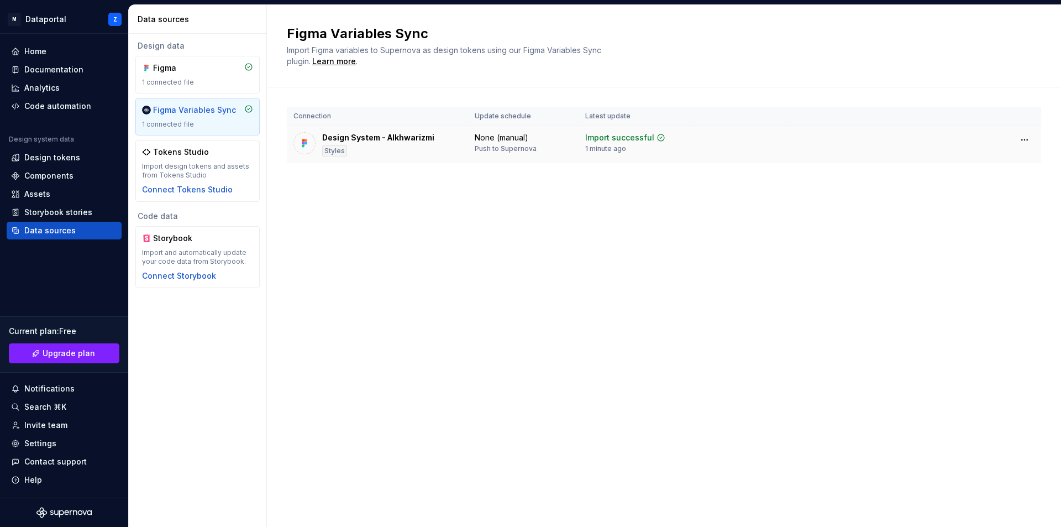
click at [396, 137] on div "Design System - Alkhwarizmi" at bounding box center [378, 137] width 112 height 11
click at [1025, 138] on html "M Dataportal Z Home Documentation Analytics Code automation Design system data …" at bounding box center [530, 263] width 1061 height 527
click at [295, 265] on html "M Dataportal Z Home Documentation Analytics Code automation Design system data …" at bounding box center [530, 263] width 1061 height 527
click at [195, 77] on div "Figma 1 connected file" at bounding box center [197, 74] width 111 height 24
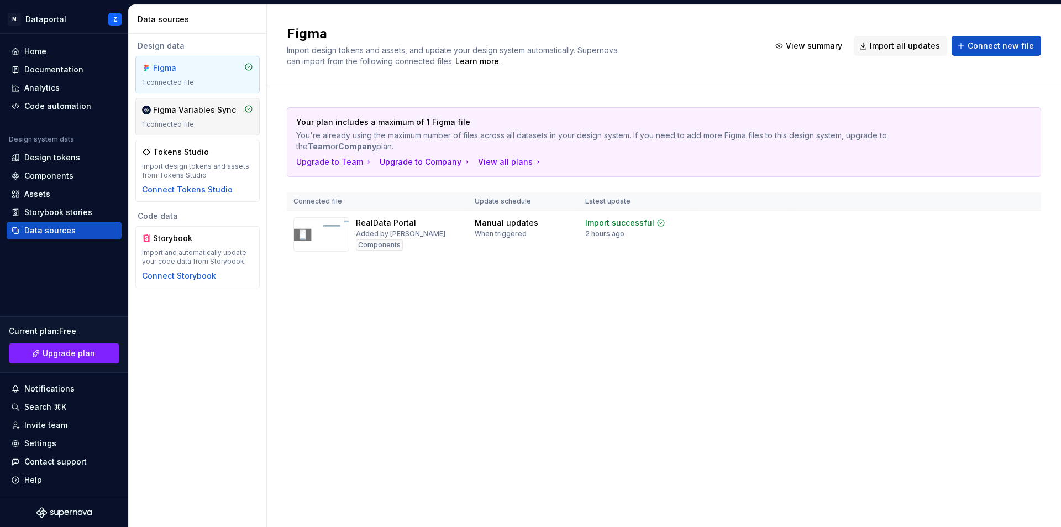
click at [215, 111] on div "Figma Variables Sync" at bounding box center [194, 109] width 83 height 11
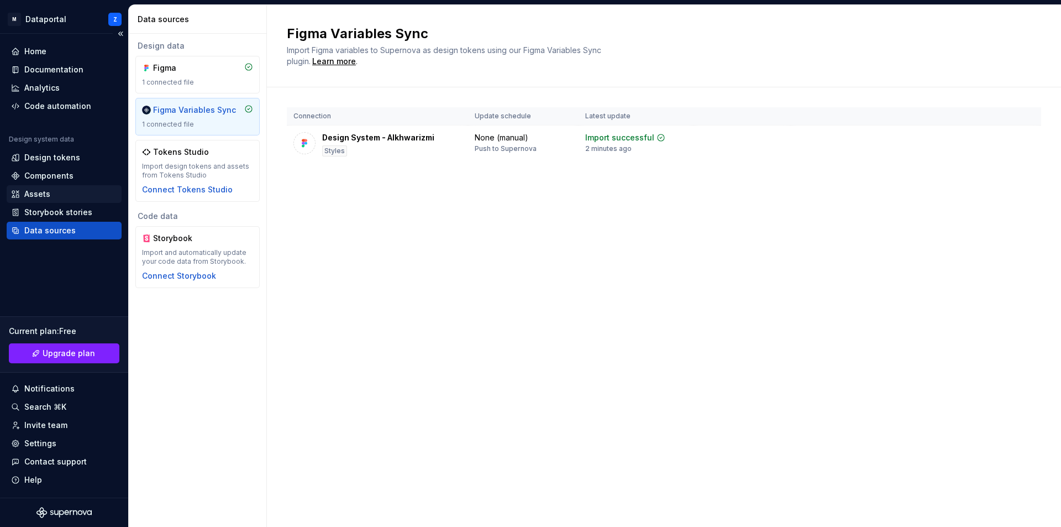
click at [48, 197] on div "Assets" at bounding box center [37, 193] width 26 height 11
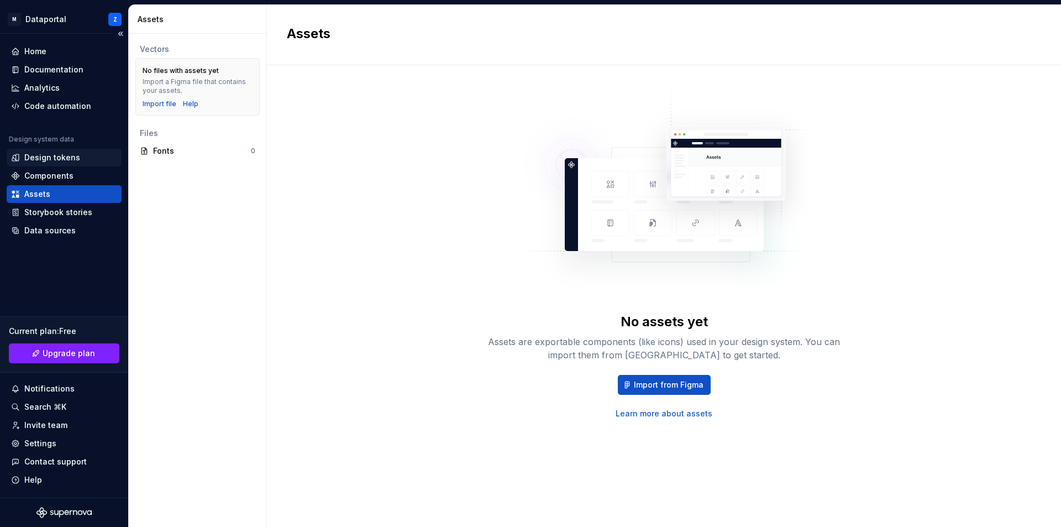
click at [61, 155] on div "Design tokens" at bounding box center [52, 157] width 56 height 11
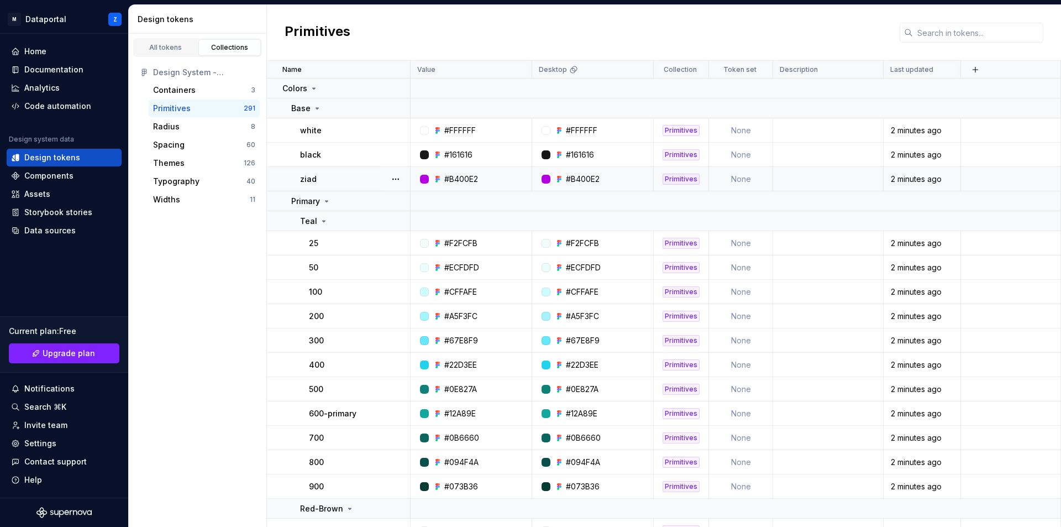
click at [946, 174] on div "2 minutes ago" at bounding box center [922, 179] width 76 height 11
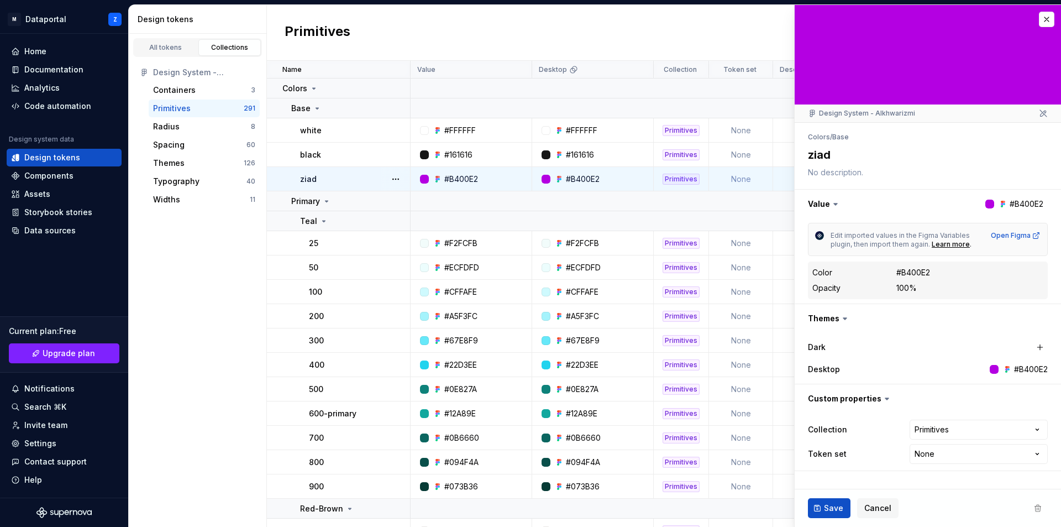
drag, startPoint x: 946, startPoint y: 174, endPoint x: 764, endPoint y: 40, distance: 225.9
click at [763, 41] on div "Primitives" at bounding box center [664, 33] width 794 height 56
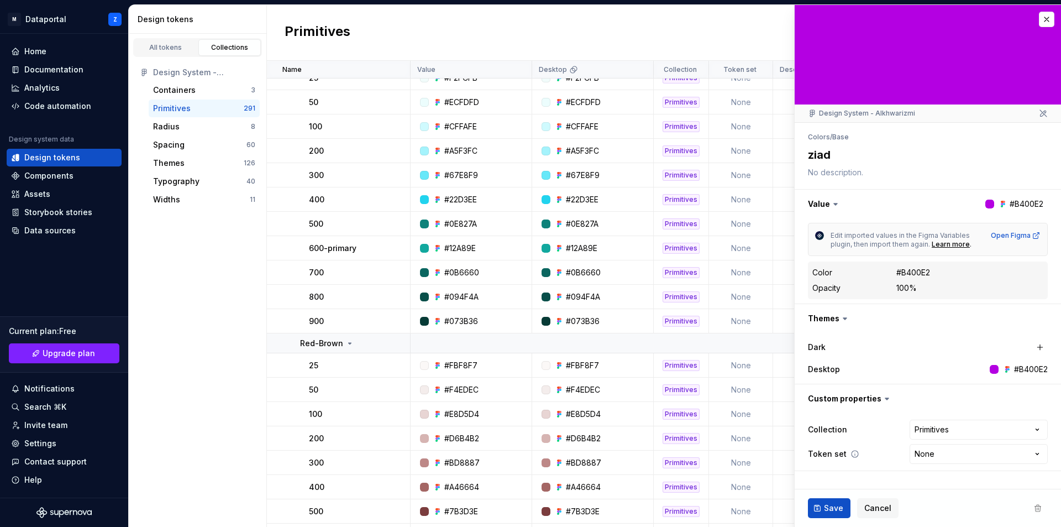
scroll to position [332, 0]
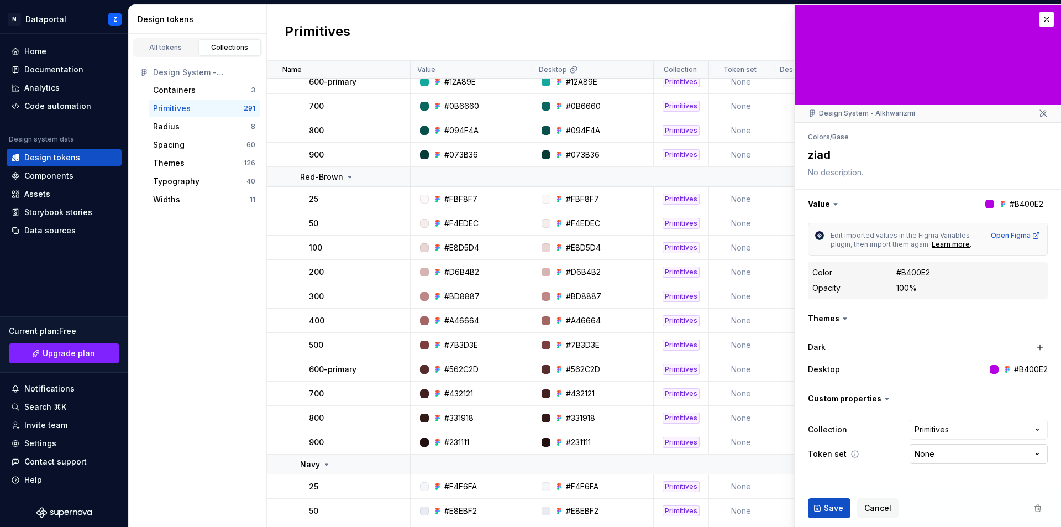
click at [960, 457] on html "M Dataportal Z Home Documentation Analytics Code automation Design system data …" at bounding box center [530, 263] width 1061 height 527
drag, startPoint x: 226, startPoint y: 60, endPoint x: 229, endPoint y: 71, distance: 12.1
click at [229, 71] on div "Design System - Alkhwarizmi Containers 3 Primitives 291 Radius 8 Spacing 60 The…" at bounding box center [198, 136] width 138 height 158
click at [173, 49] on div "All tokens" at bounding box center [165, 47] width 55 height 9
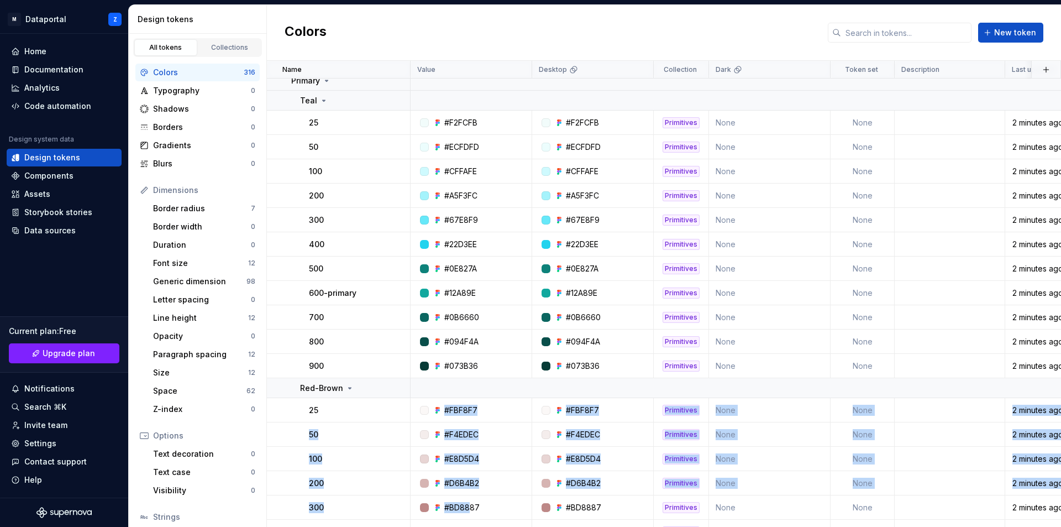
drag, startPoint x: 408, startPoint y: 520, endPoint x: 444, endPoint y: 530, distance: 37.7
click at [444, 526] on html "M Dataportal Z Home Documentation Analytics Code automation Design system data …" at bounding box center [530, 263] width 1061 height 527
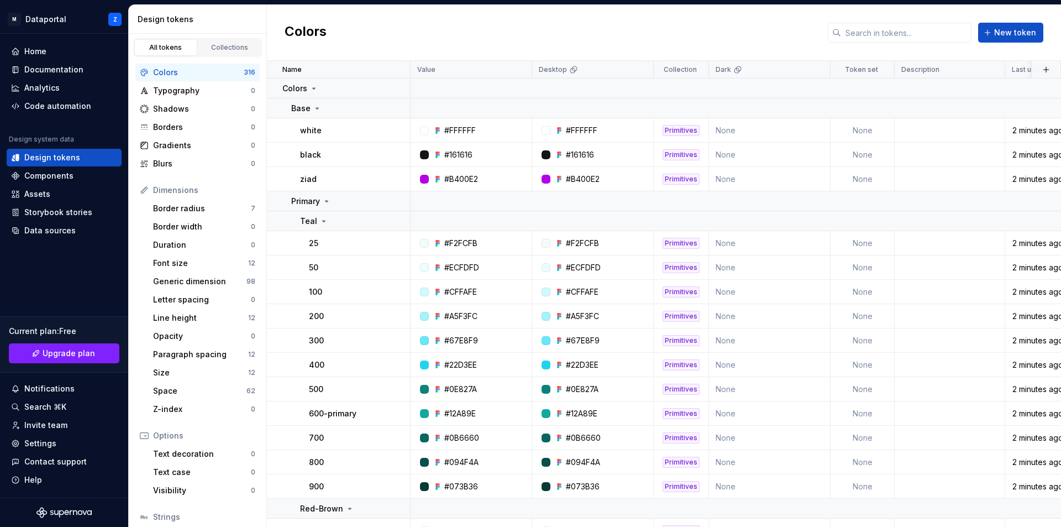
click at [415, 33] on div "Colors New token" at bounding box center [664, 33] width 794 height 56
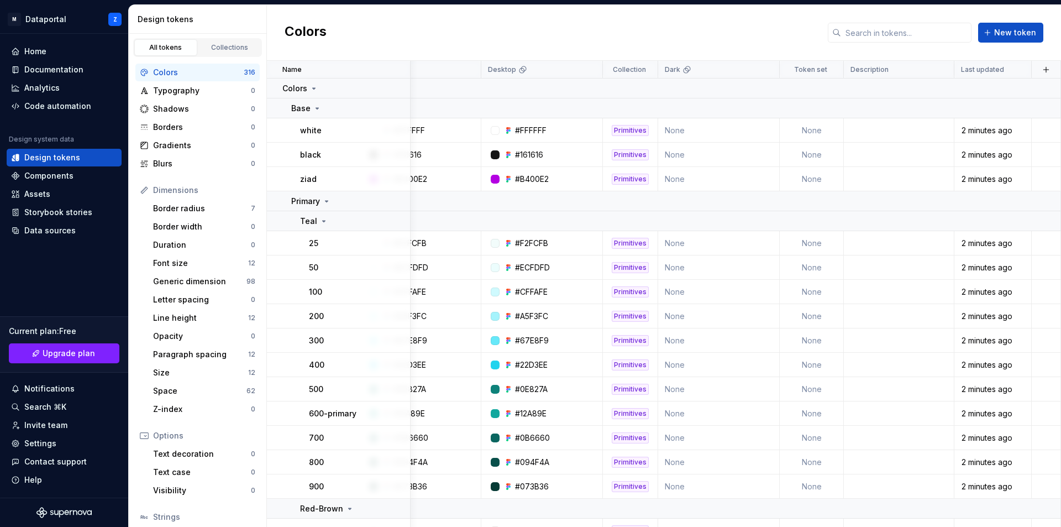
scroll to position [0, 56]
drag, startPoint x: 913, startPoint y: 179, endPoint x: 177, endPoint y: 209, distance: 735.8
click at [177, 209] on div "Border radius" at bounding box center [202, 208] width 98 height 11
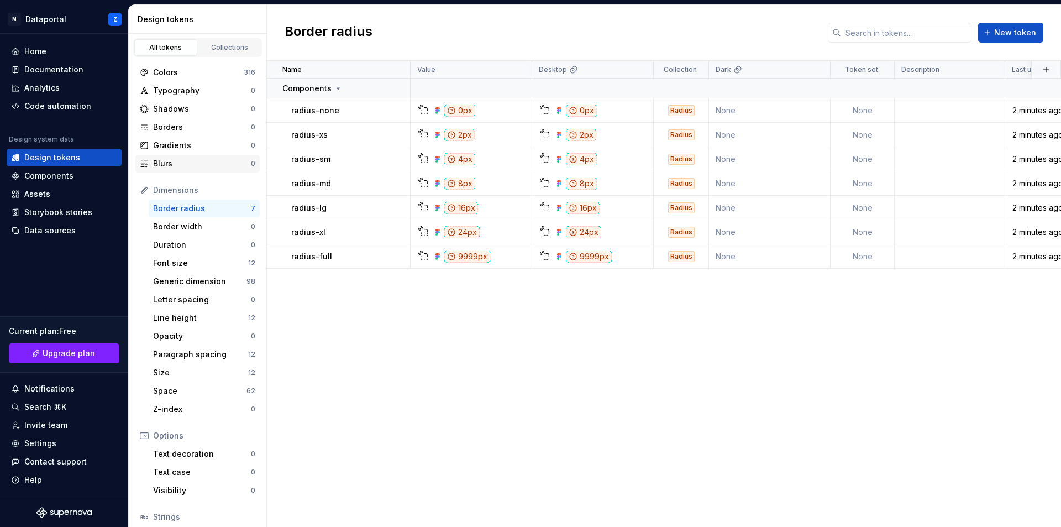
click at [187, 163] on div "Blurs" at bounding box center [202, 163] width 98 height 11
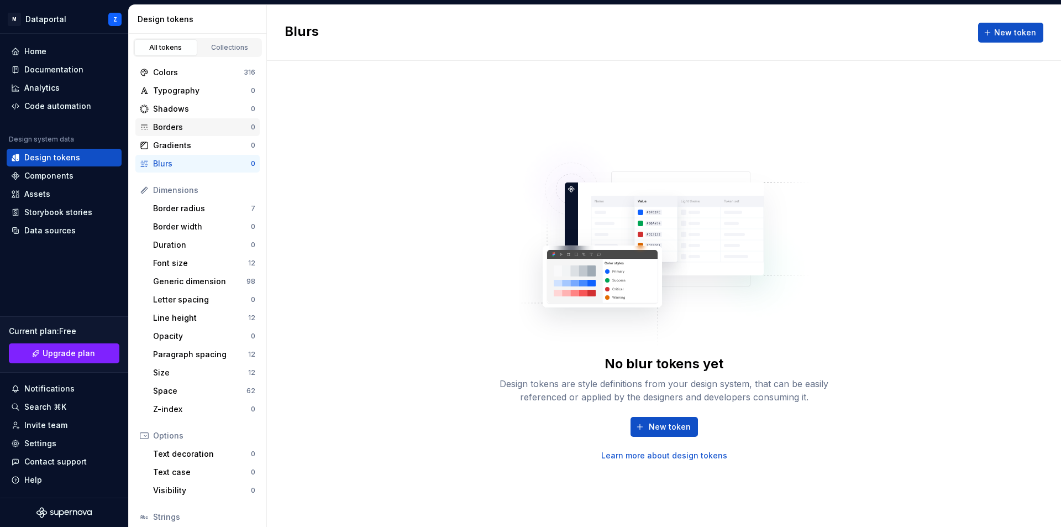
click at [187, 124] on div "Borders" at bounding box center [202, 127] width 98 height 11
click at [188, 107] on div "Shadows" at bounding box center [202, 108] width 98 height 11
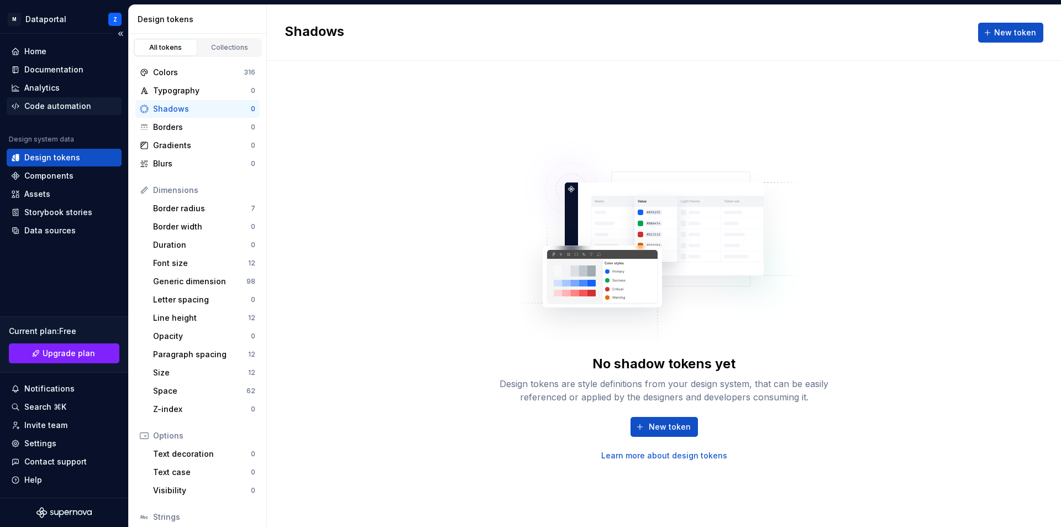
click at [62, 105] on div "Code automation" at bounding box center [57, 106] width 67 height 11
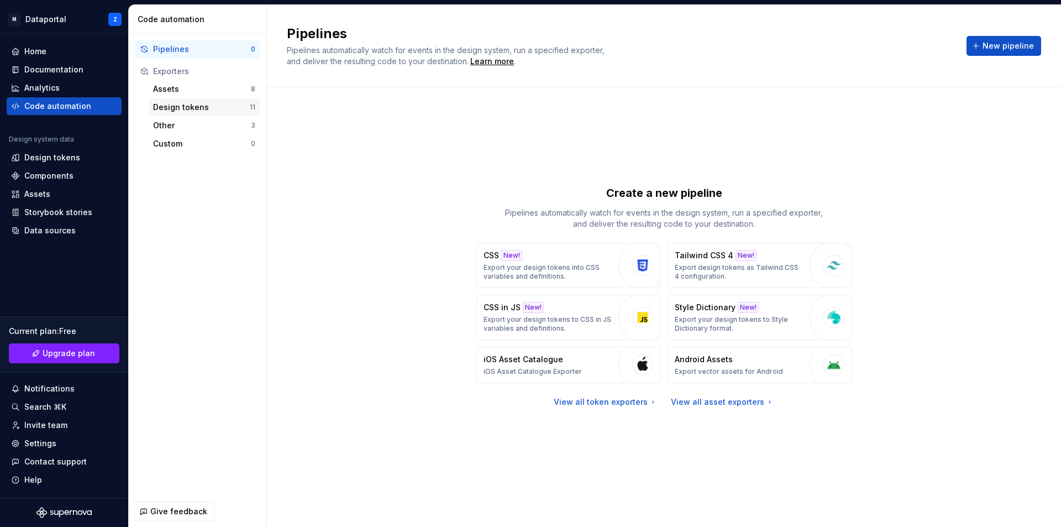
click at [185, 105] on div "Design tokens" at bounding box center [201, 107] width 97 height 11
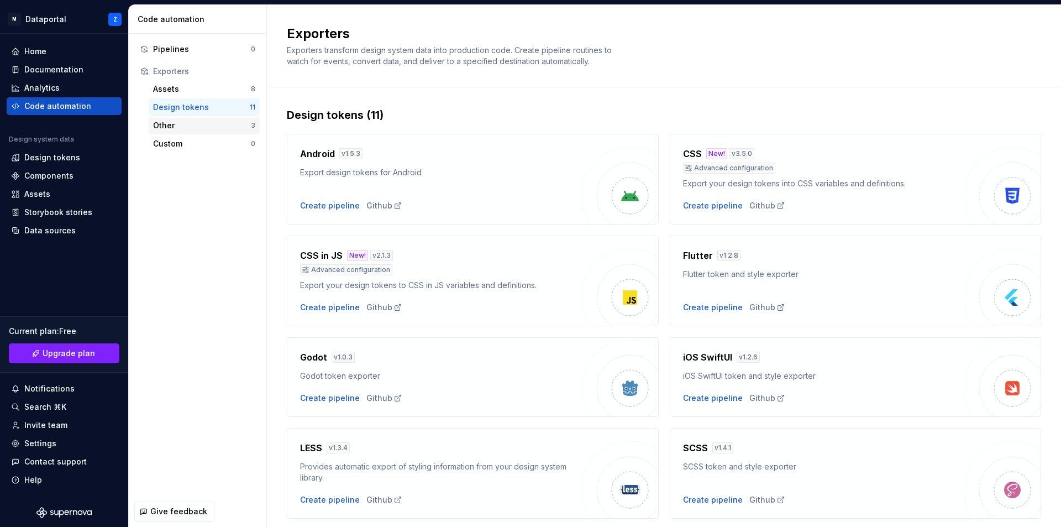
click at [206, 132] on div "Other 3" at bounding box center [204, 126] width 111 height 18
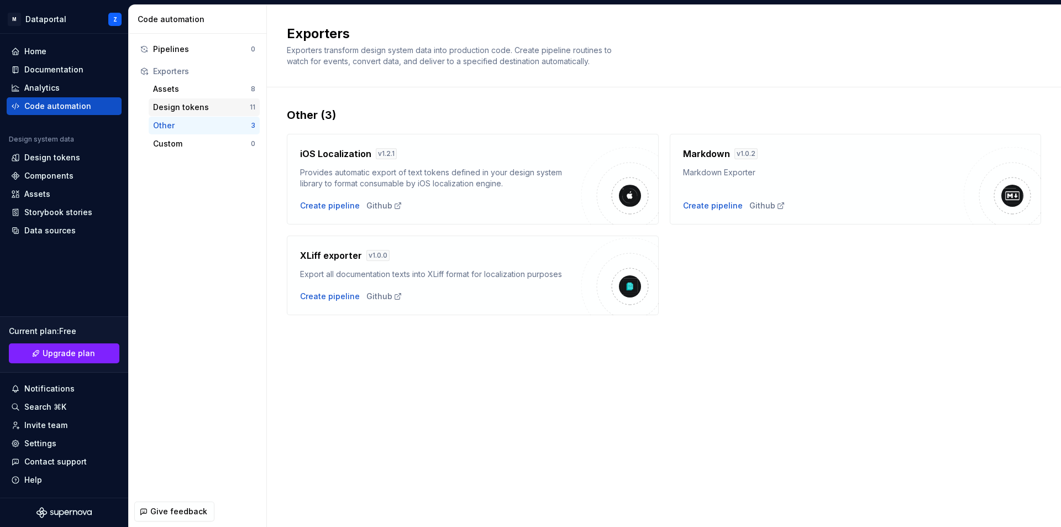
click at [206, 107] on div "Design tokens" at bounding box center [201, 107] width 97 height 11
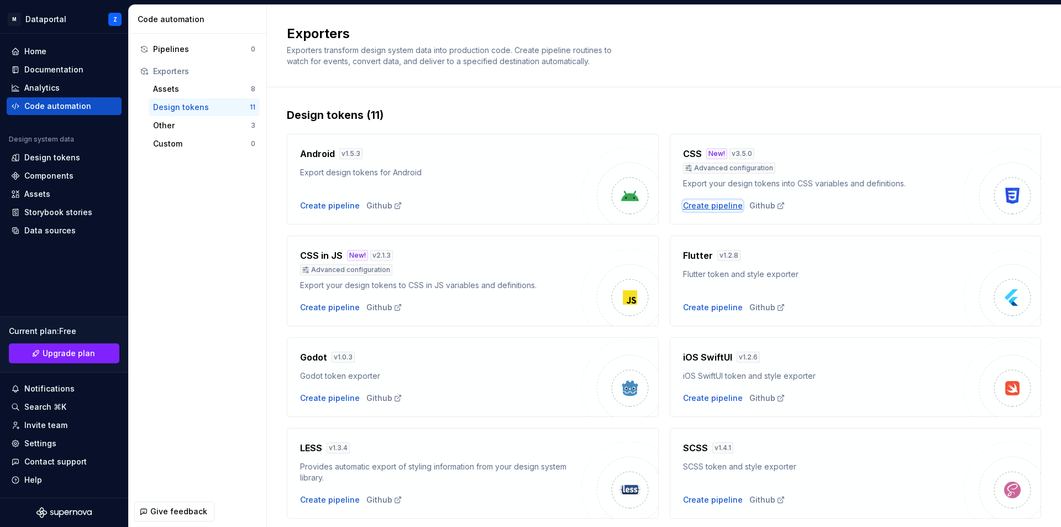
click at [705, 208] on div "Create pipeline" at bounding box center [713, 205] width 60 height 11
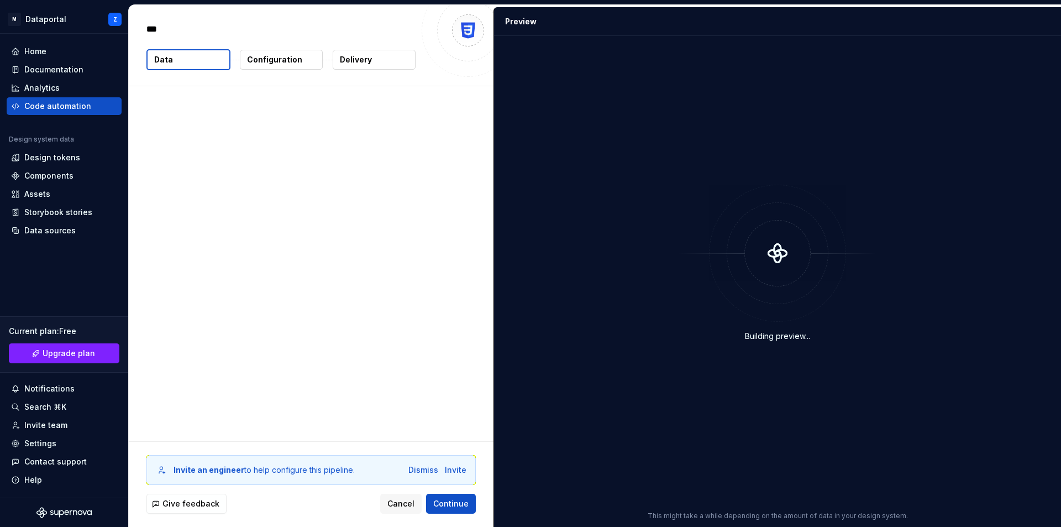
type textarea "*"
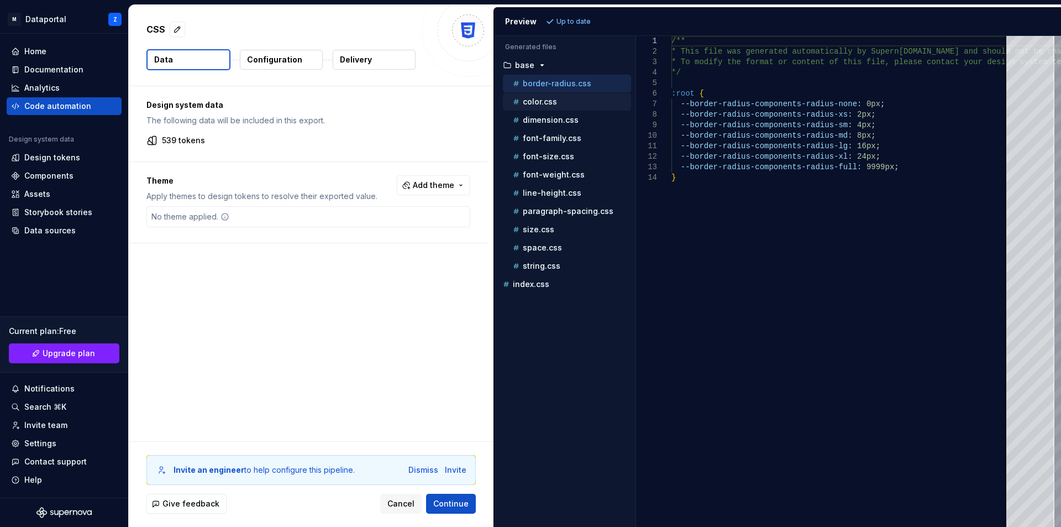
click at [558, 100] on div "color.css" at bounding box center [571, 101] width 120 height 11
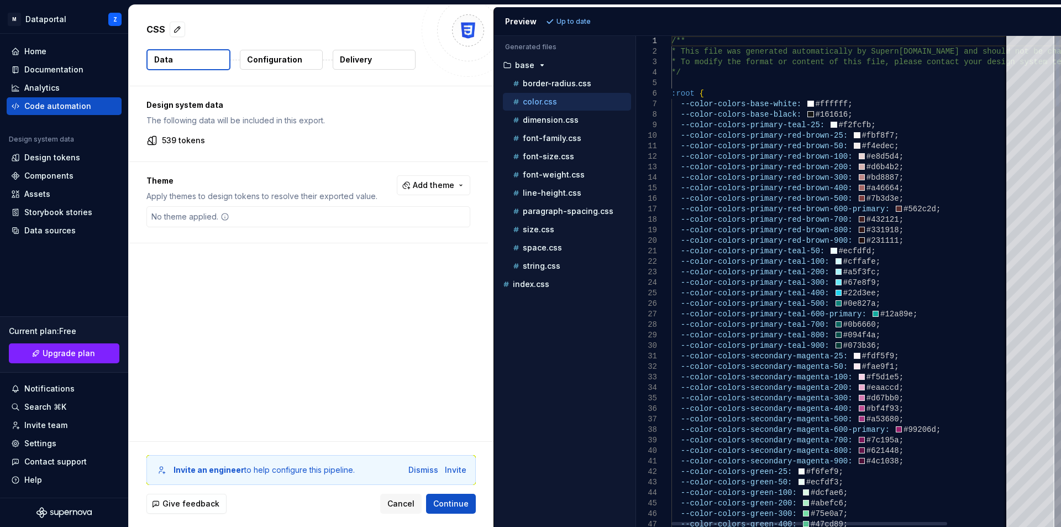
type textarea "**********"
type textarea "*"
type textarea "**********"
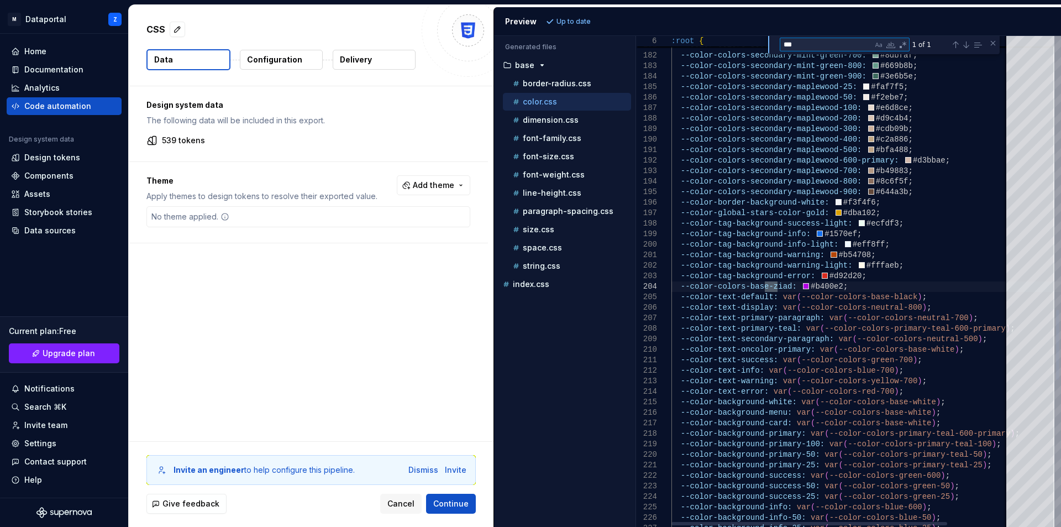
type textarea "***"
drag, startPoint x: 846, startPoint y: 286, endPoint x: 614, endPoint y: 289, distance: 232.7
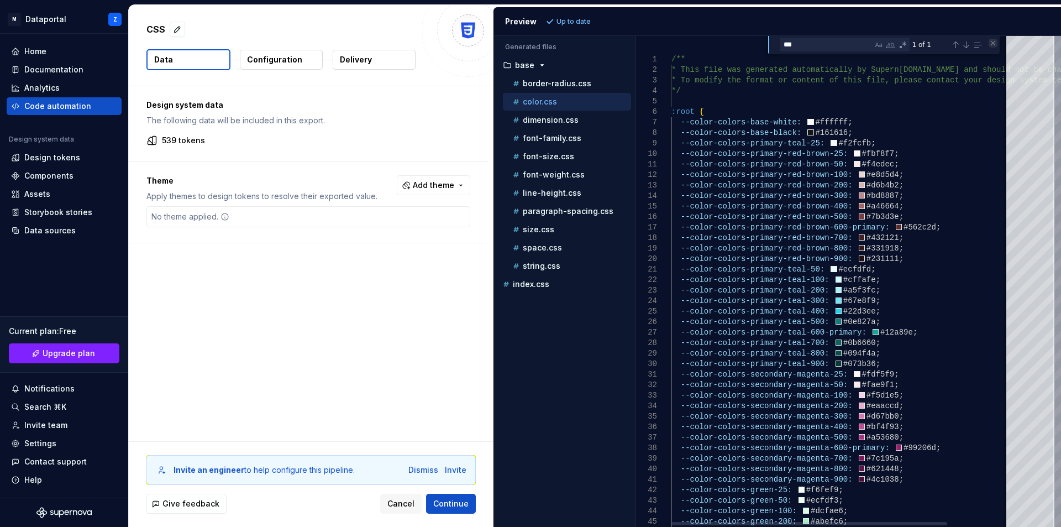
click at [991, 41] on div "Close (Escape)" at bounding box center [993, 43] width 9 height 9
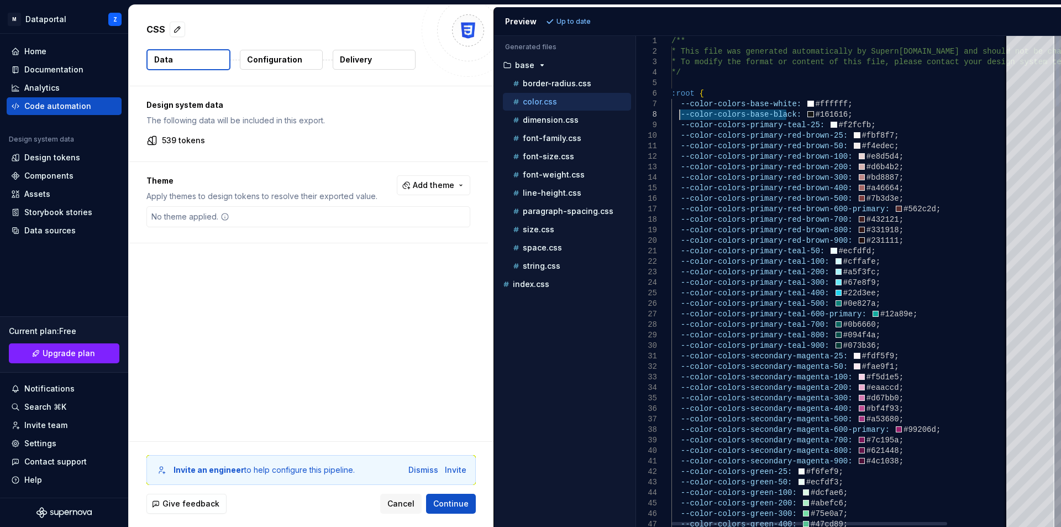
drag, startPoint x: 788, startPoint y: 115, endPoint x: 679, endPoint y: 116, distance: 109.4
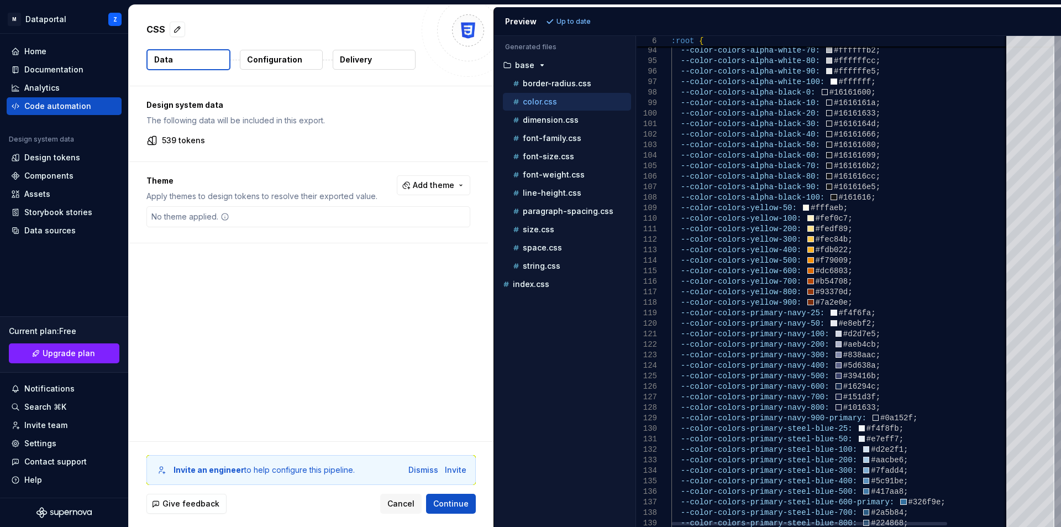
type textarea "**********"
drag, startPoint x: 876, startPoint y: 375, endPoint x: 673, endPoint y: 380, distance: 203.5
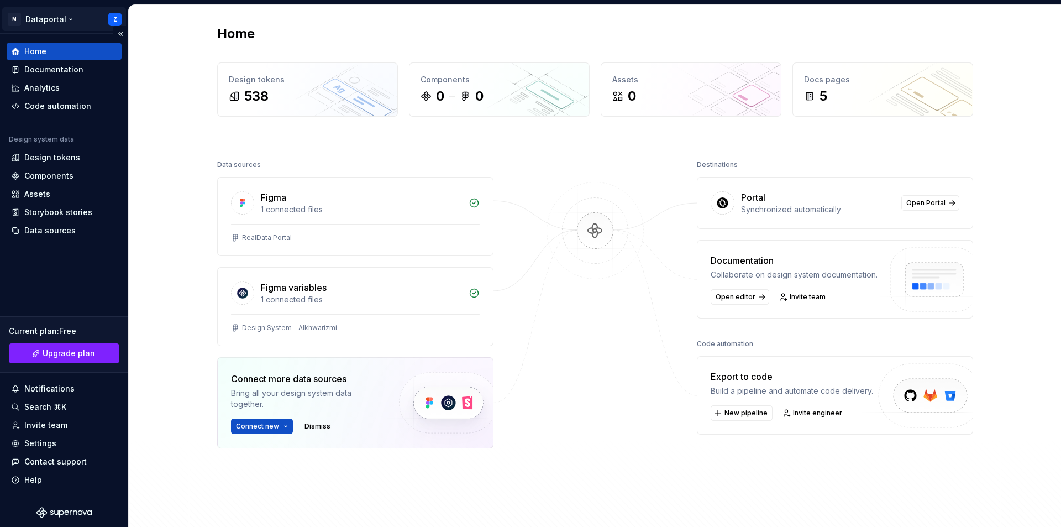
click at [111, 22] on html "M Dataportal Z Home Documentation Analytics Code automation Design system data …" at bounding box center [530, 263] width 1061 height 527
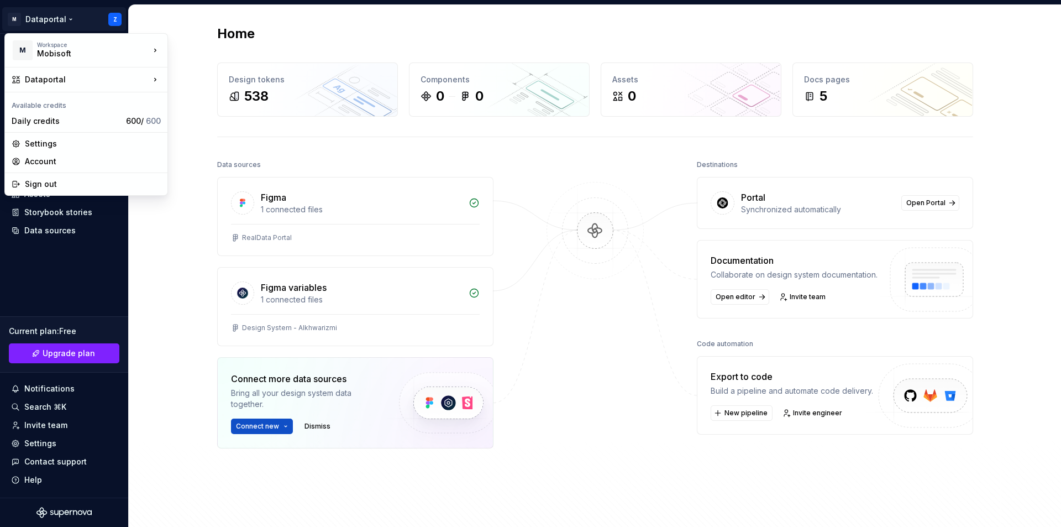
click at [83, 8] on html "M Dataportal Z Home Documentation Analytics Code automation Design system data …" at bounding box center [530, 263] width 1061 height 527
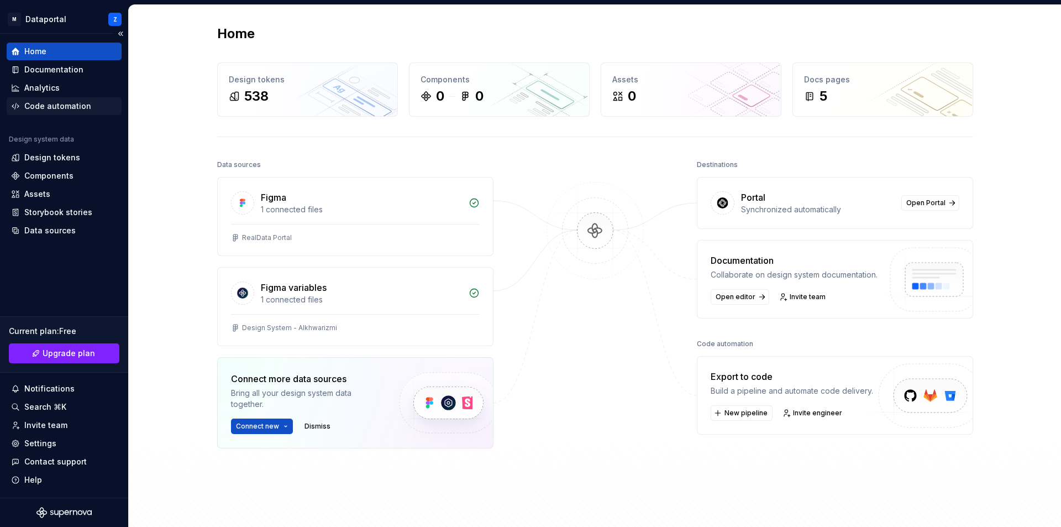
click at [60, 102] on div "Code automation" at bounding box center [57, 106] width 67 height 11
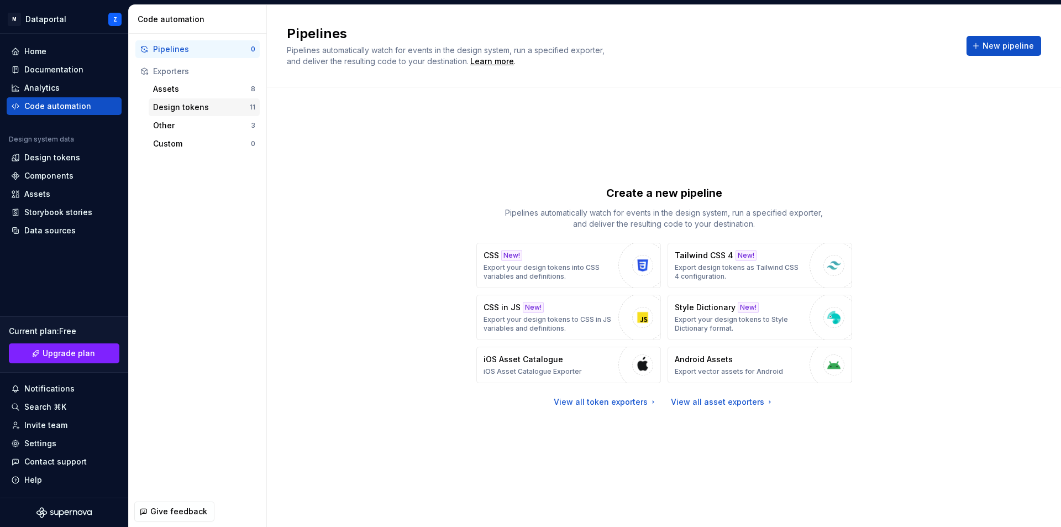
click at [179, 110] on div "Design tokens" at bounding box center [201, 107] width 97 height 11
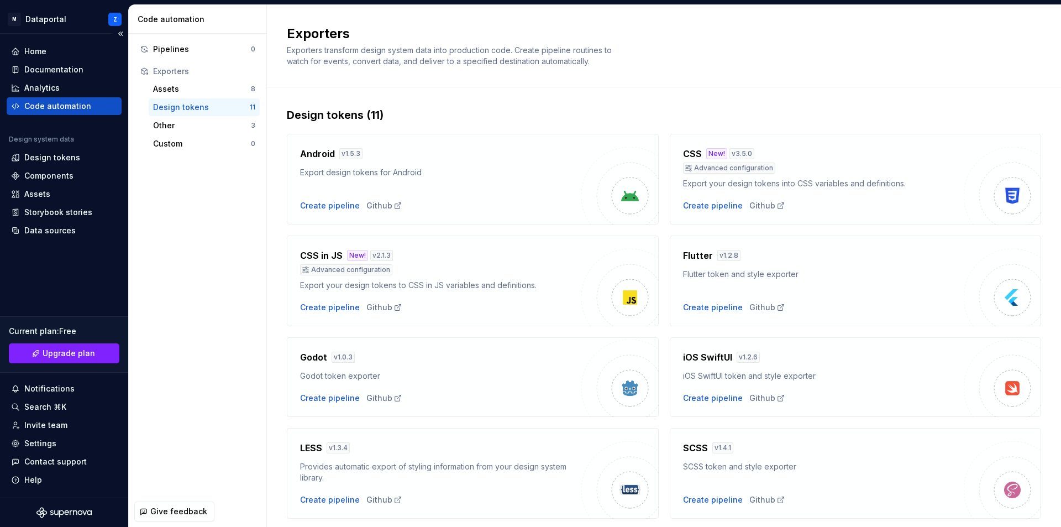
click at [74, 103] on div "Code automation" at bounding box center [57, 106] width 67 height 11
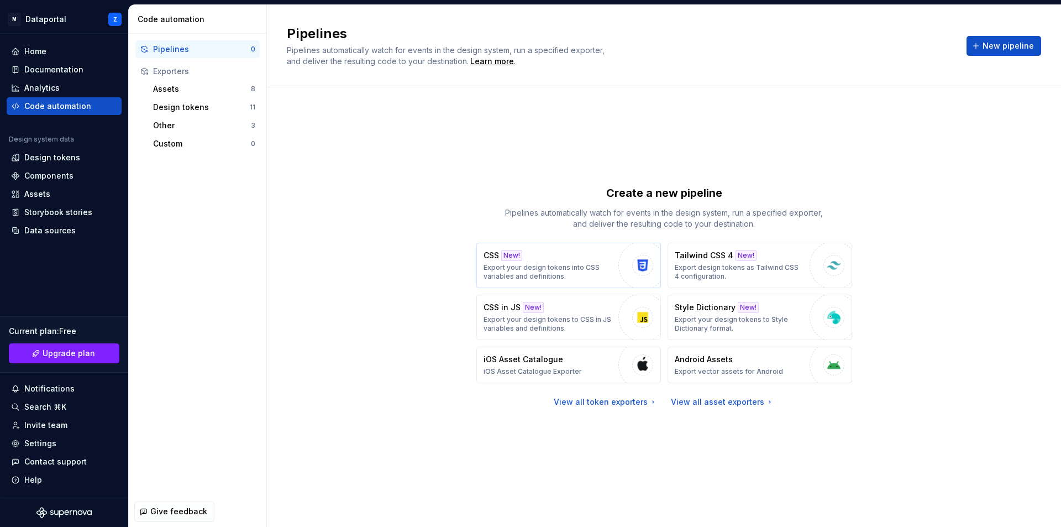
click at [642, 263] on img "button" at bounding box center [643, 265] width 17 height 17
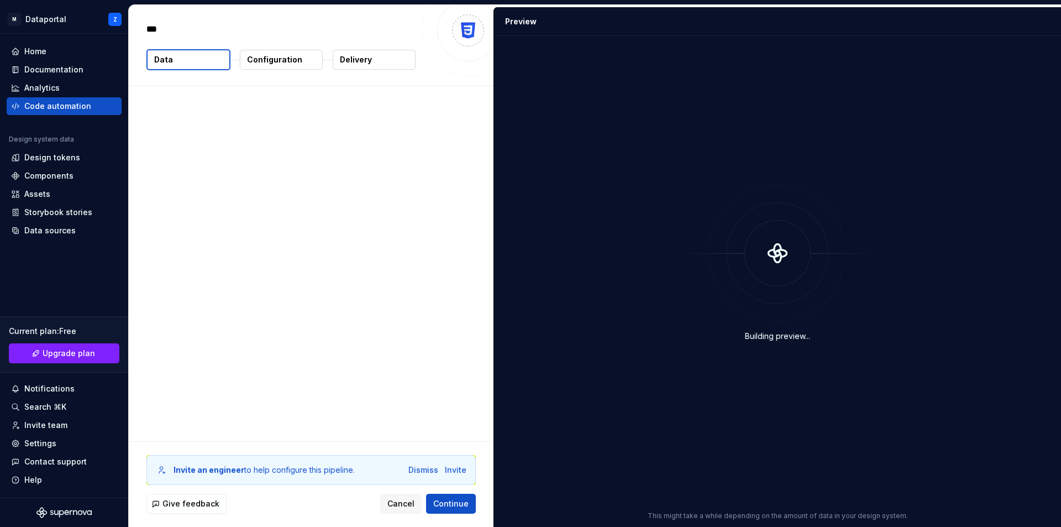
type textarea "*"
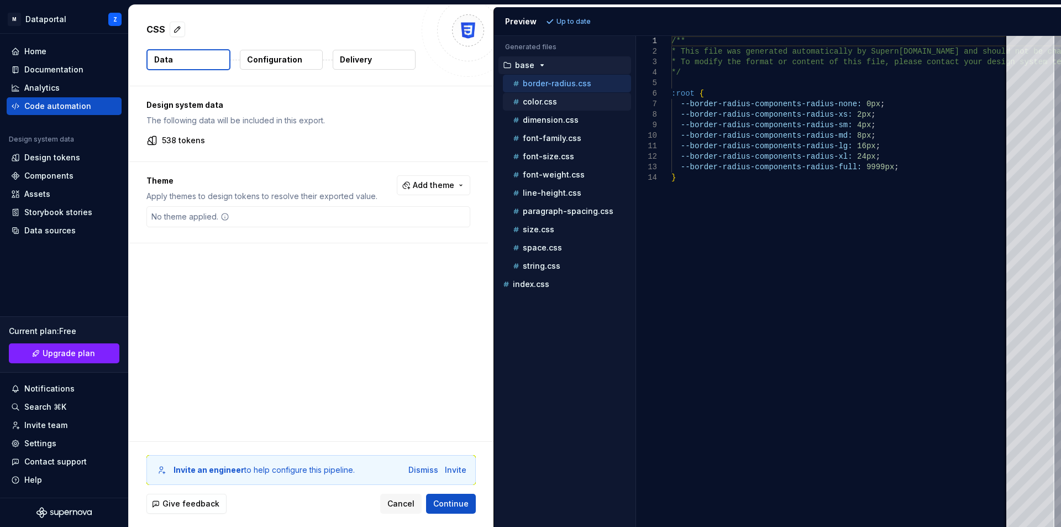
click at [550, 107] on div "color.css" at bounding box center [571, 101] width 120 height 11
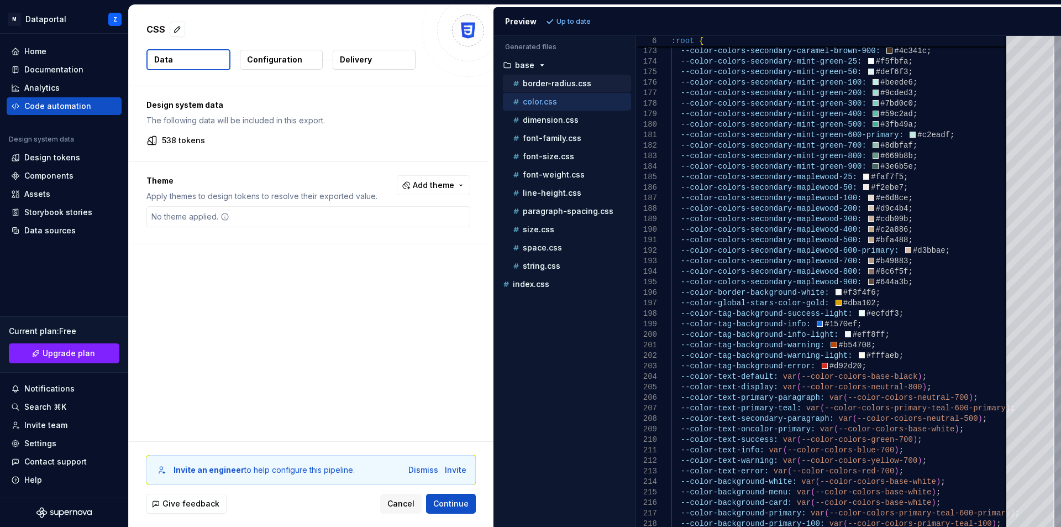
click at [556, 80] on p "border-radius.css" at bounding box center [557, 83] width 69 height 9
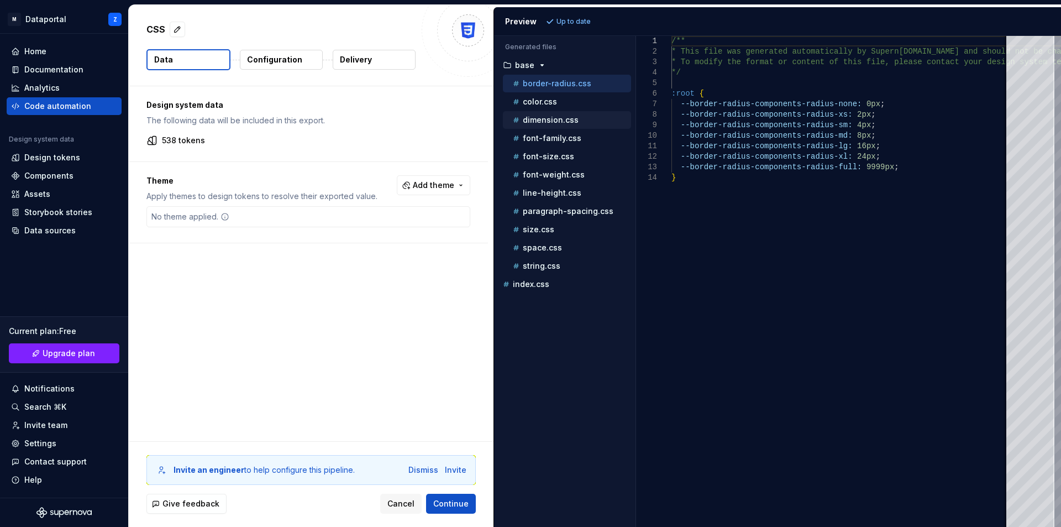
click at [537, 116] on p "dimension.css" at bounding box center [551, 120] width 56 height 9
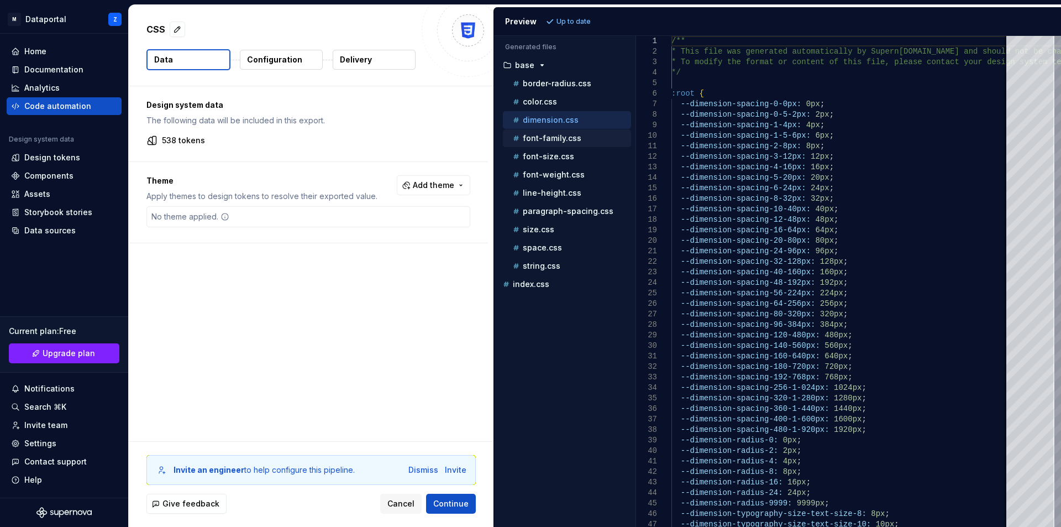
click at [561, 138] on p "font-family.css" at bounding box center [552, 138] width 59 height 9
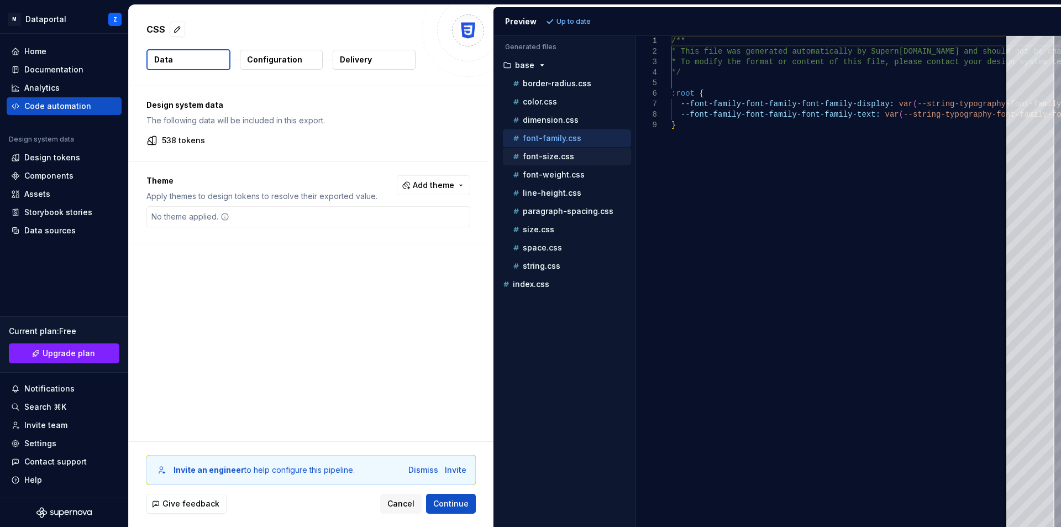
click at [553, 155] on p "font-size.css" at bounding box center [548, 156] width 51 height 9
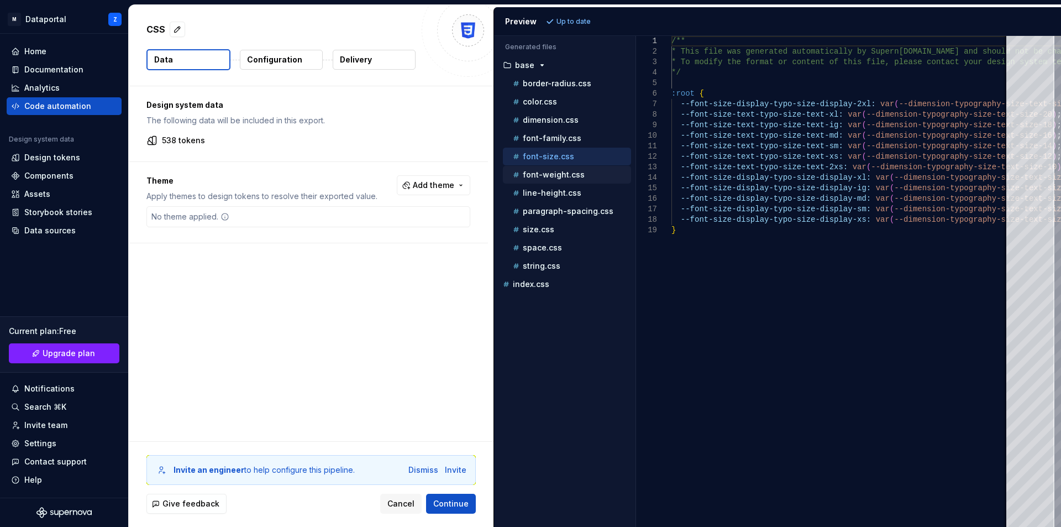
click at [547, 170] on div "font-weight.css" at bounding box center [571, 174] width 120 height 11
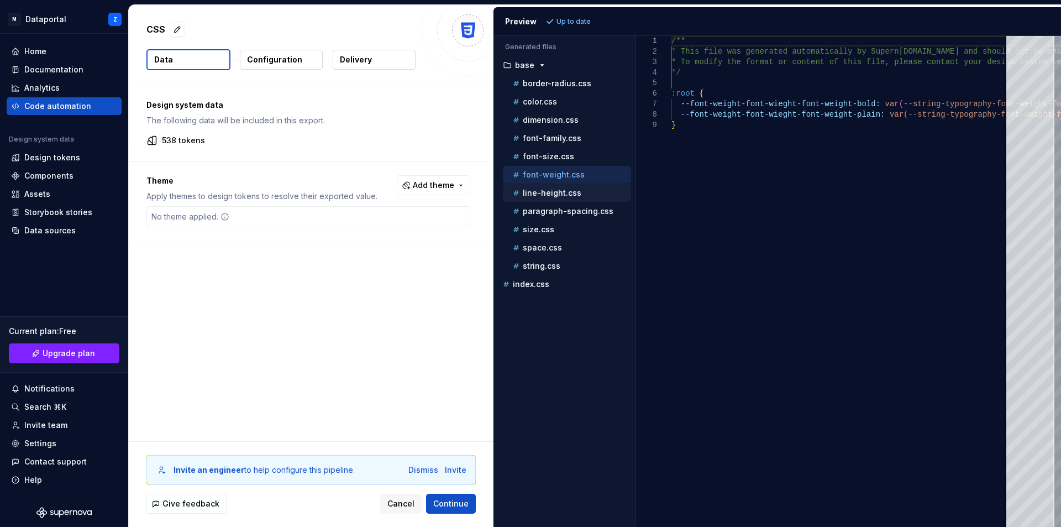
click at [541, 195] on p "line-height.css" at bounding box center [552, 192] width 59 height 9
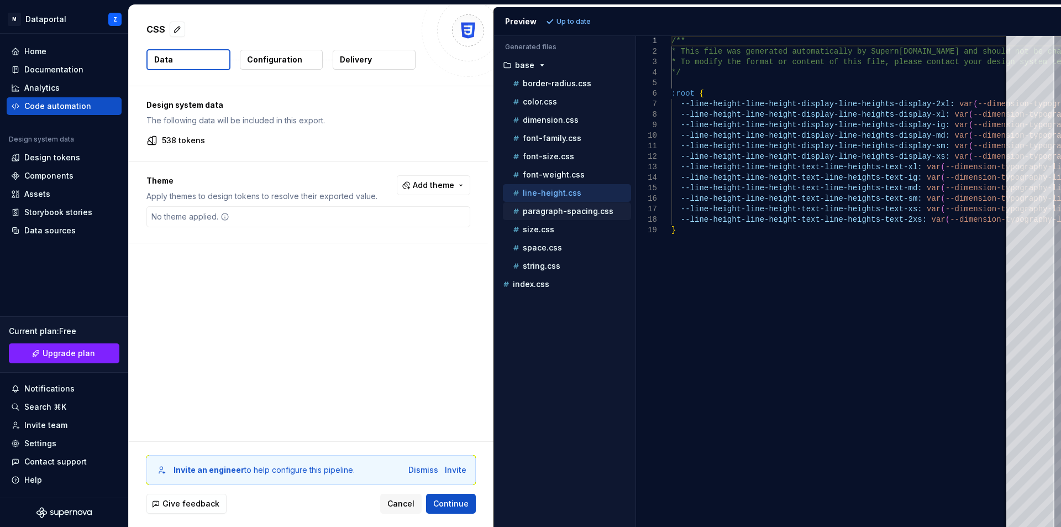
click at [543, 212] on p "paragraph-spacing.css" at bounding box center [568, 211] width 91 height 9
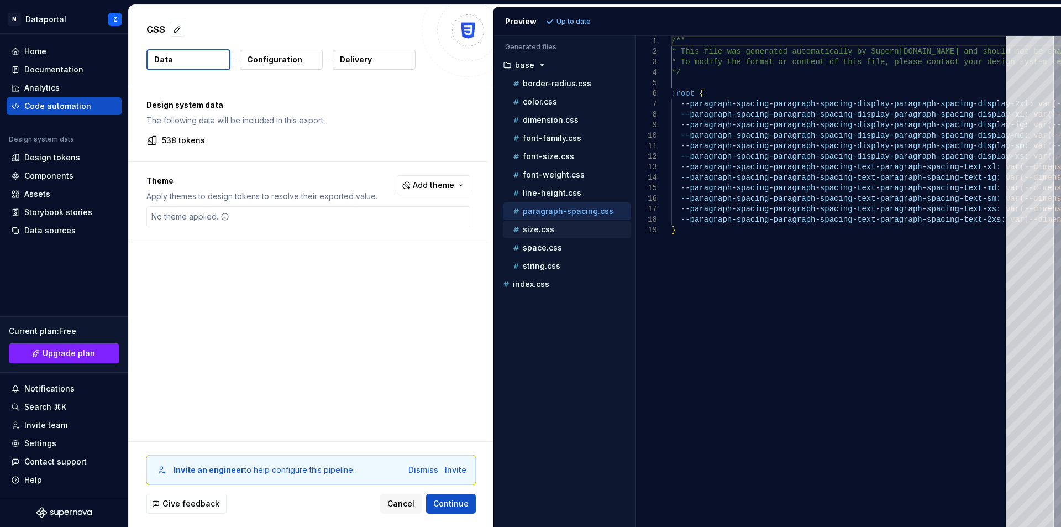
click at [535, 232] on p "size.css" at bounding box center [539, 229] width 32 height 9
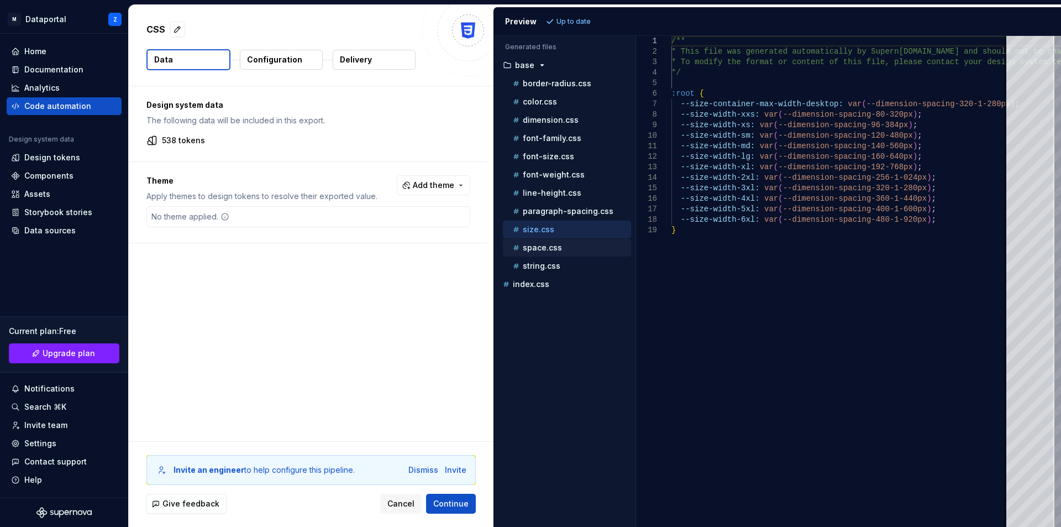
click at [532, 242] on div "space.css" at bounding box center [571, 247] width 120 height 11
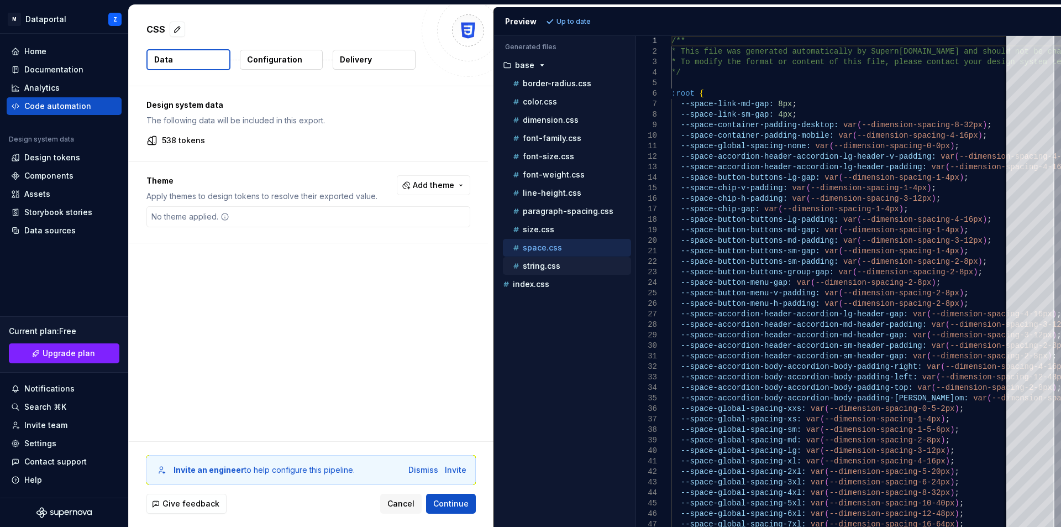
click at [529, 270] on p "string.css" at bounding box center [542, 265] width 38 height 9
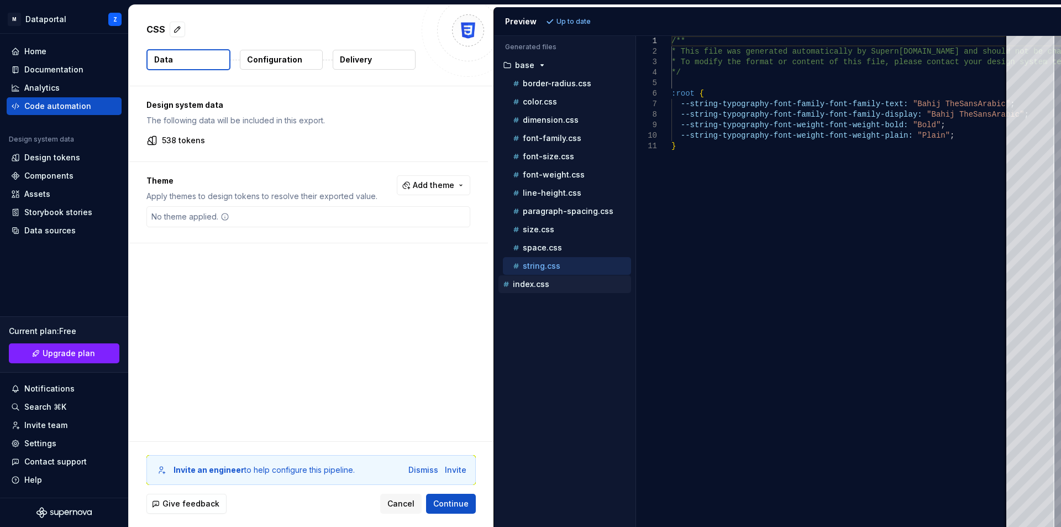
click at [528, 282] on p "index.css" at bounding box center [531, 284] width 36 height 9
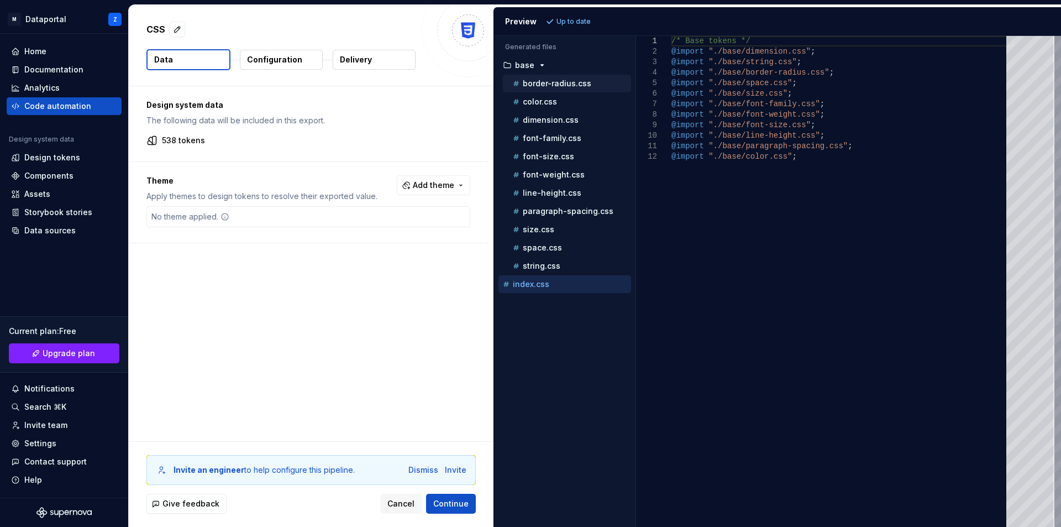
click at [567, 82] on p "border-radius.css" at bounding box center [557, 83] width 69 height 9
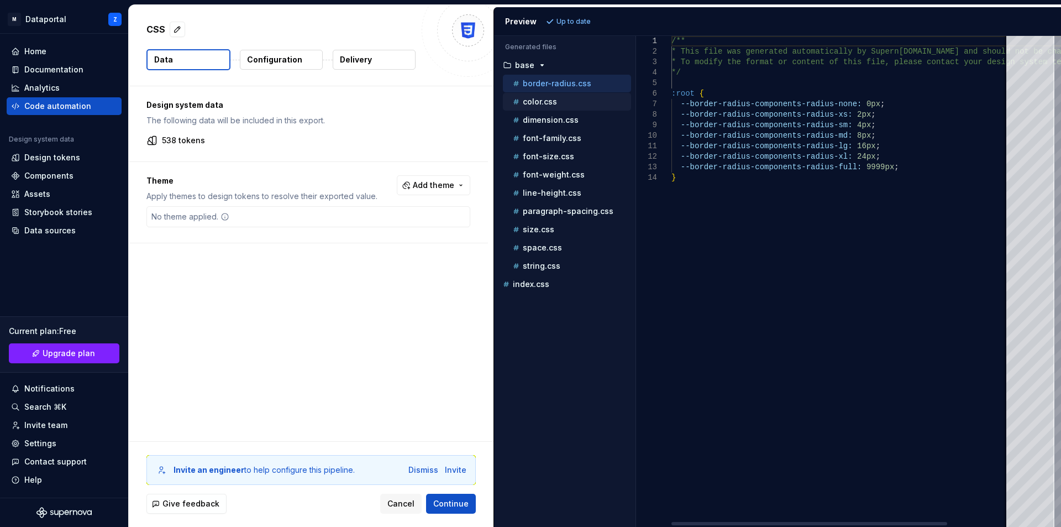
click at [553, 102] on p "color.css" at bounding box center [540, 101] width 34 height 9
type textarea "**********"
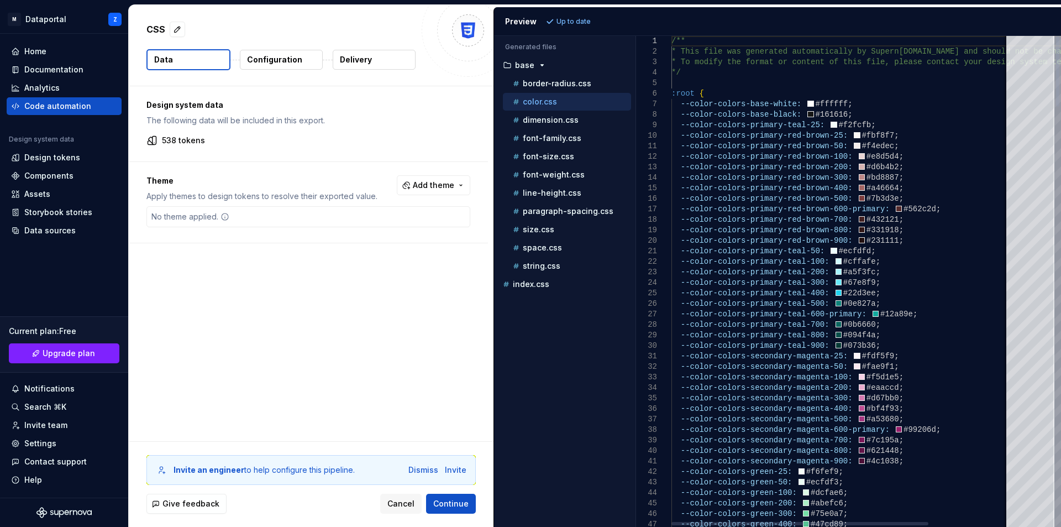
click at [1056, 36] on div at bounding box center [1057, 71] width 3 height 71
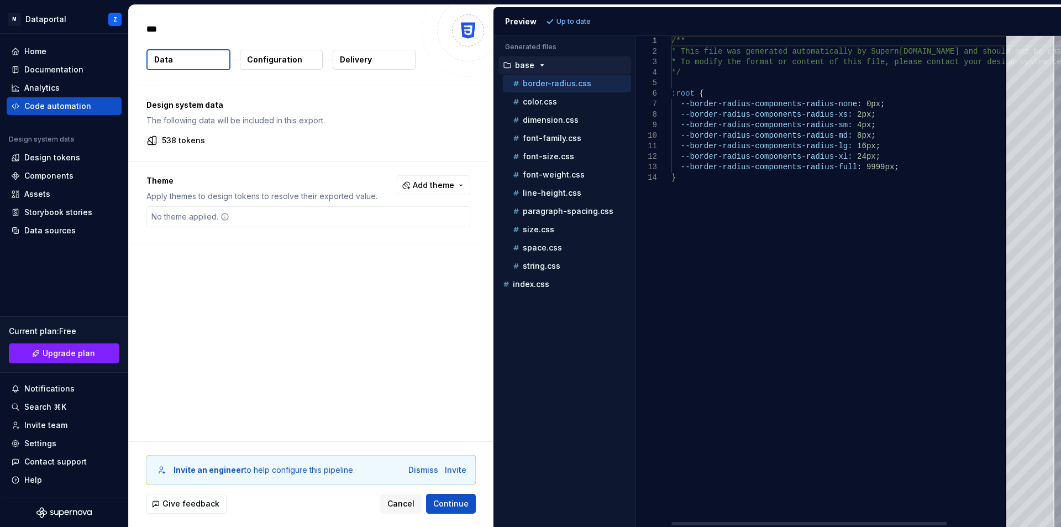
type textarea "*"
click at [113, 18] on html "M Dataportal Z Home Documentation Analytics Code automation Design system data …" at bounding box center [530, 263] width 1061 height 527
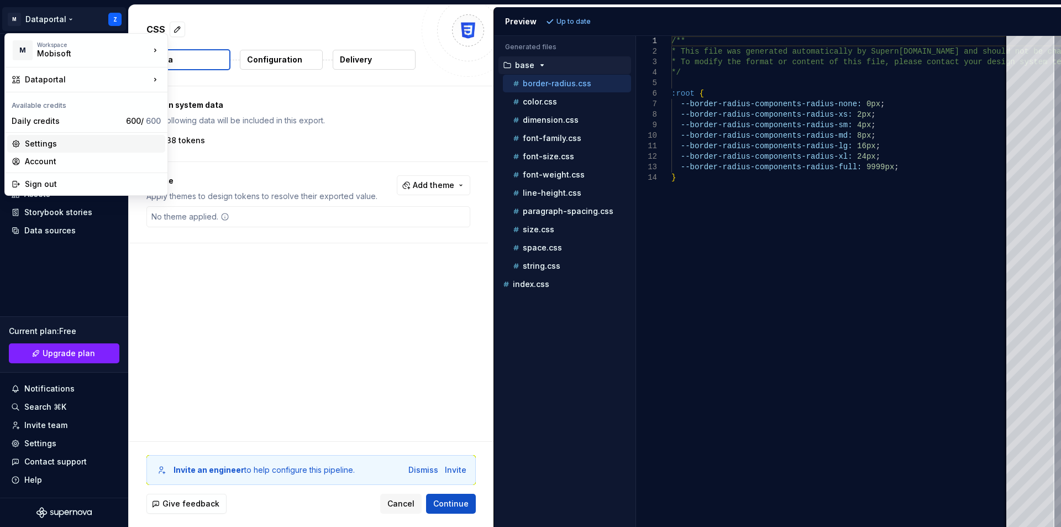
click at [67, 144] on div "Settings" at bounding box center [93, 143] width 136 height 11
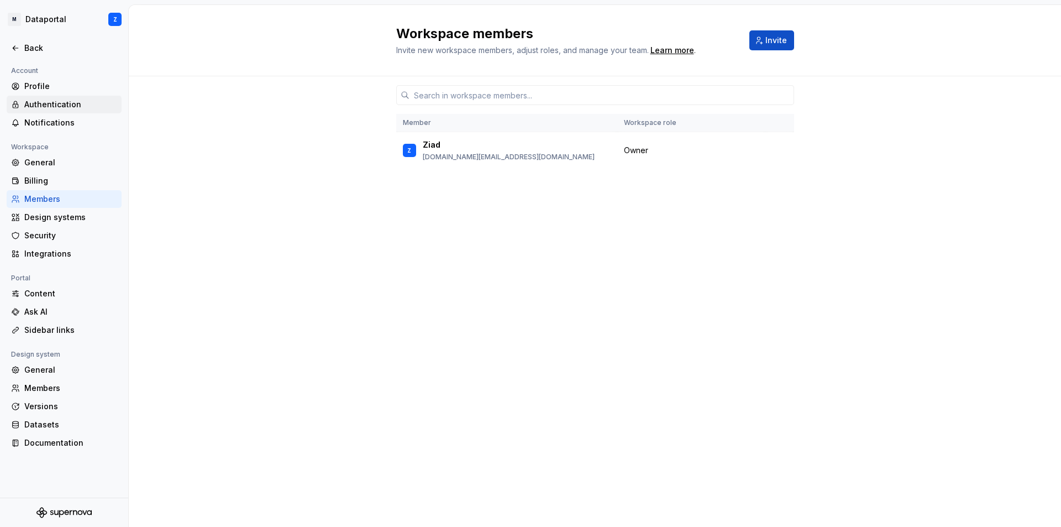
click at [66, 107] on div "Authentication" at bounding box center [70, 104] width 93 height 11
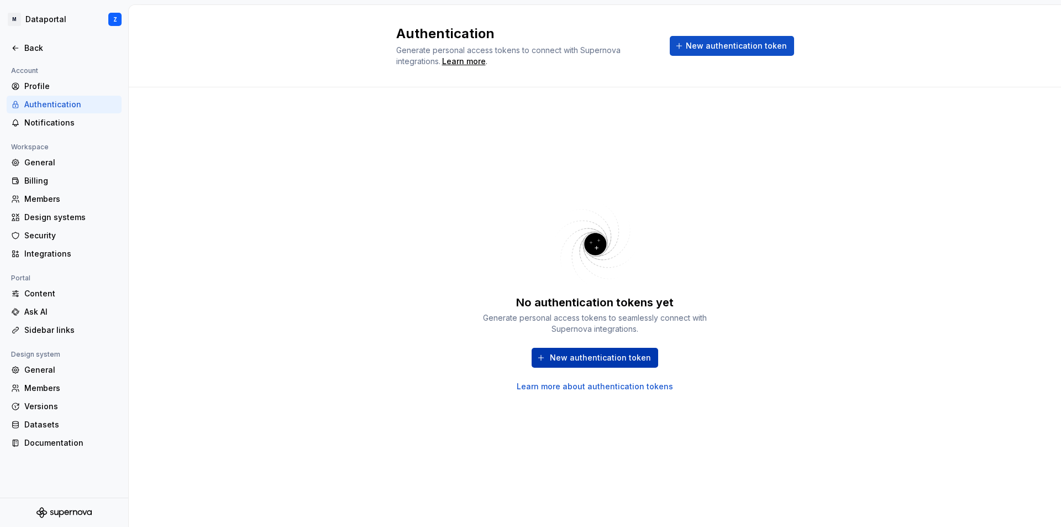
click at [627, 361] on span "New authentication token" at bounding box center [600, 357] width 101 height 11
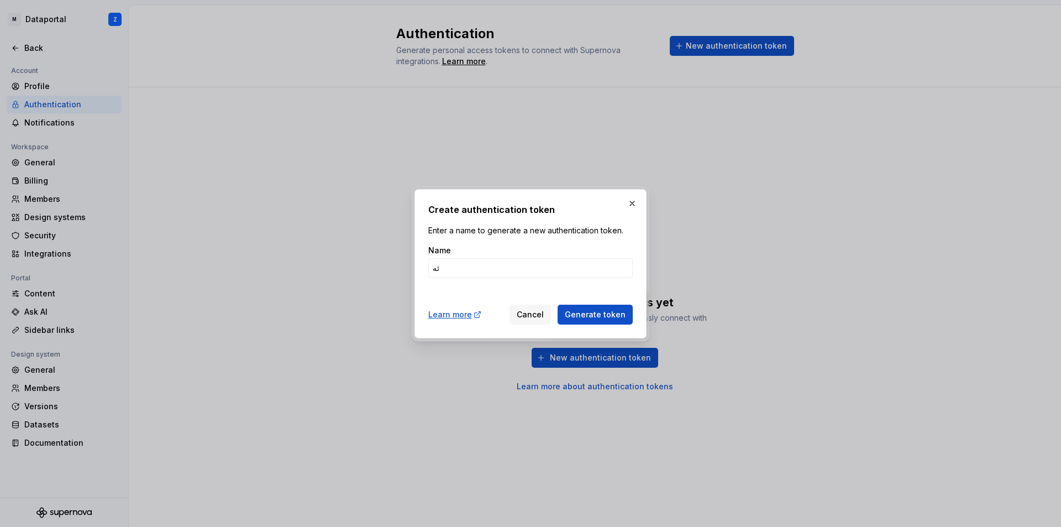
type input "ئ"
type input "ForDataportal"
click at [577, 307] on button "Generate token" at bounding box center [595, 315] width 75 height 20
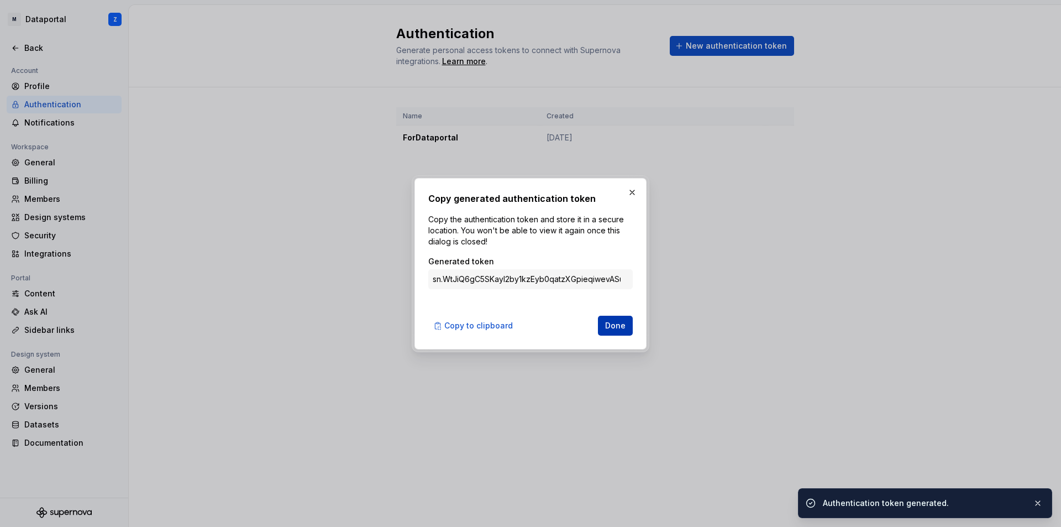
click at [617, 325] on span "Done" at bounding box center [615, 325] width 20 height 11
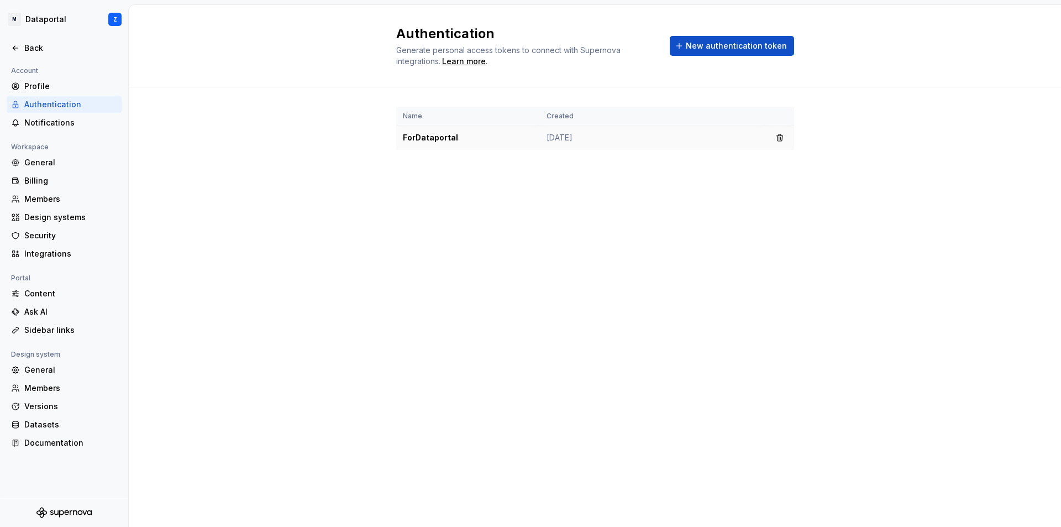
click at [458, 136] on td "ForDataportal" at bounding box center [468, 137] width 144 height 25
drag, startPoint x: 595, startPoint y: 138, endPoint x: 554, endPoint y: 139, distance: 40.4
click at [594, 138] on td "Sep 28, 2025" at bounding box center [653, 137] width 226 height 25
click at [431, 138] on td "ForDataportal" at bounding box center [468, 137] width 144 height 25
click at [530, 114] on th "Name" at bounding box center [468, 116] width 144 height 18
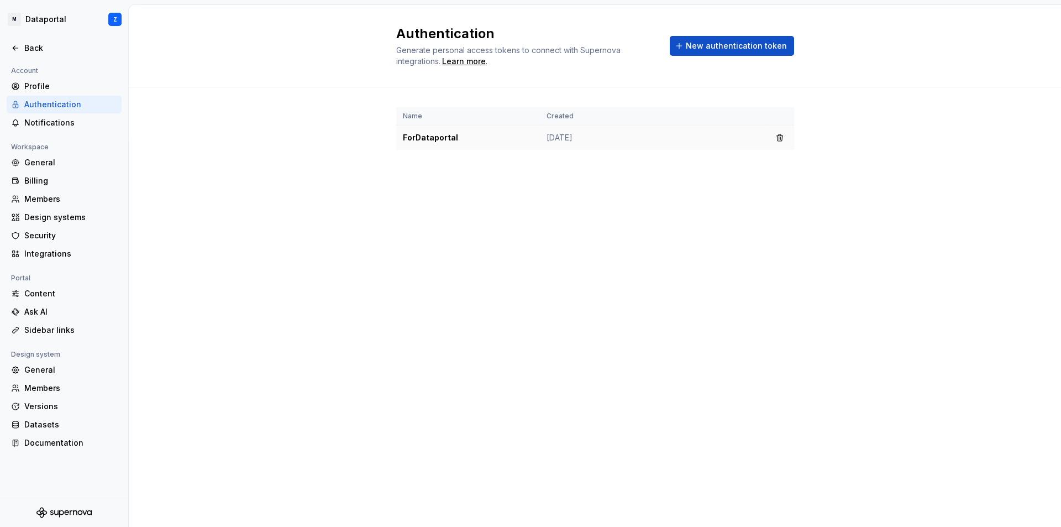
click at [453, 145] on td "ForDataportal" at bounding box center [468, 137] width 144 height 25
click at [552, 130] on td "Sep 28, 2025" at bounding box center [653, 137] width 226 height 25
click at [425, 123] on th "Name" at bounding box center [468, 116] width 144 height 18
click at [413, 137] on td "ForDataportal" at bounding box center [468, 137] width 144 height 25
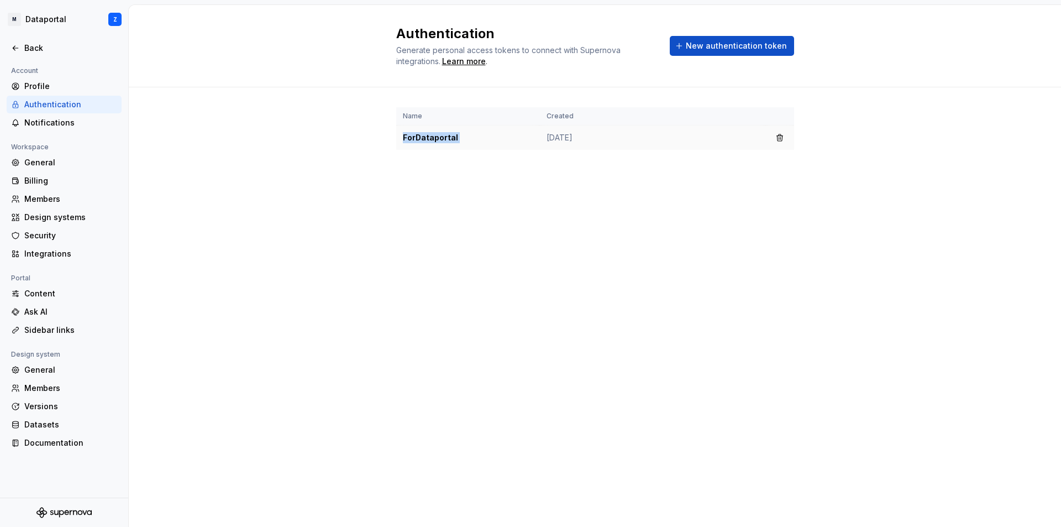
click at [413, 137] on td "ForDataportal" at bounding box center [468, 137] width 144 height 25
click at [580, 136] on td "Sep 28, 2025" at bounding box center [653, 137] width 226 height 25
click at [432, 137] on td "ForDataportal" at bounding box center [468, 137] width 144 height 25
click at [570, 136] on td "Sep 28, 2025" at bounding box center [653, 137] width 226 height 25
click at [777, 142] on button "button" at bounding box center [779, 137] width 15 height 15
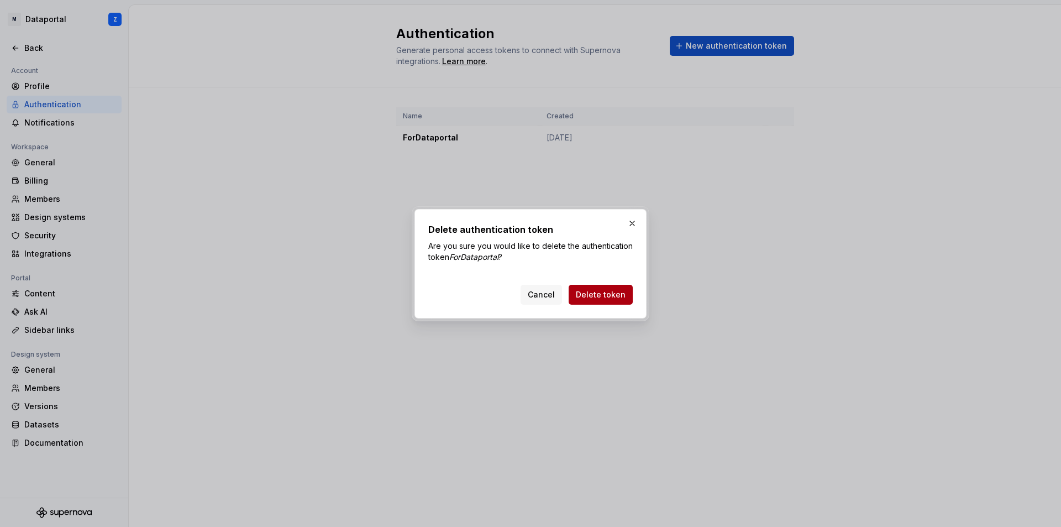
click at [616, 300] on span "Delete token" at bounding box center [601, 294] width 50 height 11
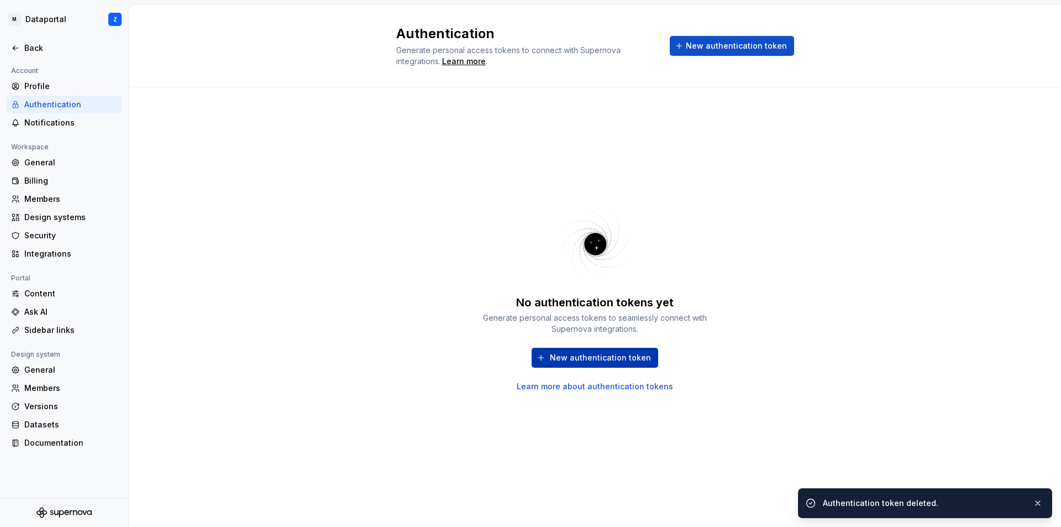
click at [584, 366] on button "New authentication token" at bounding box center [595, 358] width 127 height 20
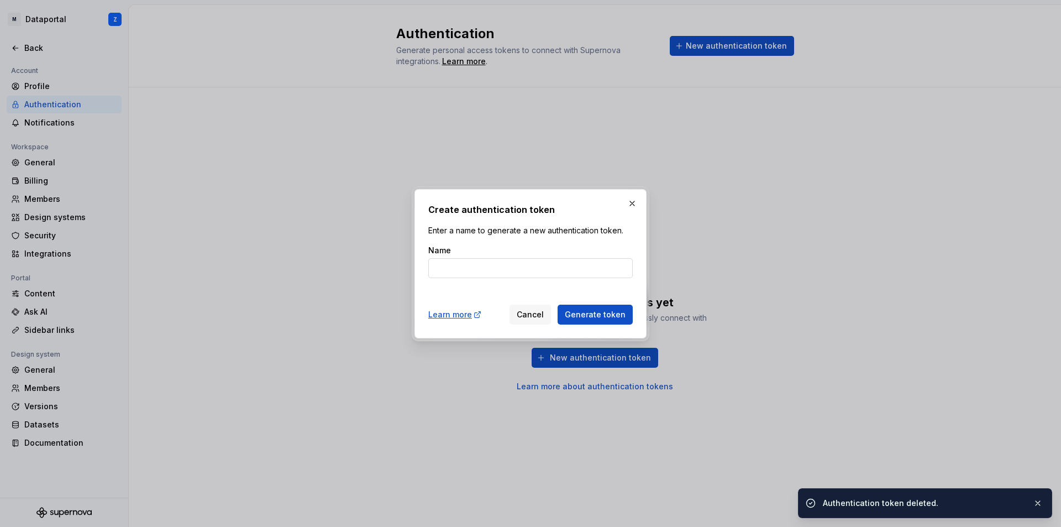
click at [516, 276] on input "Name" at bounding box center [530, 268] width 205 height 20
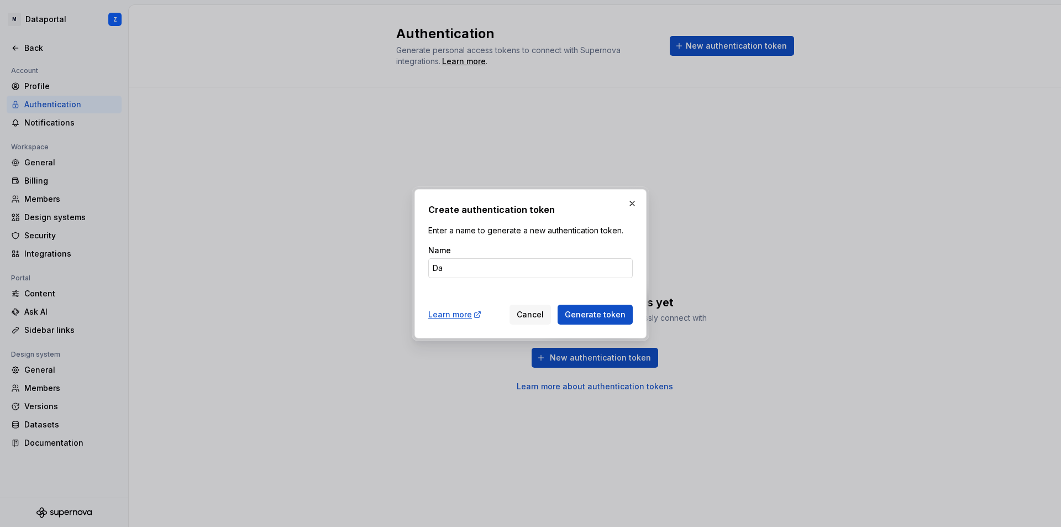
type input "D"
type input "Mysystem"
click at [586, 308] on button "Generate token" at bounding box center [595, 315] width 75 height 20
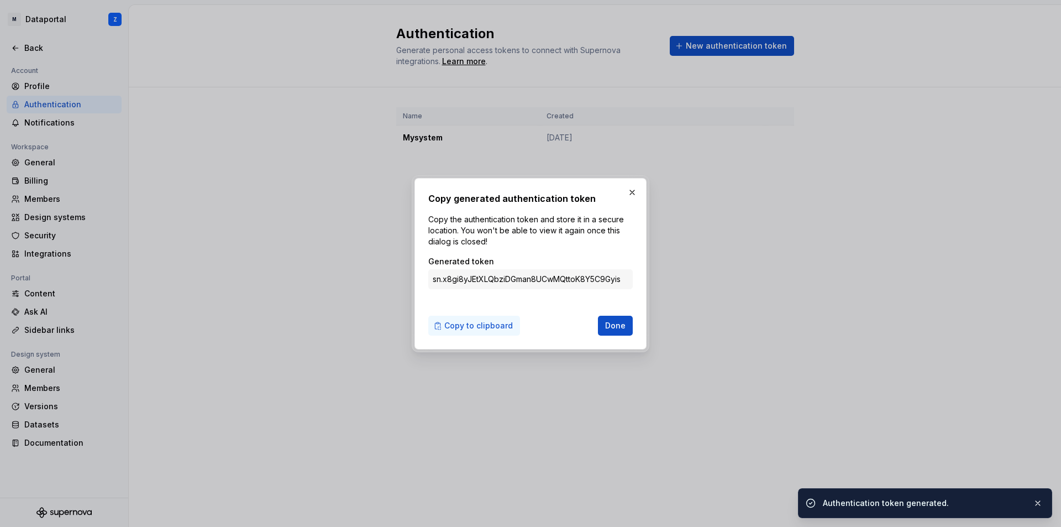
click at [500, 327] on span "Copy to clipboard" at bounding box center [478, 325] width 69 height 11
click at [607, 328] on span "Done" at bounding box center [615, 325] width 20 height 11
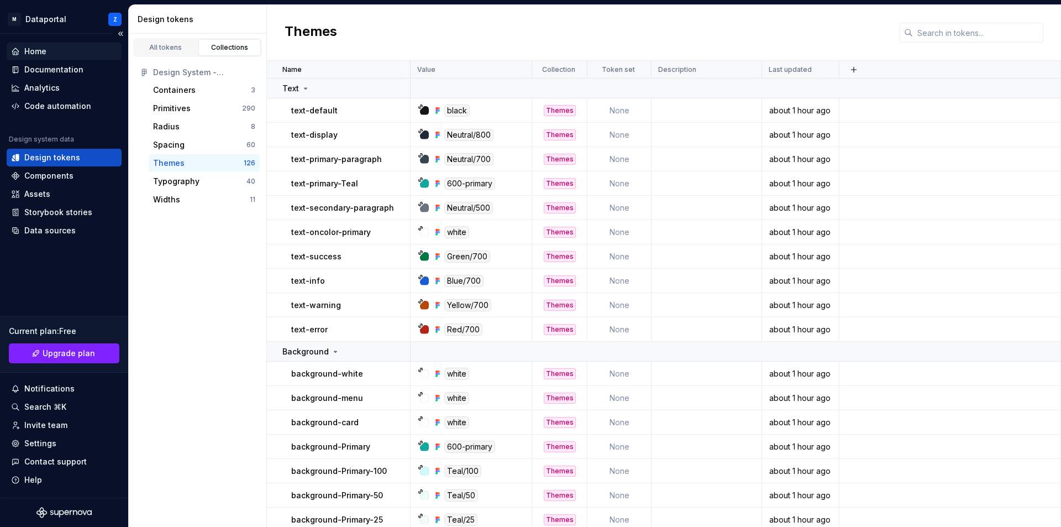
click at [36, 50] on div "Home" at bounding box center [35, 51] width 22 height 11
